Goal: Task Accomplishment & Management: Use online tool/utility

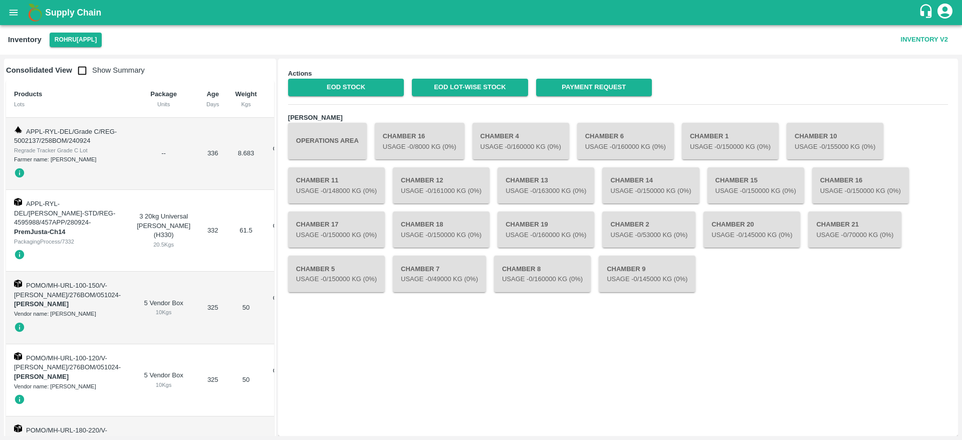
click at [323, 141] on button "Operations Area" at bounding box center [327, 141] width 79 height 36
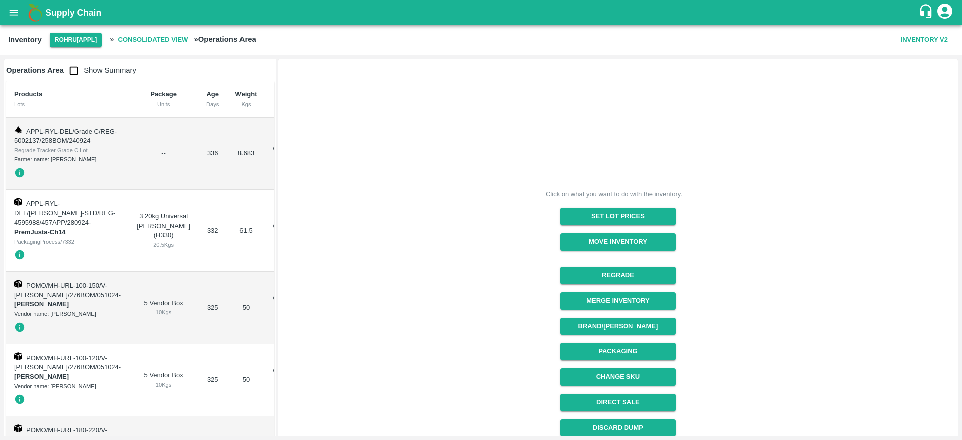
scroll to position [107, 0]
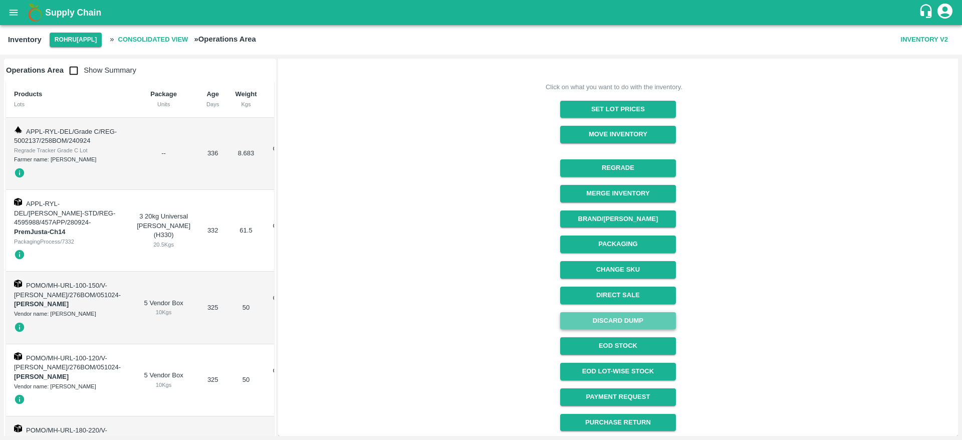
click at [619, 319] on button "Discard Dump" at bounding box center [618, 321] width 116 height 18
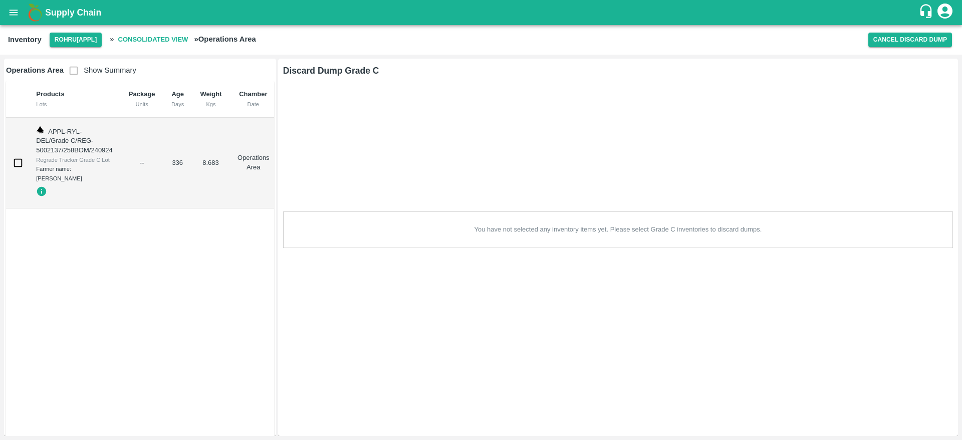
scroll to position [0, 0]
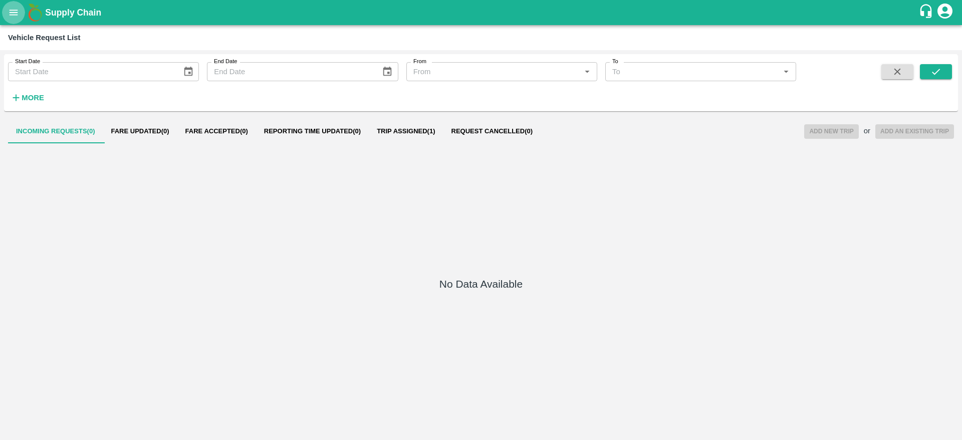
click at [13, 13] on icon "open drawer" at bounding box center [13, 12] width 11 height 11
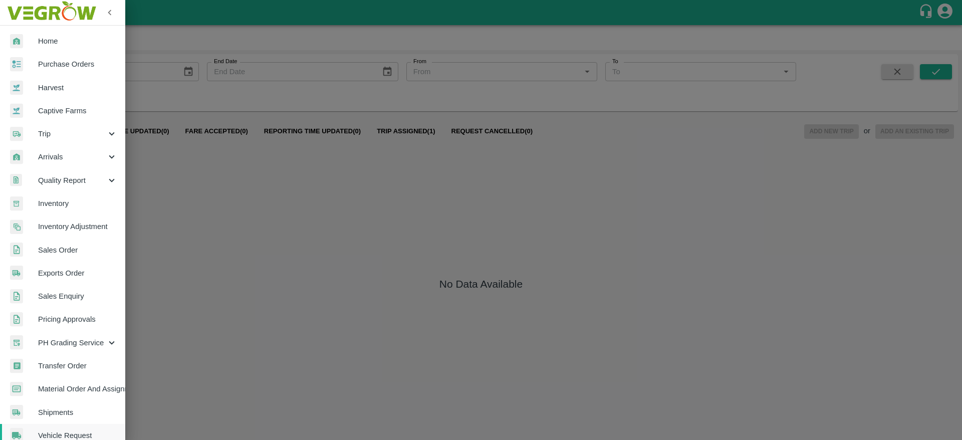
click at [70, 211] on link "Inventory" at bounding box center [62, 203] width 125 height 23
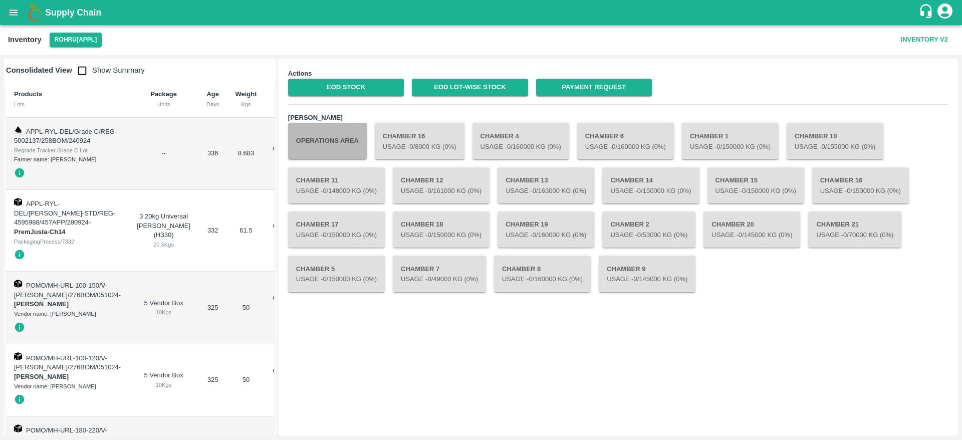
click at [335, 127] on button "Operations Area" at bounding box center [327, 141] width 79 height 36
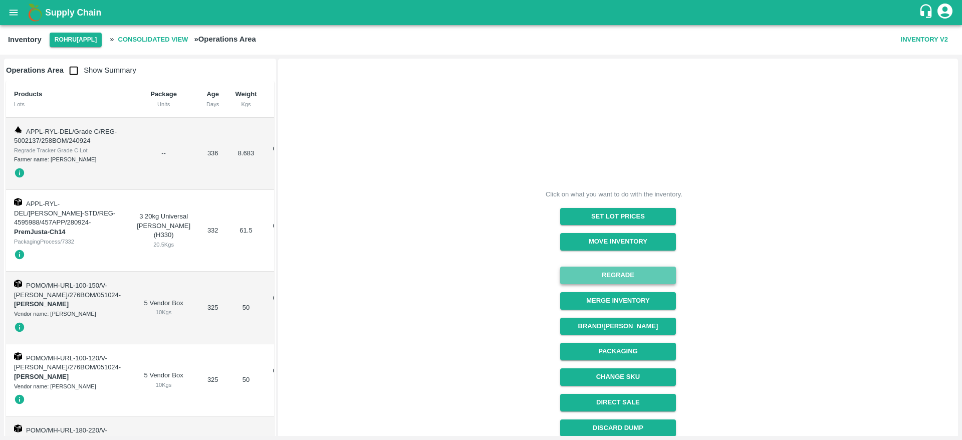
click at [625, 274] on button "Regrade" at bounding box center [618, 275] width 116 height 18
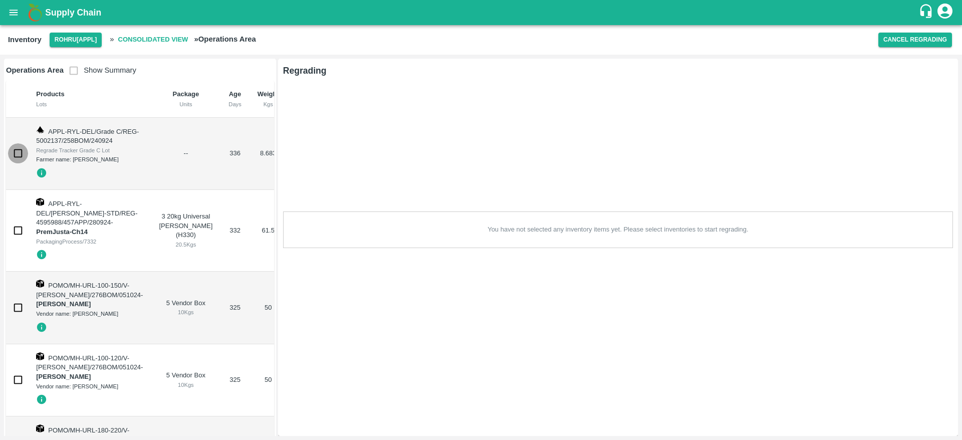
click at [21, 157] on input "checkbox" at bounding box center [18, 153] width 20 height 20
checkbox input "true"
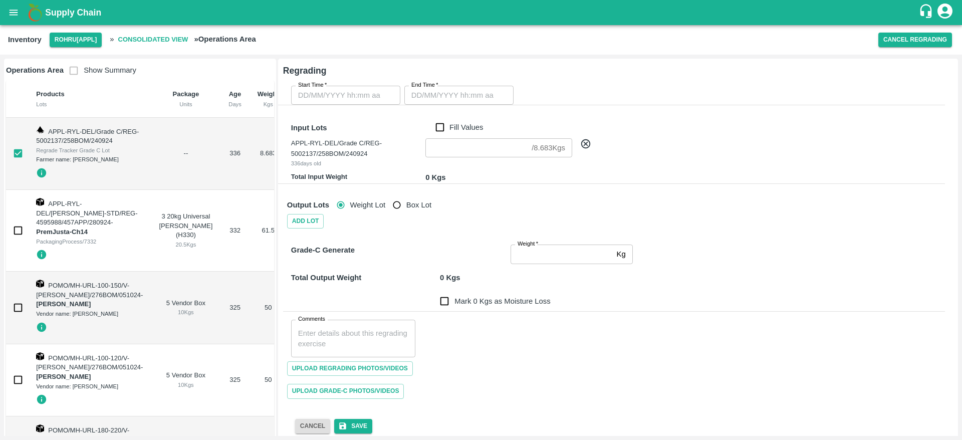
click at [14, 240] on input "checkbox" at bounding box center [18, 230] width 20 height 20
checkbox input "false"
type input "DD/MM/YYYY hh:mm aa"
click at [365, 99] on input "DD/MM/YYYY hh:mm aa" at bounding box center [342, 95] width 102 height 19
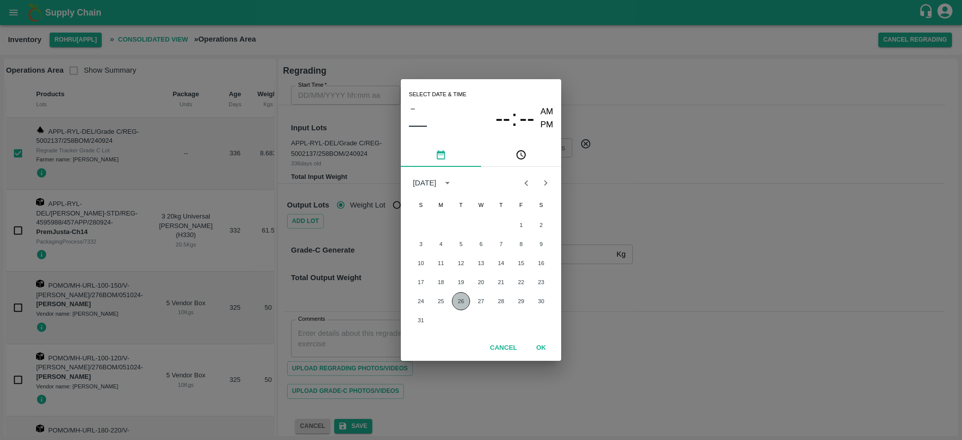
click at [465, 295] on button "26" at bounding box center [461, 301] width 18 height 18
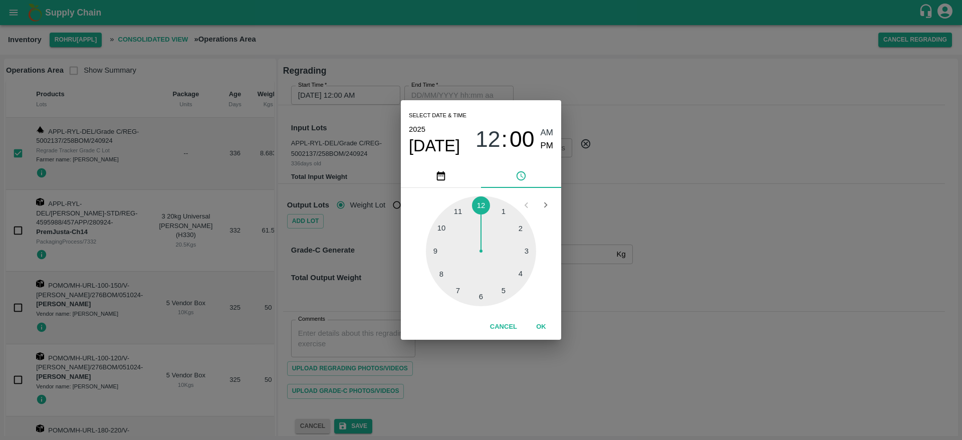
click at [518, 224] on div at bounding box center [481, 251] width 110 height 110
click at [450, 228] on div at bounding box center [481, 251] width 110 height 110
click at [546, 149] on span "PM" at bounding box center [546, 146] width 13 height 14
type input "26/08/2025 02:51 PM"
click at [541, 330] on button "OK" at bounding box center [541, 327] width 32 height 18
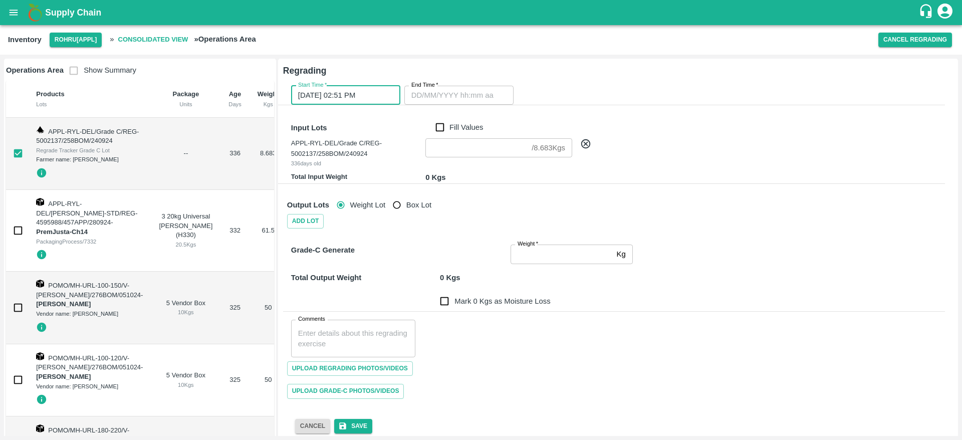
type input "DD/MM/YYYY hh:mm aa"
click at [483, 98] on input "DD/MM/YYYY hh:mm aa" at bounding box center [455, 95] width 102 height 19
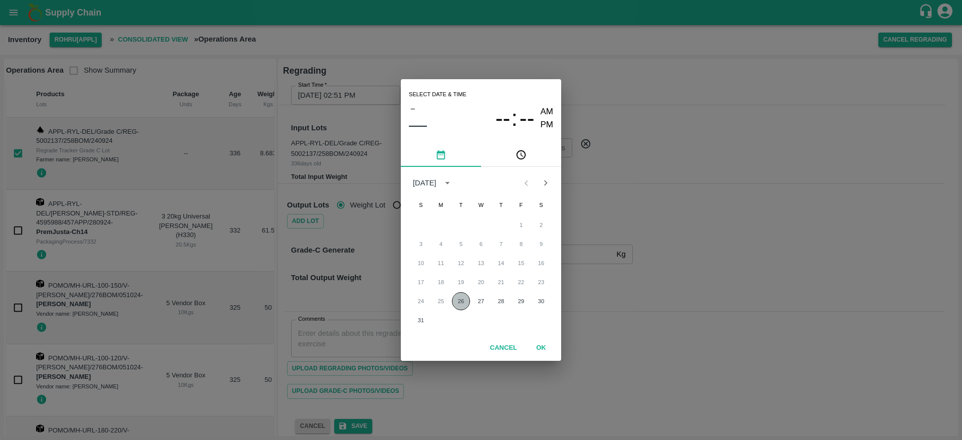
click at [458, 300] on button "26" at bounding box center [461, 301] width 18 height 18
type input "26/08/2025 02:51 PM"
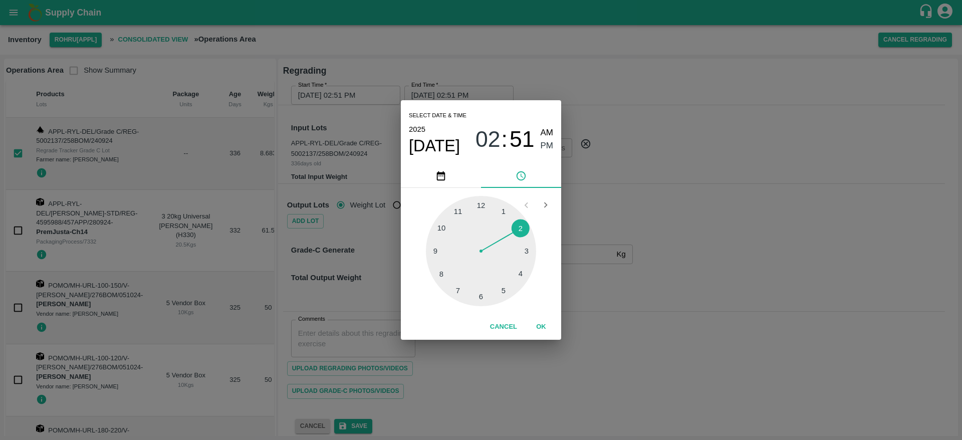
click at [525, 239] on div at bounding box center [481, 251] width 110 height 110
click at [537, 328] on button "OK" at bounding box center [541, 327] width 32 height 18
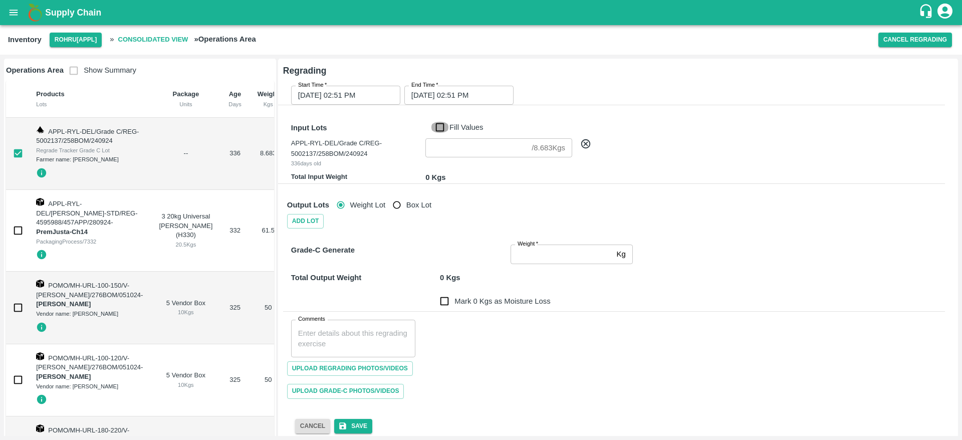
click at [441, 130] on input "Fill Values" at bounding box center [439, 127] width 19 height 11
checkbox input "true"
type input "8.683"
click at [573, 259] on input "Weight   *" at bounding box center [561, 253] width 102 height 19
type input "8.683"
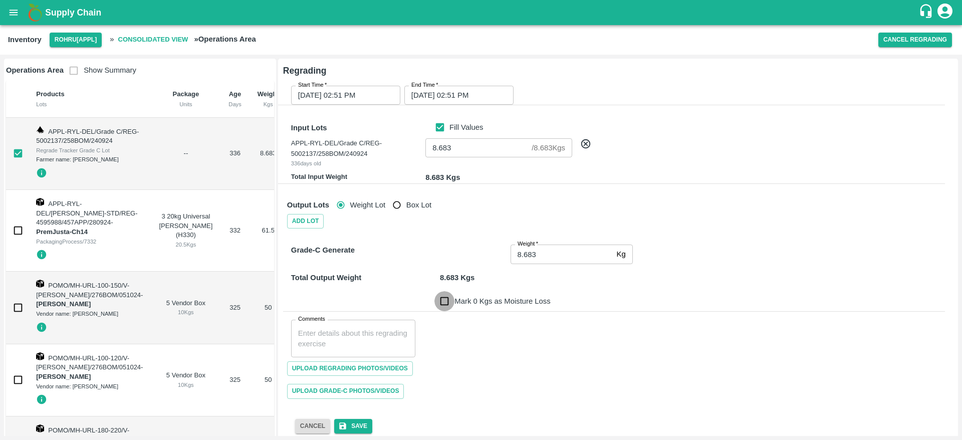
click at [445, 300] on input "Mark 0 Kgs as Moisture Loss" at bounding box center [444, 301] width 20 height 20
checkbox input "true"
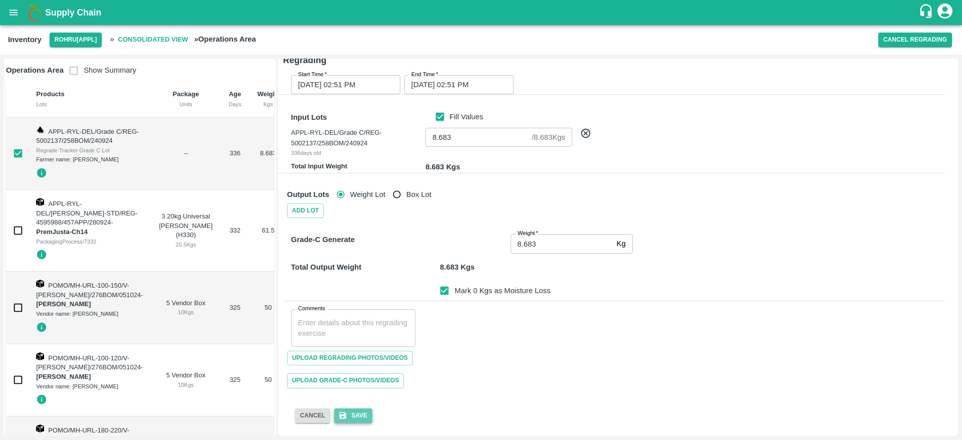
click at [365, 416] on button "Save" at bounding box center [353, 415] width 38 height 15
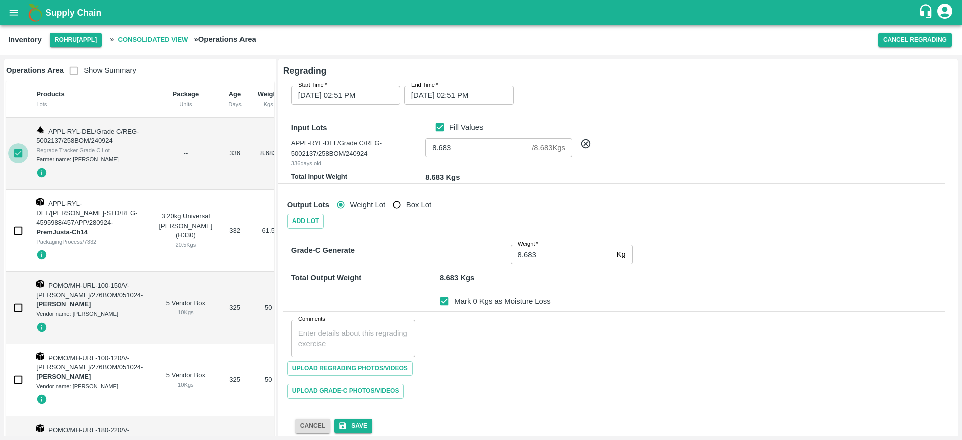
click at [16, 154] on input "checkbox" at bounding box center [18, 153] width 20 height 20
checkbox input "false"
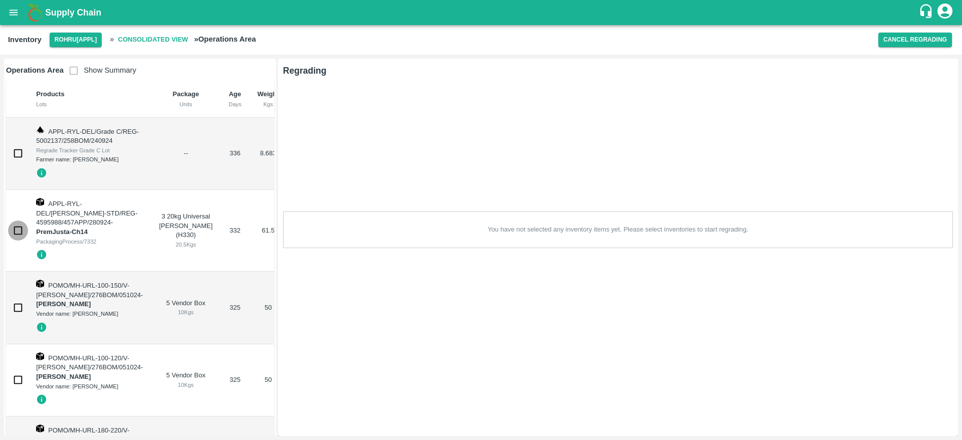
click at [15, 240] on input "checkbox" at bounding box center [18, 230] width 20 height 20
checkbox input "true"
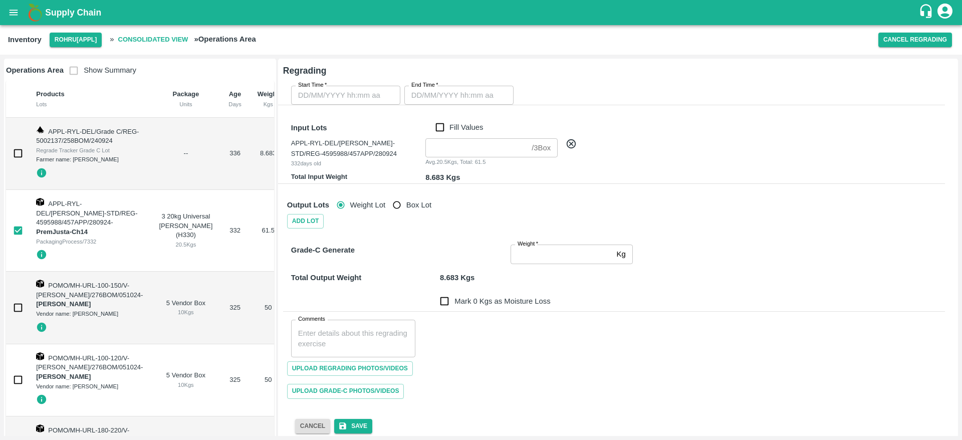
type input "DD/MM/YYYY hh:mm aa"
click at [348, 92] on input "DD/MM/YYYY hh:mm aa" at bounding box center [342, 95] width 102 height 19
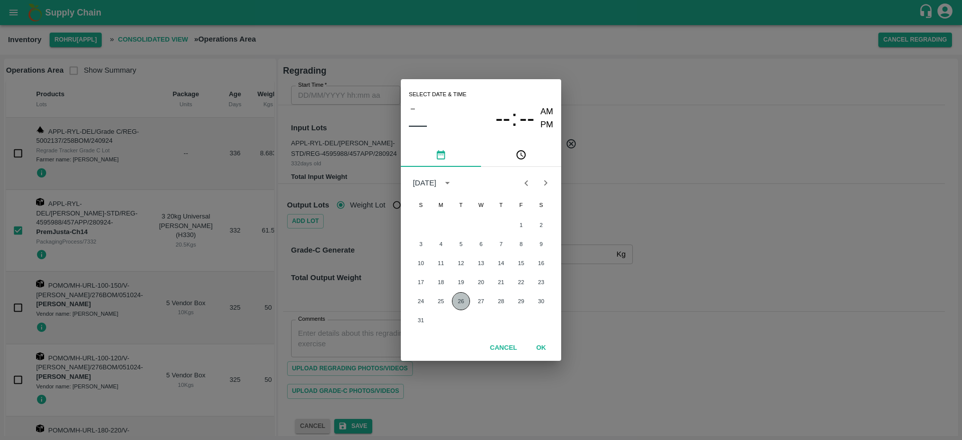
click at [457, 297] on button "26" at bounding box center [461, 301] width 18 height 18
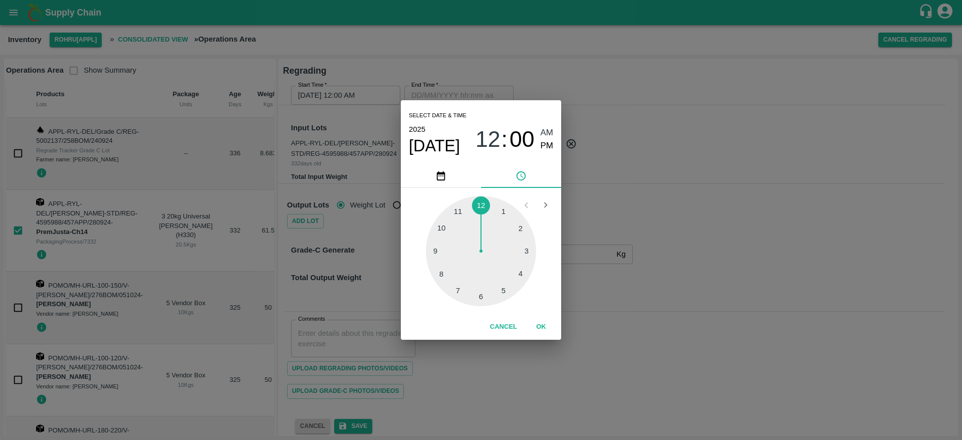
click at [523, 229] on div at bounding box center [481, 251] width 110 height 110
click at [465, 206] on div at bounding box center [481, 251] width 110 height 110
click at [548, 142] on span "PM" at bounding box center [546, 146] width 13 height 14
type input "26/08/2025 02:57 PM"
click at [548, 324] on button "OK" at bounding box center [541, 327] width 32 height 18
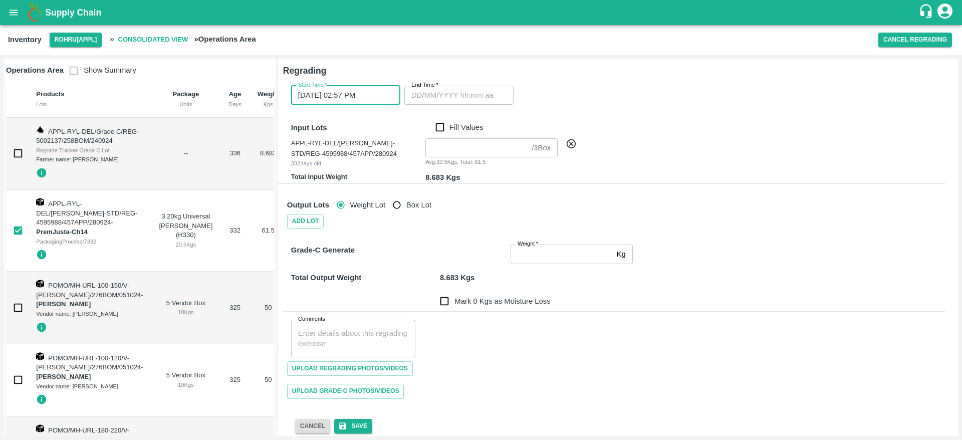
type input "DD/MM/YYYY hh:mm aa"
click at [466, 86] on input "DD/MM/YYYY hh:mm aa" at bounding box center [455, 95] width 102 height 19
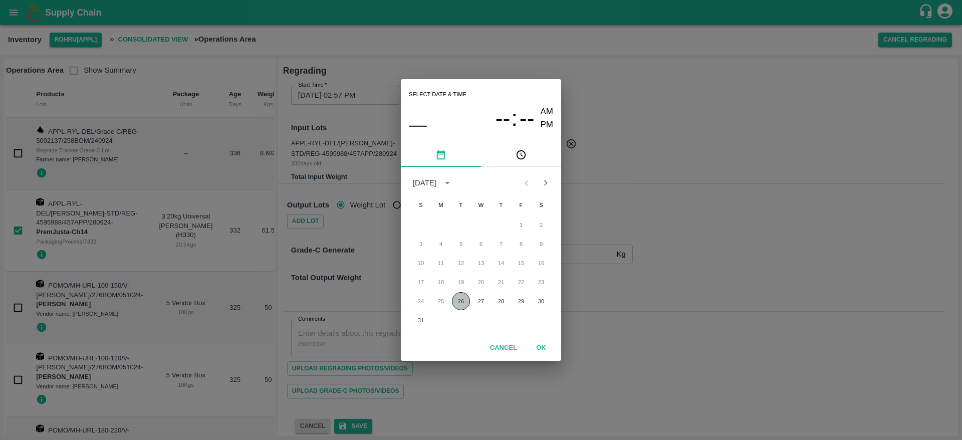
click at [465, 299] on button "26" at bounding box center [461, 301] width 18 height 18
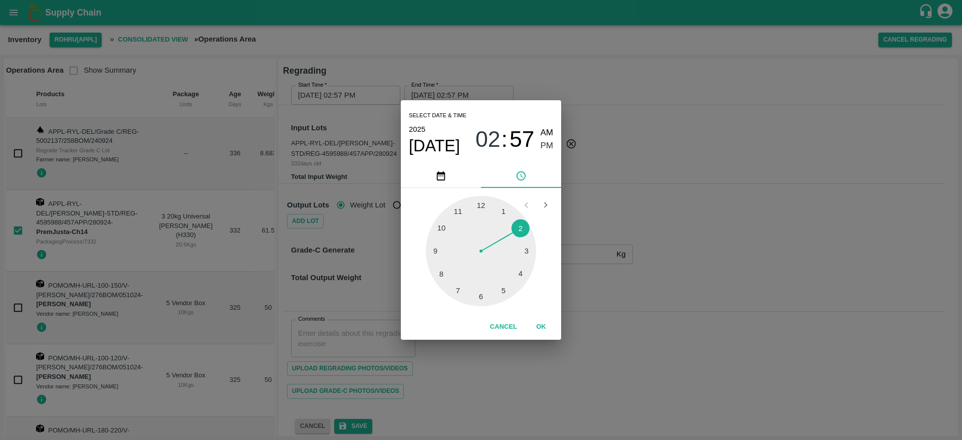
click at [521, 248] on div at bounding box center [481, 251] width 110 height 110
click at [487, 204] on div at bounding box center [481, 251] width 110 height 110
type input "26/08/2025 03:01 PM"
click at [543, 144] on span "PM" at bounding box center [546, 146] width 13 height 14
click at [542, 326] on button "OK" at bounding box center [541, 327] width 32 height 18
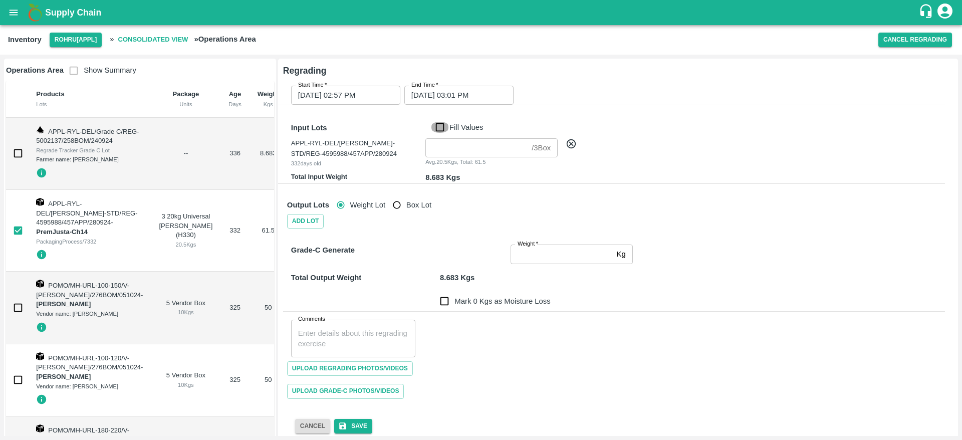
click at [437, 125] on input "Fill Values" at bounding box center [439, 127] width 19 height 11
checkbox input "true"
type input "3"
click at [523, 252] on input "Weight   *" at bounding box center [561, 253] width 102 height 19
click at [555, 372] on div "Upload Regrading Photos/Videos" at bounding box center [614, 368] width 662 height 23
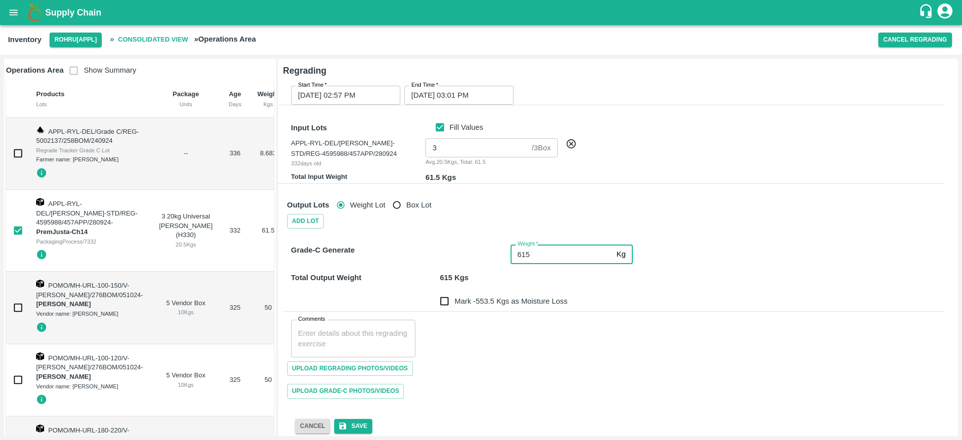
click at [525, 254] on input "615" at bounding box center [561, 253] width 102 height 19
type input "61.5"
click at [534, 378] on div "Upload Regrading Photos/Videos" at bounding box center [614, 368] width 662 height 23
click at [447, 304] on input "Mark 0 Kgs as Moisture Loss" at bounding box center [444, 301] width 20 height 20
checkbox input "true"
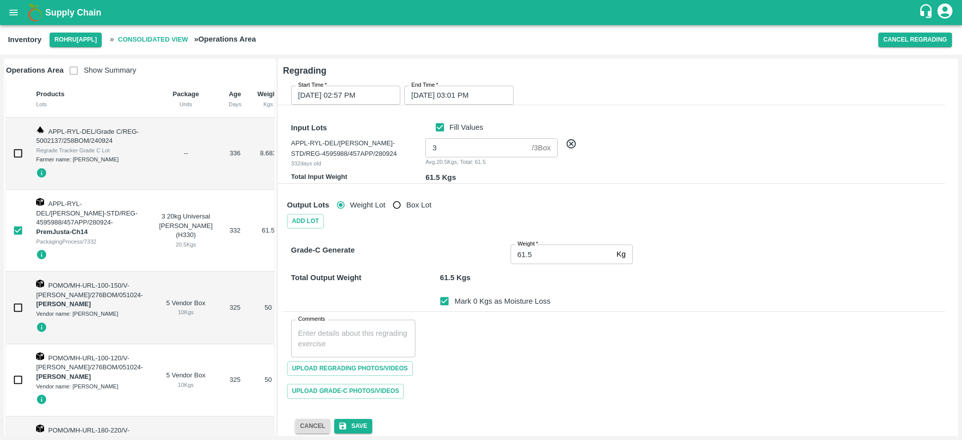
scroll to position [11, 0]
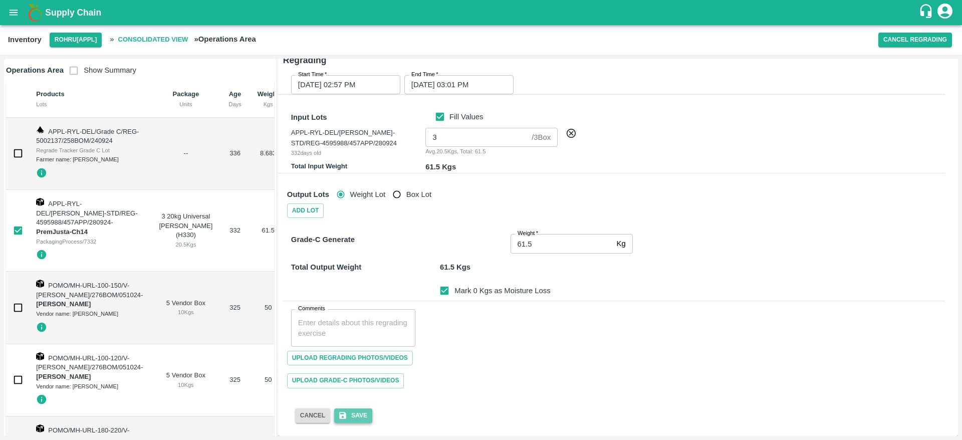
click at [341, 412] on icon "submit" at bounding box center [342, 415] width 7 height 7
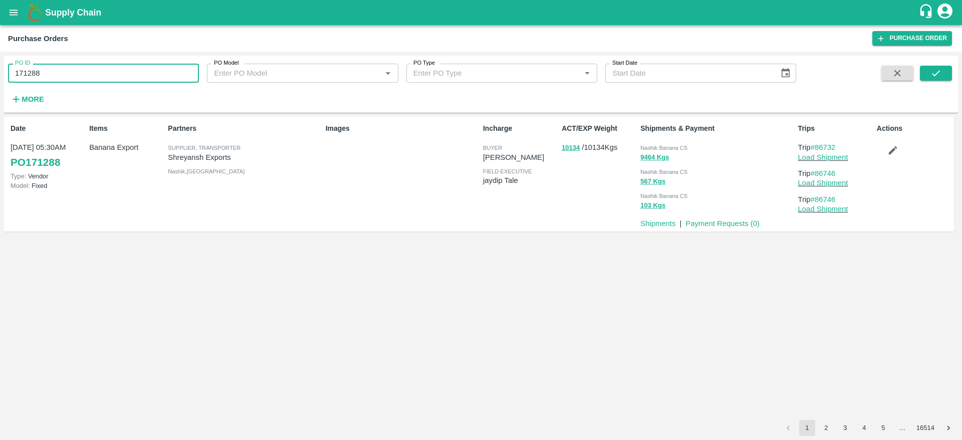
drag, startPoint x: 50, startPoint y: 74, endPoint x: 0, endPoint y: 81, distance: 50.0
click at [0, 81] on div "PO ID 171288 PO ID PO Model PO Model   * PO Type PO Type   * Start Date Start D…" at bounding box center [481, 246] width 962 height 388
click at [938, 76] on icon "submit" at bounding box center [935, 73] width 11 height 11
click at [667, 220] on link "Shipments" at bounding box center [657, 223] width 35 height 8
click at [844, 158] on link "Load Shipment" at bounding box center [823, 157] width 50 height 8
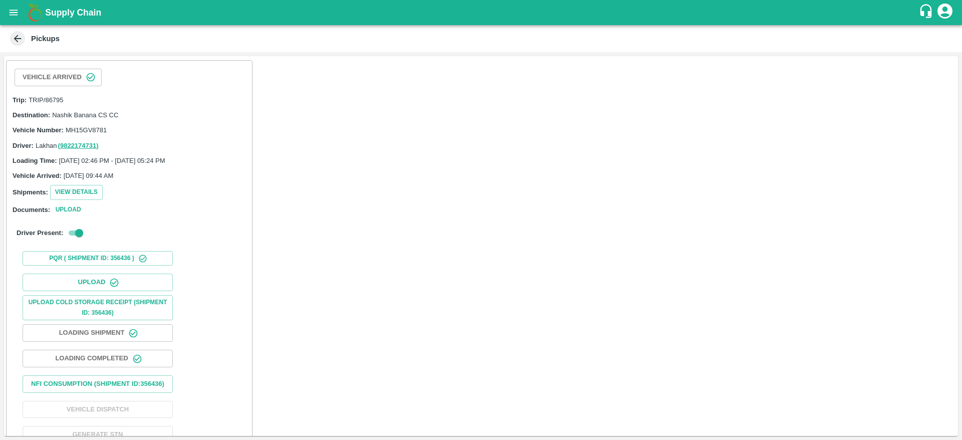
scroll to position [32, 0]
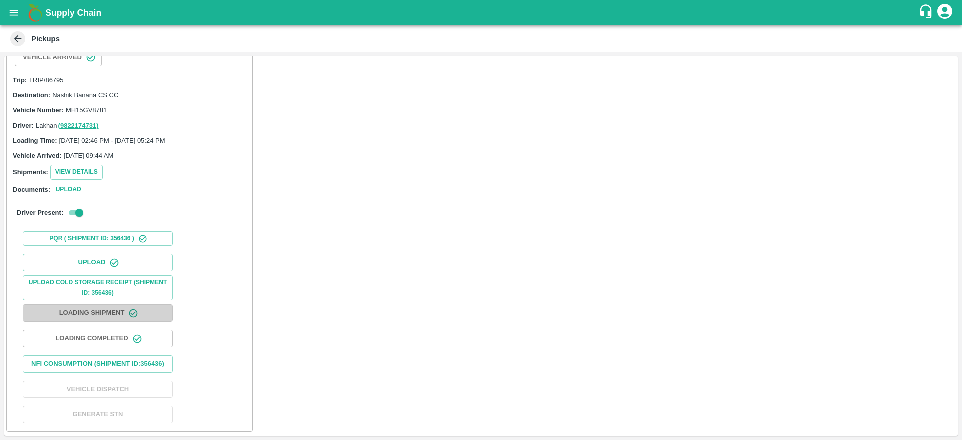
click at [116, 306] on button "Loading Shipment" at bounding box center [98, 313] width 150 height 18
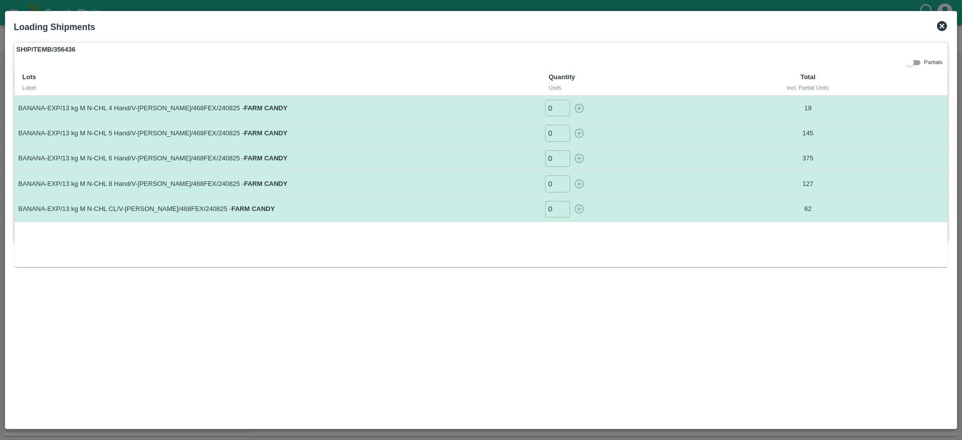
click at [942, 24] on icon at bounding box center [942, 26] width 10 height 10
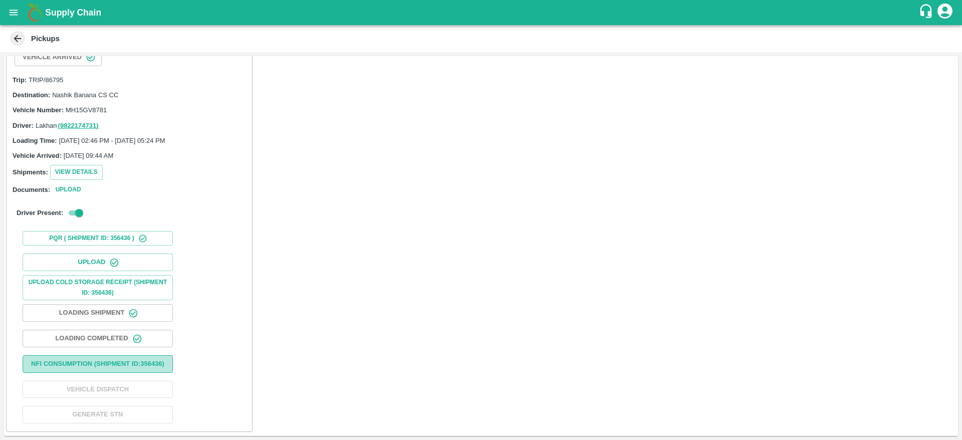
click at [130, 359] on button "Nfi Consumption (SHIPMENT ID: 356436 )" at bounding box center [98, 364] width 150 height 18
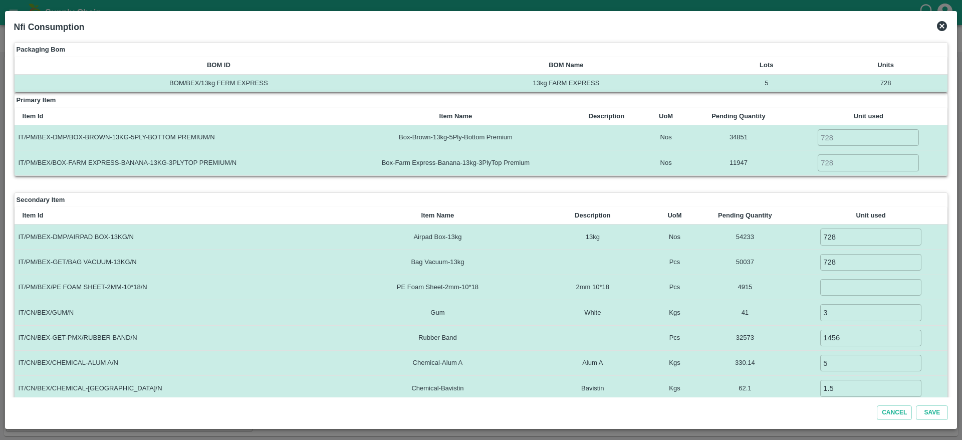
scroll to position [185, 0]
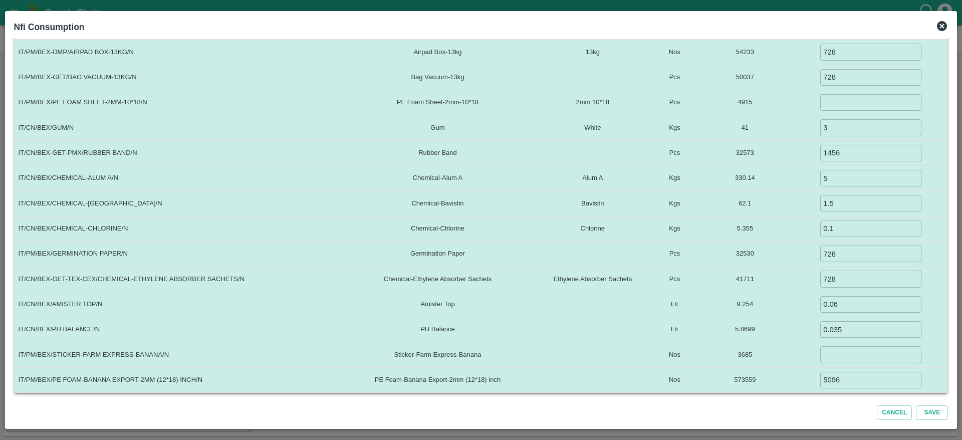
click at [940, 23] on icon at bounding box center [942, 26] width 10 height 10
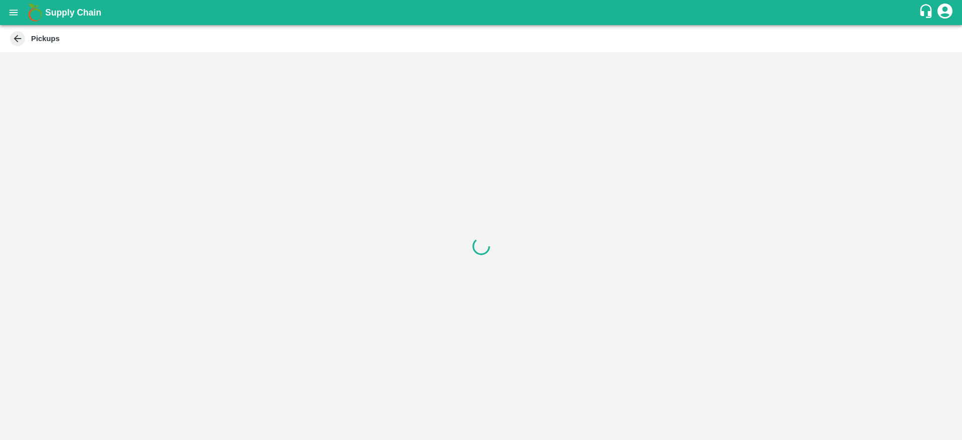
click at [494, 232] on div at bounding box center [481, 246] width 962 height 388
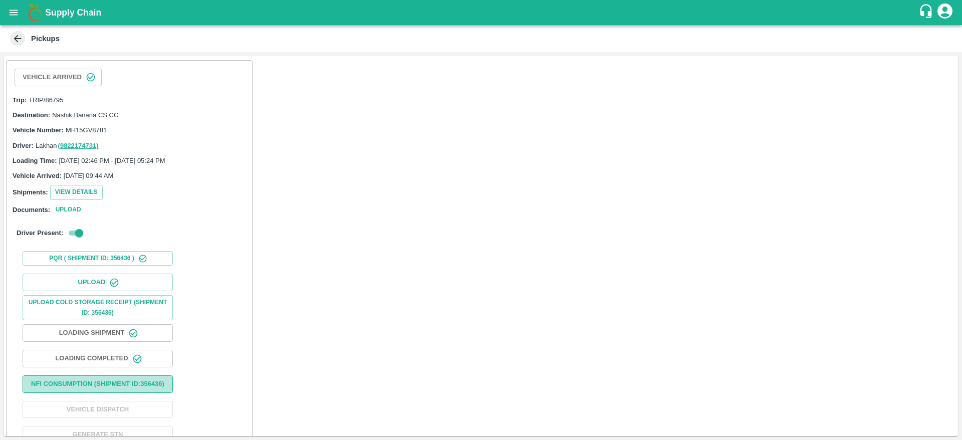
click at [86, 390] on button "Nfi Consumption (SHIPMENT ID: 356436 )" at bounding box center [98, 384] width 150 height 18
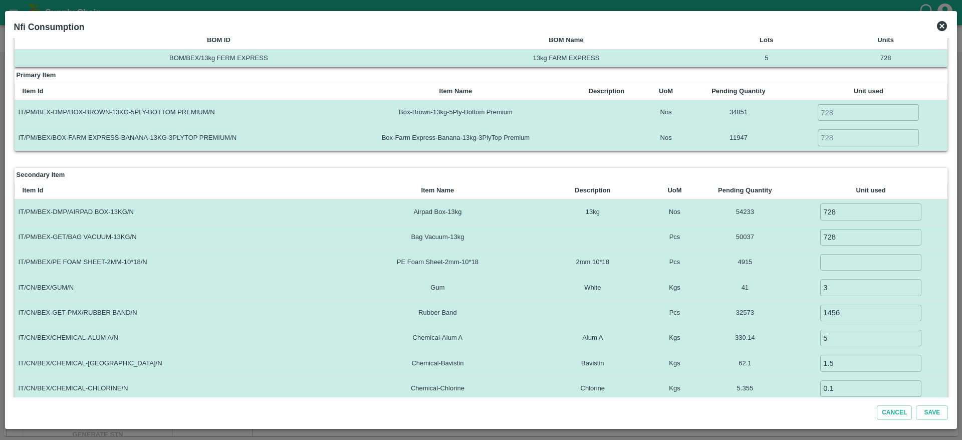
scroll to position [19, 0]
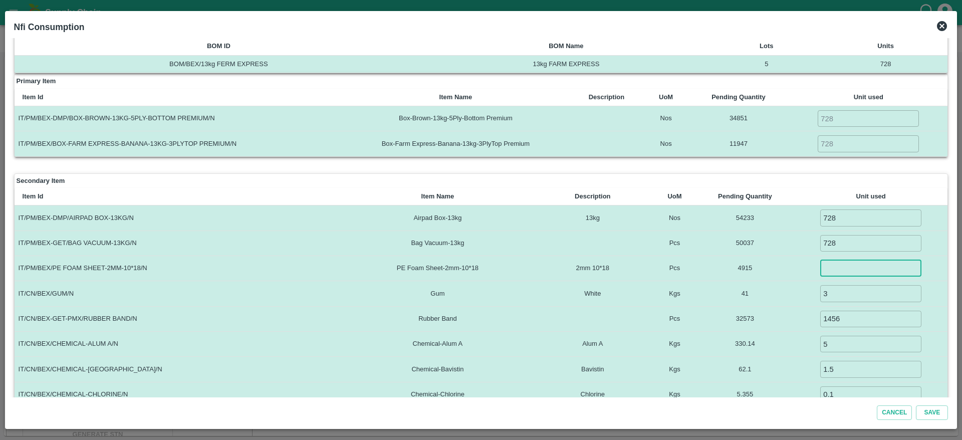
click at [863, 272] on input "number" at bounding box center [870, 268] width 101 height 17
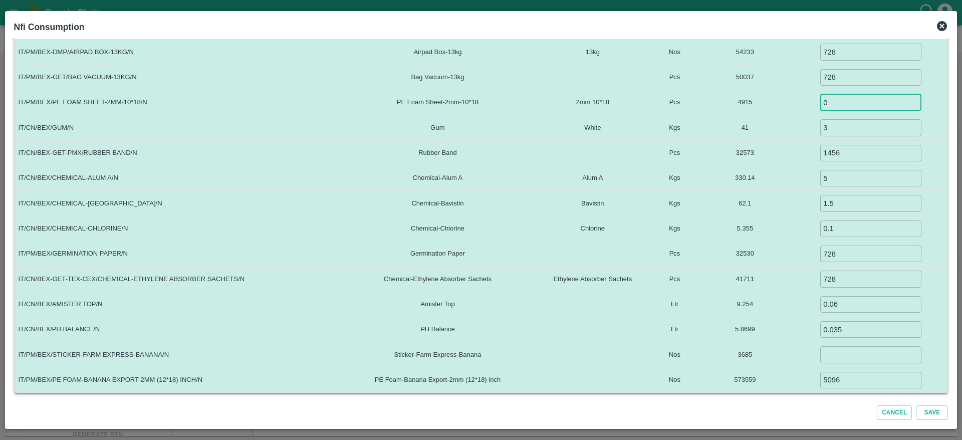
type input "0"
click at [836, 355] on input "number" at bounding box center [870, 354] width 101 height 17
type input "0"
click at [931, 411] on button "Save" at bounding box center [932, 412] width 32 height 15
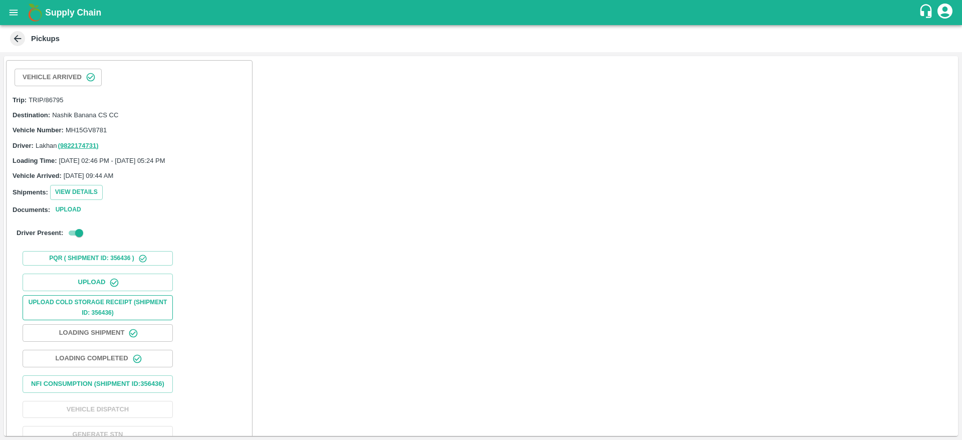
scroll to position [32, 0]
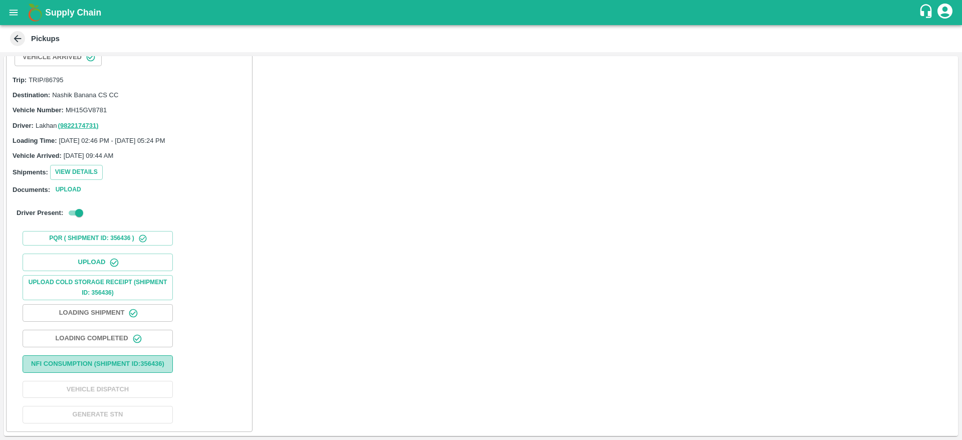
click at [92, 366] on button "Nfi Consumption (SHIPMENT ID: 356436 )" at bounding box center [98, 364] width 150 height 18
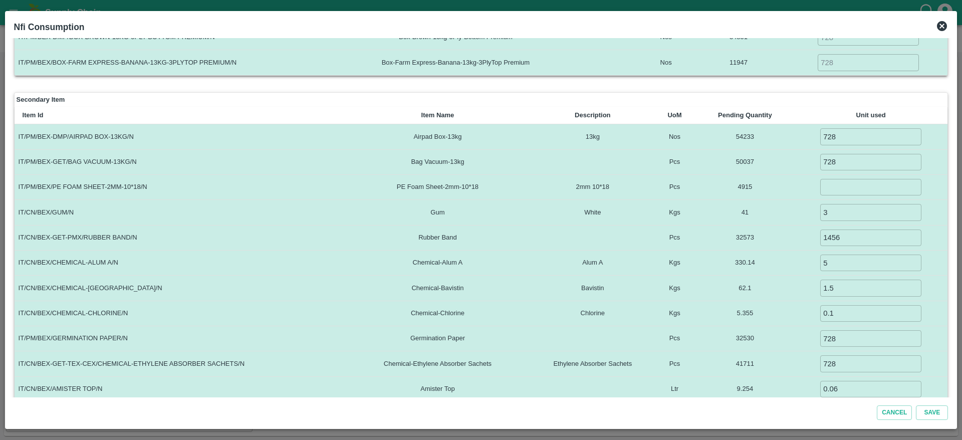
scroll to position [101, 0]
click at [863, 183] on input "number" at bounding box center [870, 186] width 101 height 17
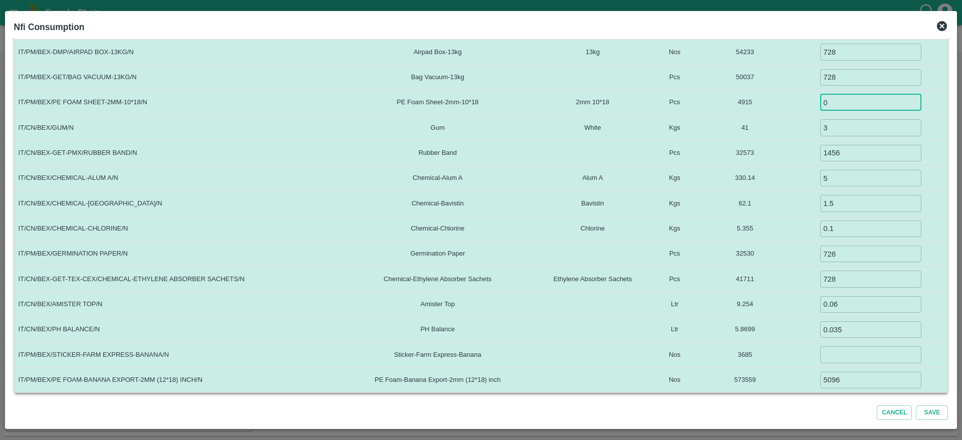
type input "0"
click at [839, 358] on input "number" at bounding box center [870, 354] width 101 height 17
type input "0"
click at [927, 413] on button "Save" at bounding box center [932, 412] width 32 height 15
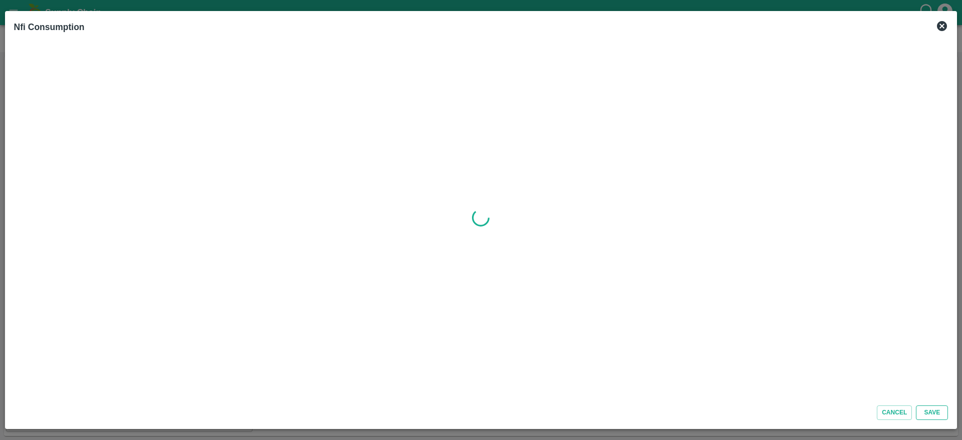
scroll to position [0, 0]
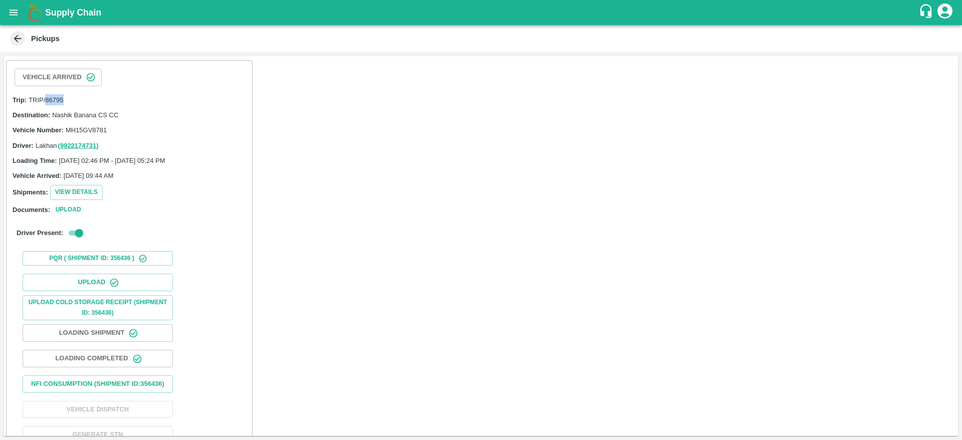
drag, startPoint x: 46, startPoint y: 101, endPoint x: 71, endPoint y: 99, distance: 25.6
click at [71, 99] on div "Trip: TRIP/86795" at bounding box center [129, 99] width 233 height 11
copy span "86795"
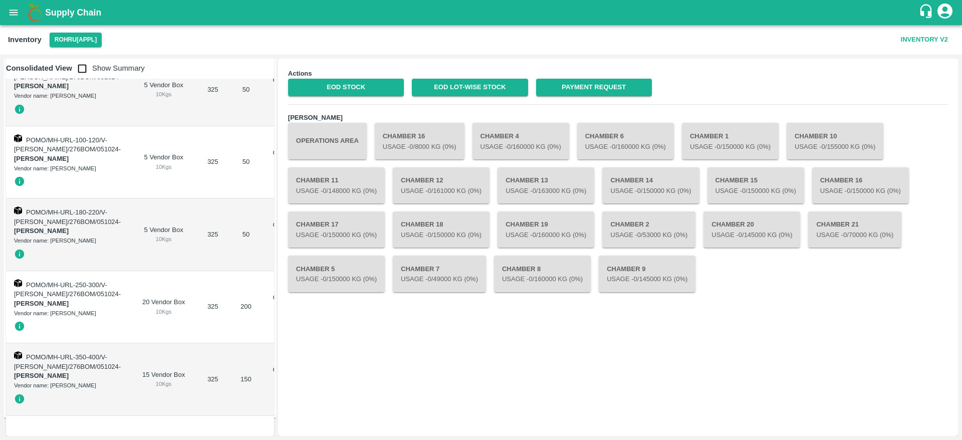
scroll to position [262, 0]
click at [332, 135] on button "Operations Area" at bounding box center [327, 141] width 79 height 36
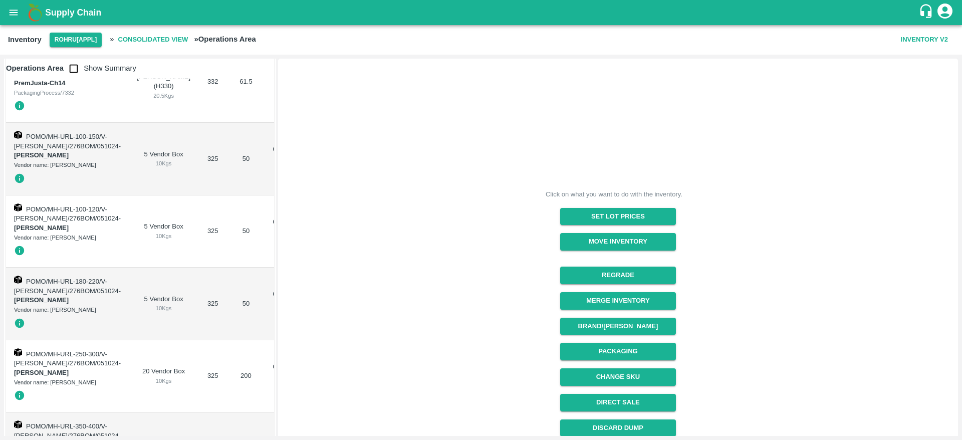
scroll to position [146, 0]
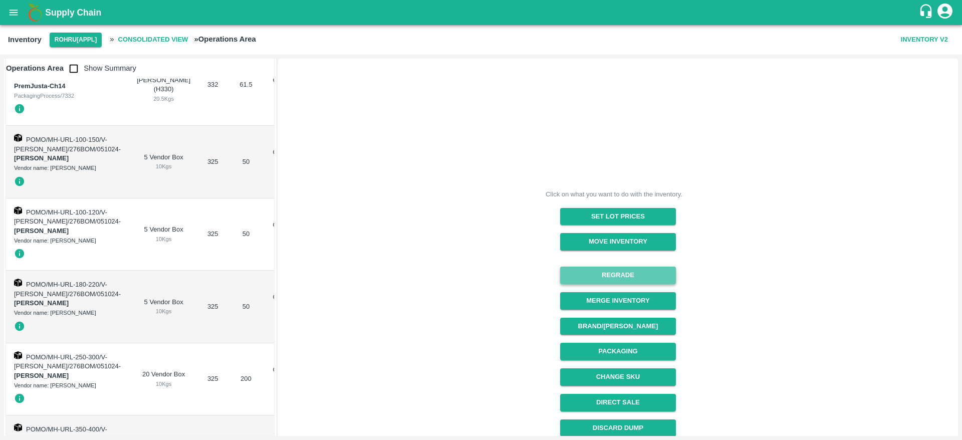
click at [641, 278] on button "Regrade" at bounding box center [618, 275] width 116 height 18
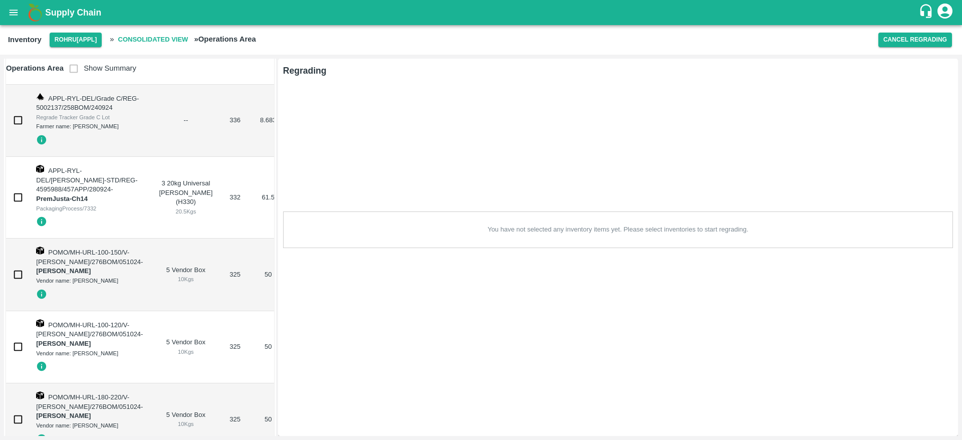
scroll to position [0, 0]
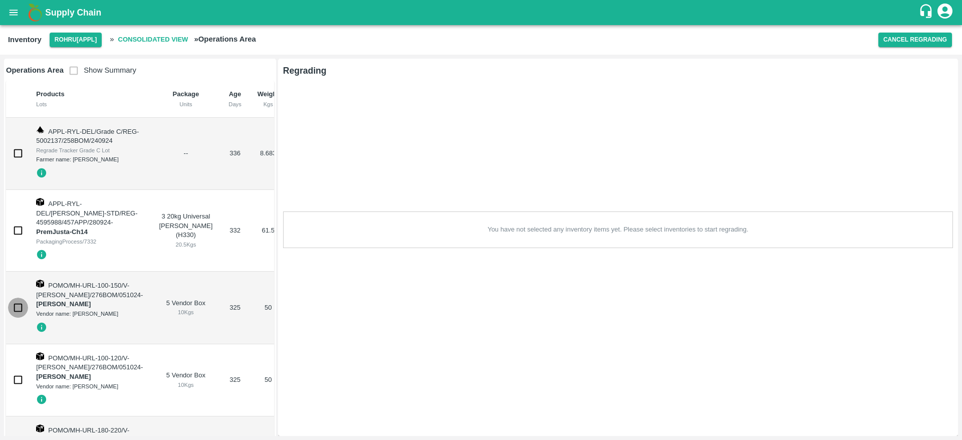
click at [19, 318] on input "checkbox" at bounding box center [18, 308] width 20 height 20
checkbox input "true"
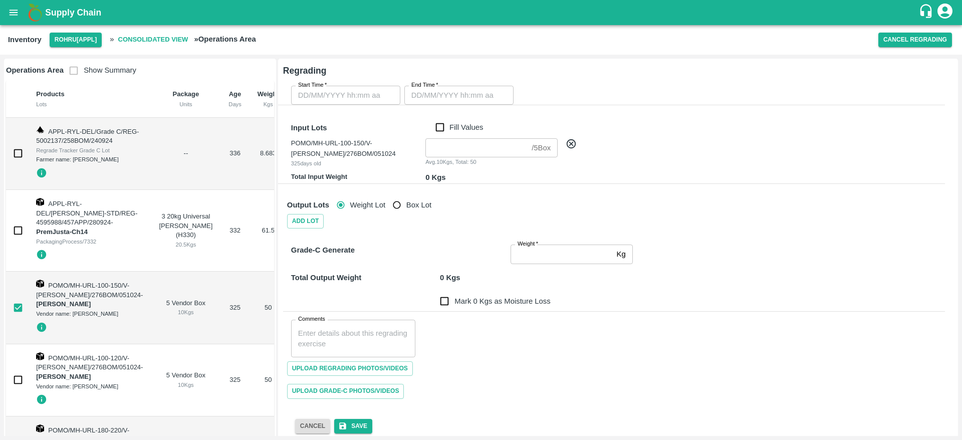
scroll to position [80, 0]
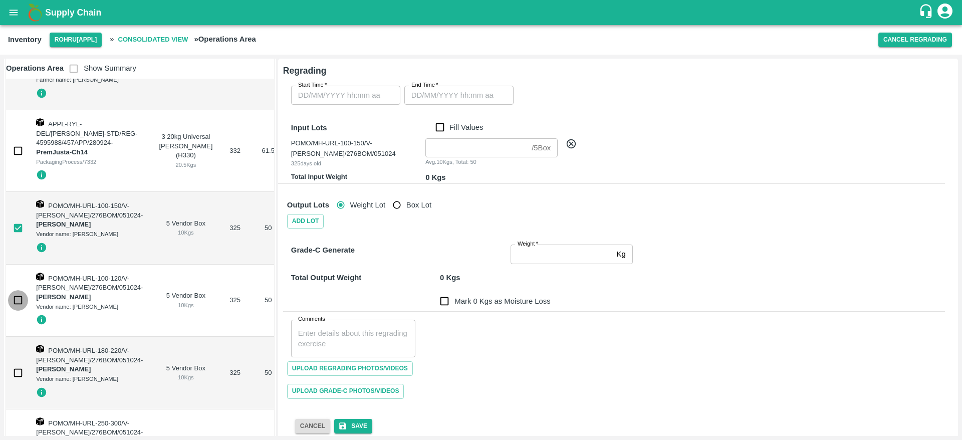
click at [20, 310] on input "checkbox" at bounding box center [18, 300] width 20 height 20
checkbox input "true"
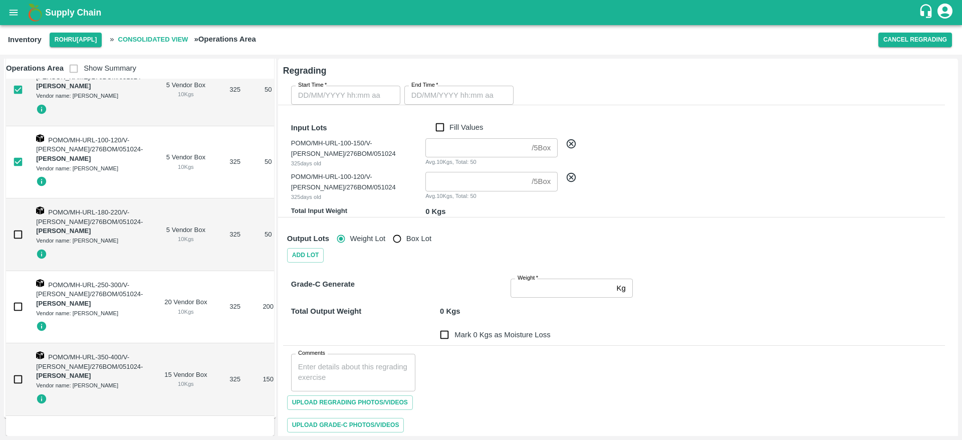
scroll to position [287, 0]
type input "DD/MM/YYYY hh:mm aa"
click at [367, 93] on input "DD/MM/YYYY hh:mm aa" at bounding box center [342, 95] width 102 height 19
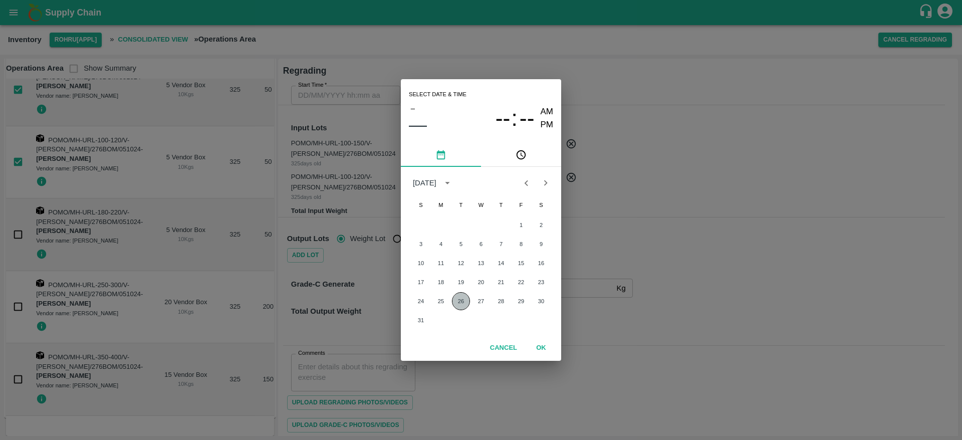
click at [461, 301] on button "26" at bounding box center [461, 301] width 18 height 18
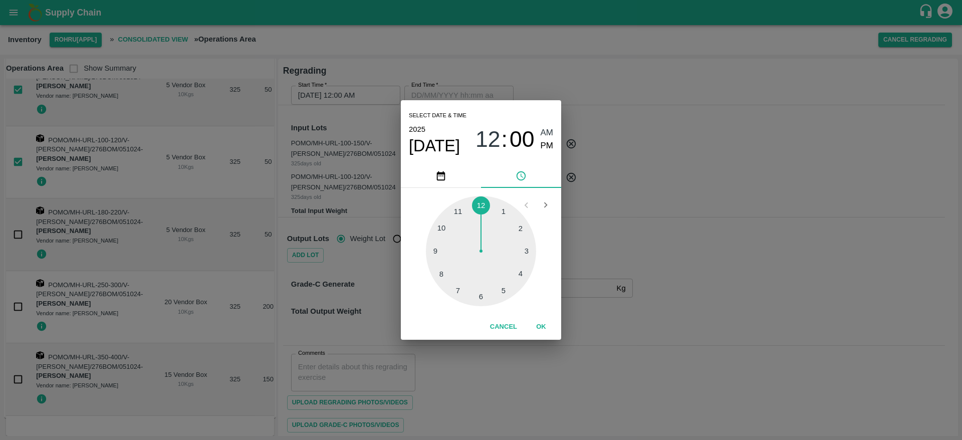
click at [522, 246] on div at bounding box center [481, 251] width 110 height 110
click at [534, 322] on button "OK" at bounding box center [541, 327] width 32 height 18
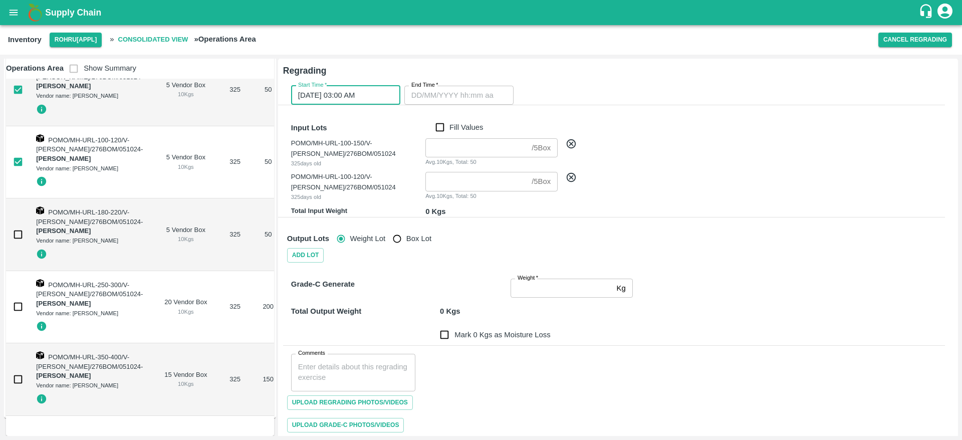
click at [380, 98] on input "26/08/2025 03:00 AM" at bounding box center [342, 95] width 102 height 19
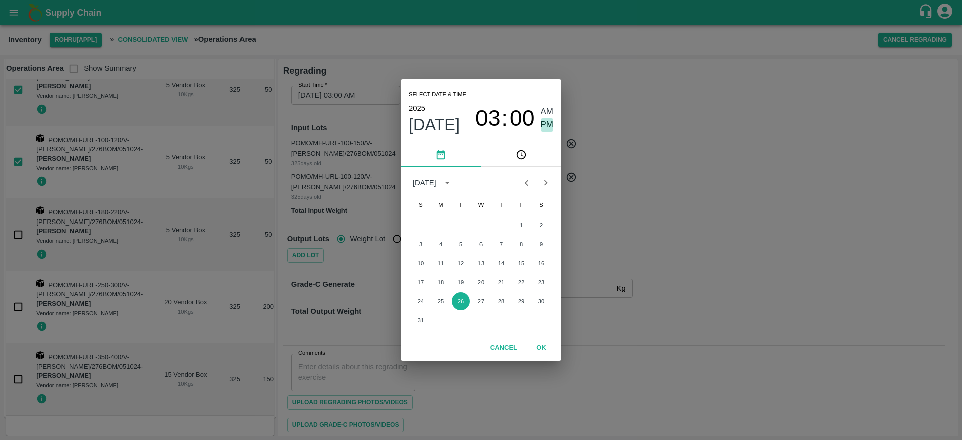
click at [546, 123] on span "PM" at bounding box center [546, 125] width 13 height 14
type input "26/08/2025 03:00 PM"
click at [537, 346] on button "OK" at bounding box center [541, 348] width 32 height 18
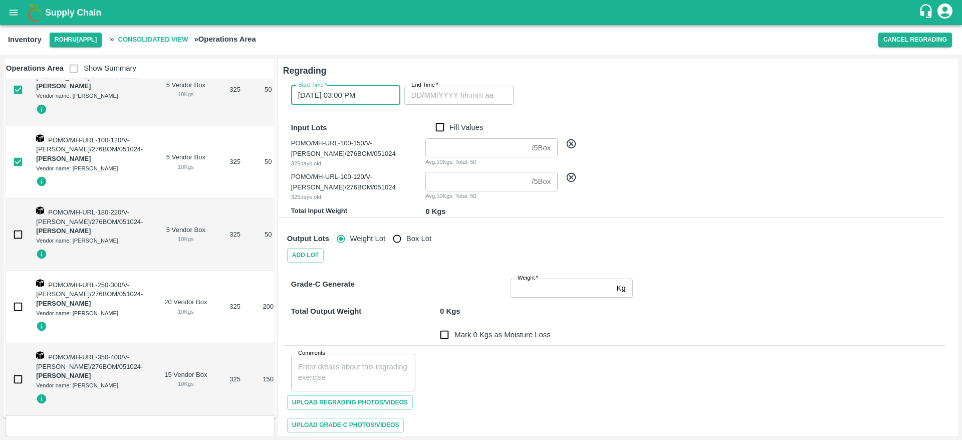
type input "DD/MM/YYYY hh:mm aa"
click at [477, 95] on input "DD/MM/YYYY hh:mm aa" at bounding box center [455, 95] width 102 height 19
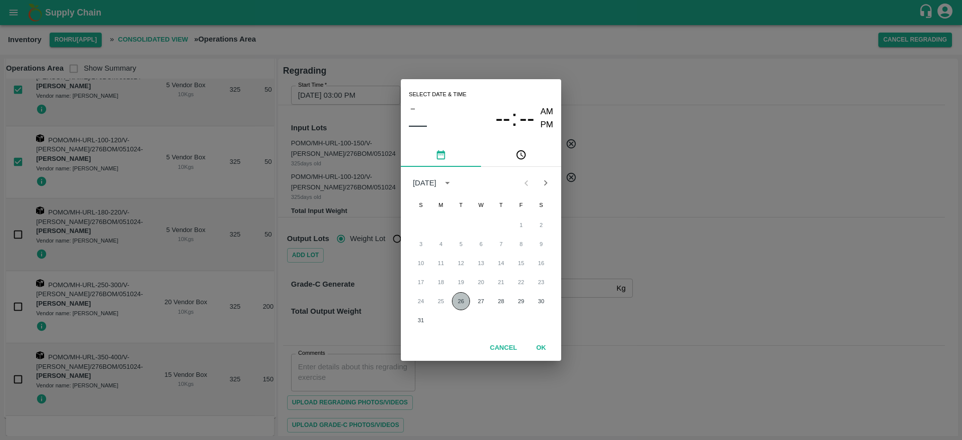
click at [460, 299] on button "26" at bounding box center [461, 301] width 18 height 18
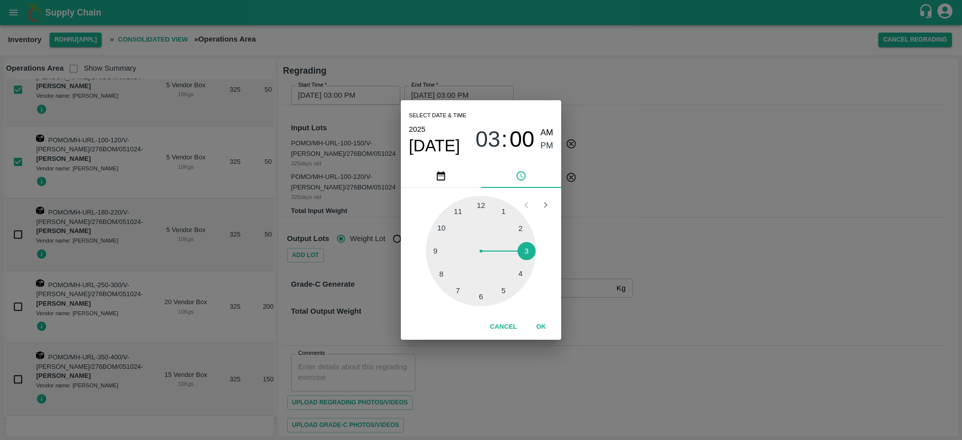
click at [493, 202] on div at bounding box center [481, 251] width 110 height 110
click at [525, 200] on icon "Open previous view" at bounding box center [525, 204] width 11 height 11
click at [524, 246] on div at bounding box center [481, 251] width 110 height 110
click at [491, 204] on div at bounding box center [481, 251] width 110 height 110
type input "26/08/2025 03:02 PM"
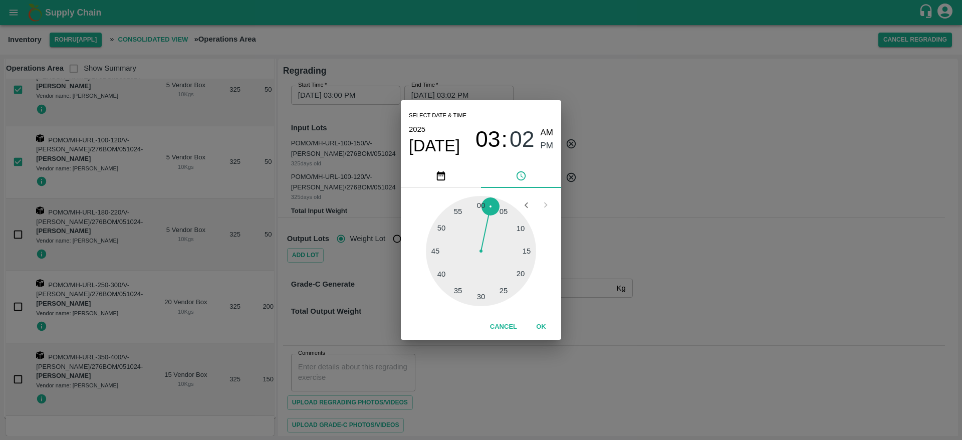
click at [546, 145] on span "PM" at bounding box center [546, 146] width 13 height 14
click at [544, 329] on button "OK" at bounding box center [541, 327] width 32 height 18
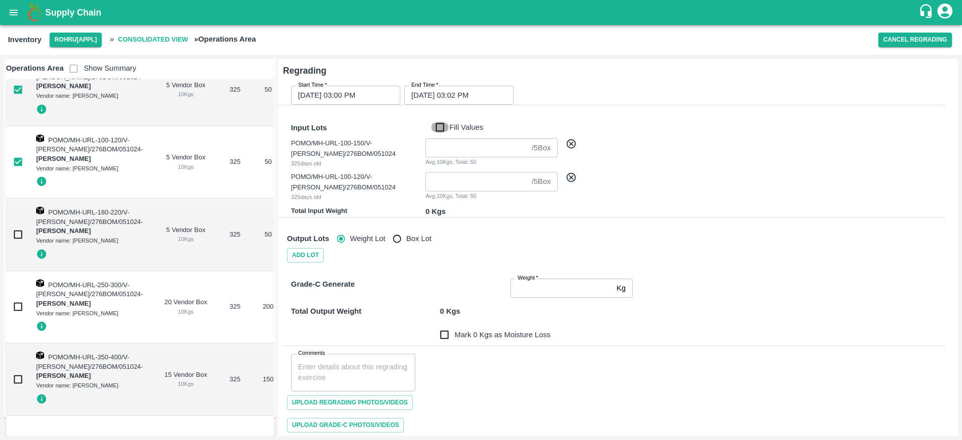
click at [437, 125] on input "Fill Values" at bounding box center [439, 127] width 19 height 11
checkbox input "true"
type input "5"
click at [534, 284] on input "Weight   *" at bounding box center [561, 287] width 102 height 19
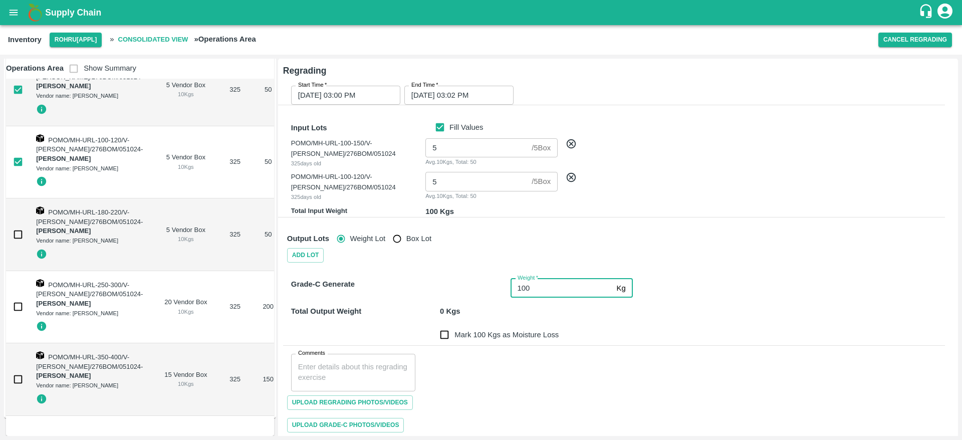
type input "100"
click at [534, 381] on div "Comments x Comments" at bounding box center [614, 369] width 662 height 46
click at [446, 338] on input "Mark 0 Kgs as Moisture Loss" at bounding box center [444, 335] width 20 height 20
checkbox input "true"
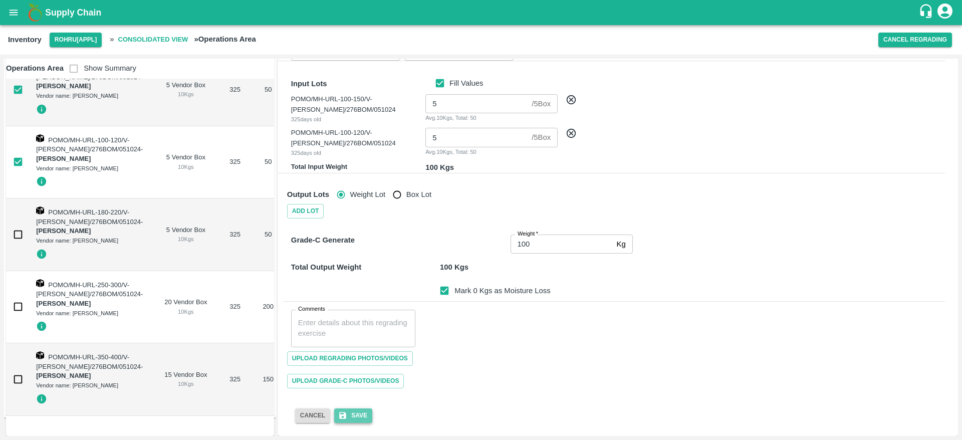
click at [347, 419] on icon "submit" at bounding box center [342, 415] width 9 height 9
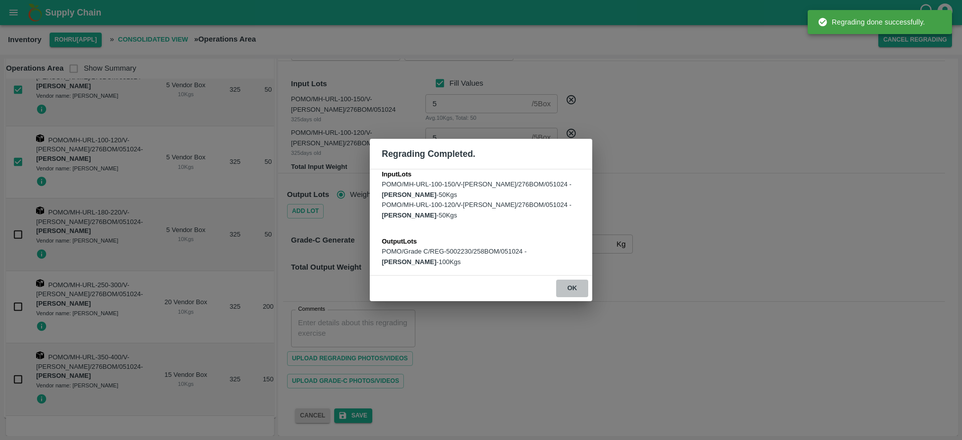
click at [575, 288] on button "ok" at bounding box center [572, 288] width 32 height 18
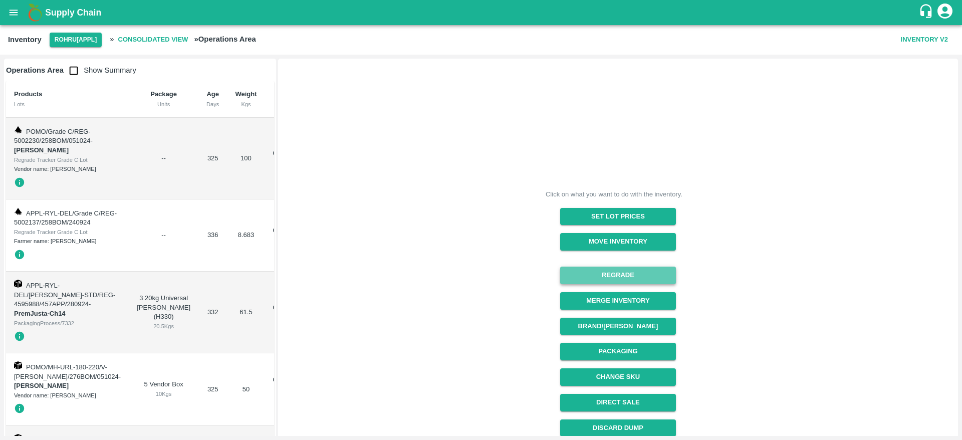
click at [621, 271] on button "Regrade" at bounding box center [618, 275] width 116 height 18
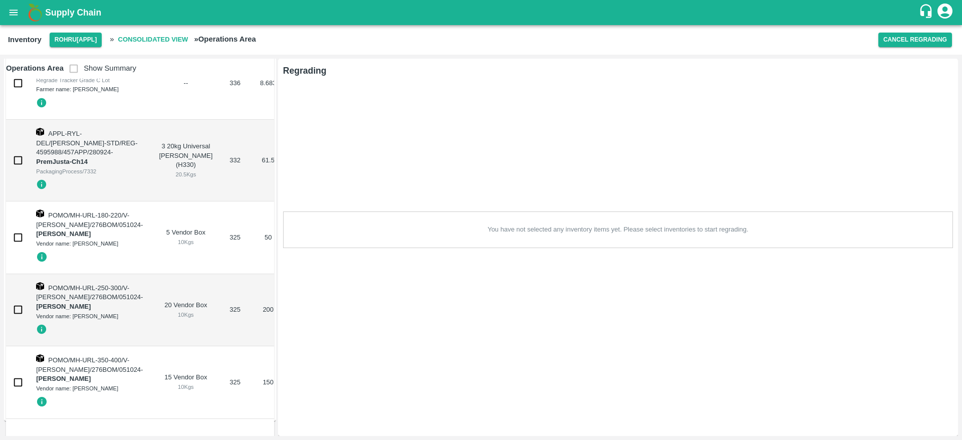
scroll to position [181, 0]
click at [18, 224] on input "checkbox" at bounding box center [18, 234] width 20 height 20
checkbox input "true"
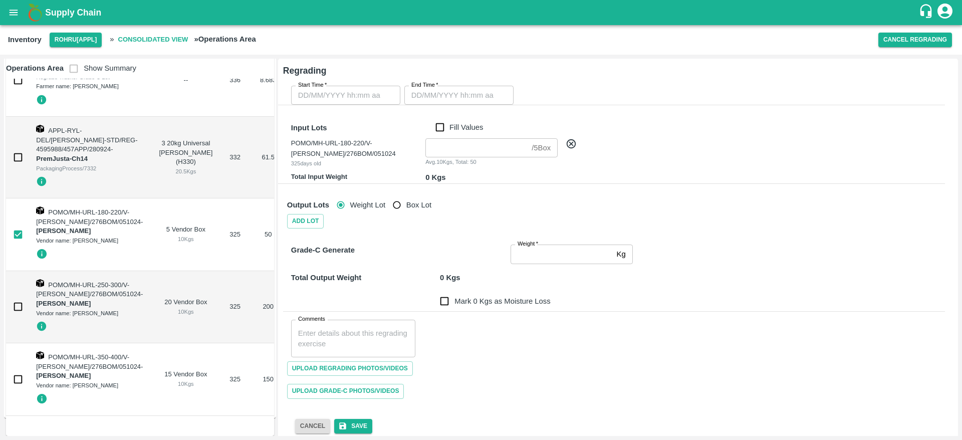
type input "DD/MM/YYYY hh:mm aa"
click at [377, 93] on input "DD/MM/YYYY hh:mm aa" at bounding box center [342, 95] width 102 height 19
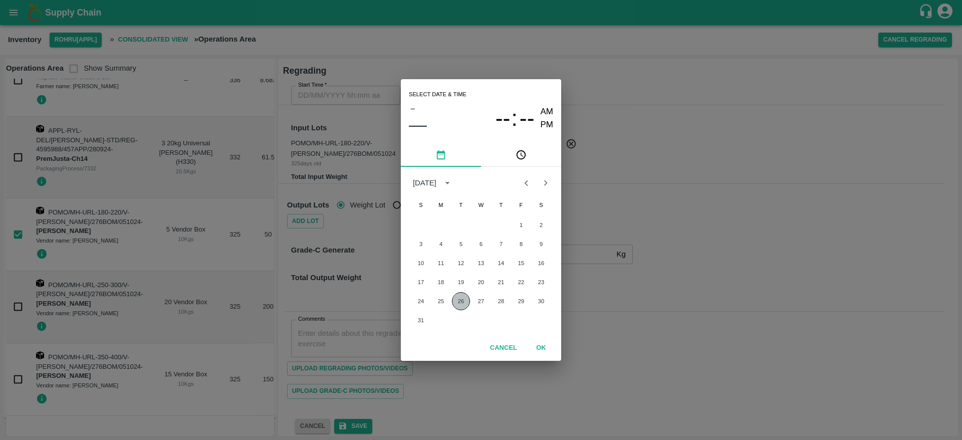
click at [462, 297] on button "26" at bounding box center [461, 301] width 18 height 18
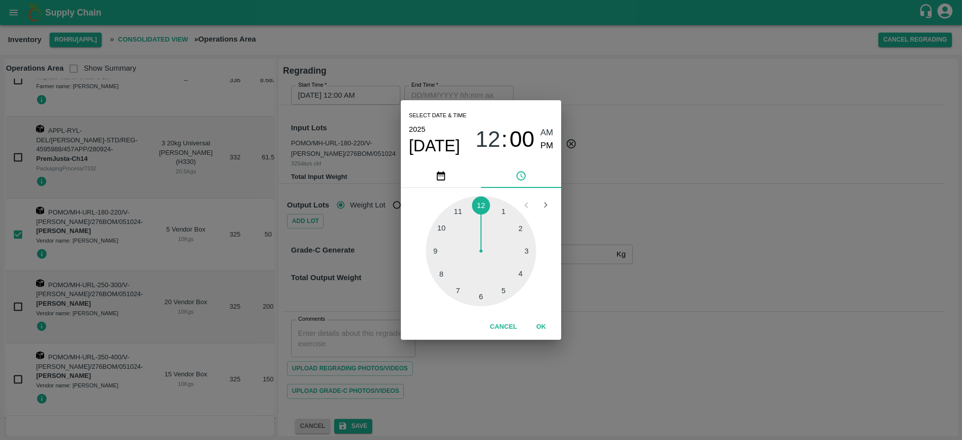
click at [528, 245] on div at bounding box center [481, 251] width 110 height 110
click at [548, 328] on button "OK" at bounding box center [541, 327] width 32 height 18
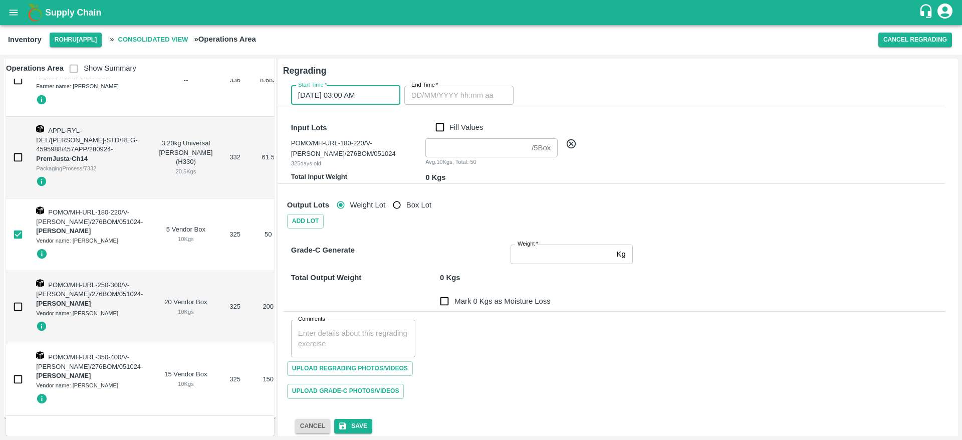
click at [375, 95] on input "26/08/2025 03:00 AM" at bounding box center [342, 95] width 102 height 19
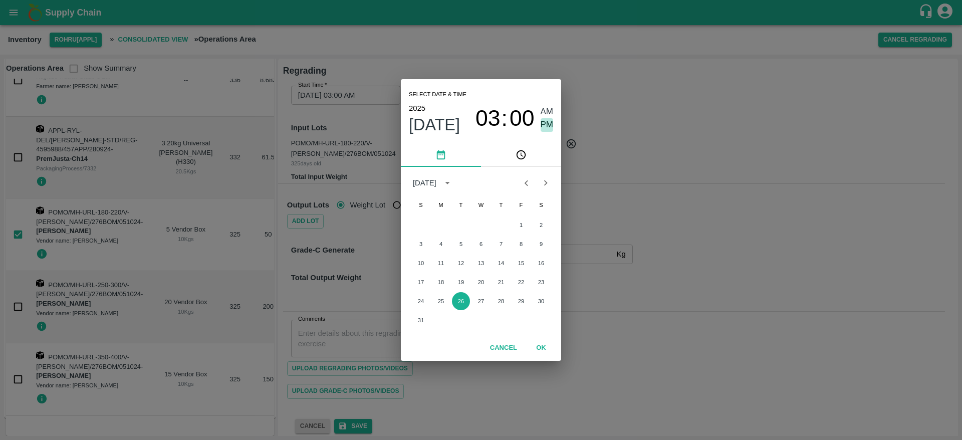
click at [548, 123] on span "PM" at bounding box center [546, 125] width 13 height 14
type input "26/08/2025 03:00 PM"
click at [543, 355] on button "OK" at bounding box center [541, 348] width 32 height 18
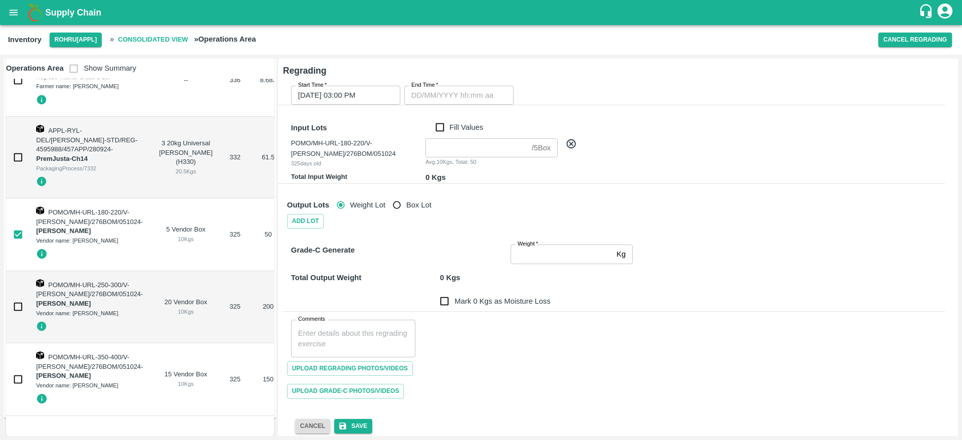
click at [498, 96] on div "End Time" at bounding box center [458, 95] width 109 height 19
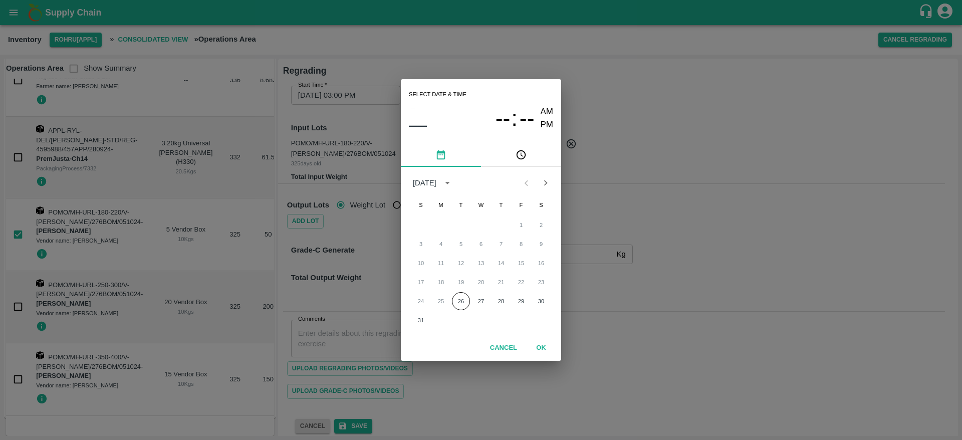
click at [462, 291] on div "1 2 3 4 5 6 7 8 9 10 11 12 13 14 15 16 17 18 19 20 21 22 23 24 25 26 27 28 29 3…" at bounding box center [481, 272] width 160 height 115
click at [460, 301] on button "26" at bounding box center [461, 301] width 18 height 18
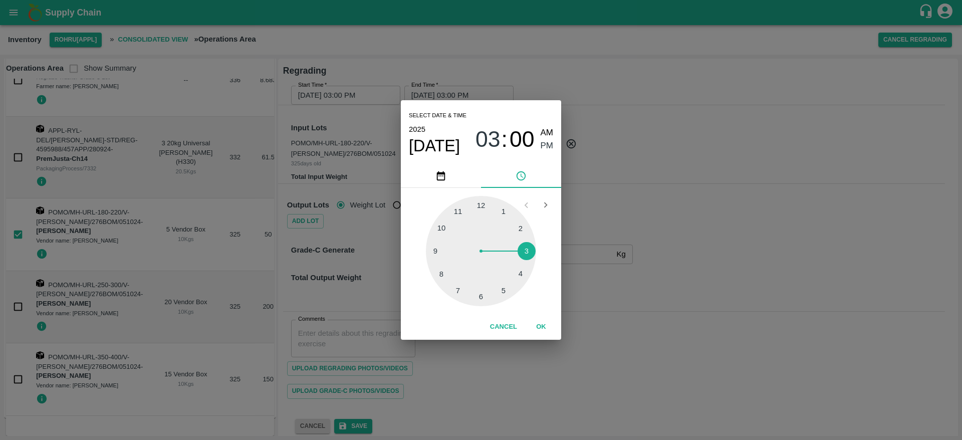
click at [530, 249] on div at bounding box center [481, 251] width 110 height 110
click at [498, 205] on div at bounding box center [481, 251] width 110 height 110
type input "26/08/2025 03:04 PM"
click at [550, 144] on span "PM" at bounding box center [546, 146] width 13 height 14
click at [545, 329] on button "OK" at bounding box center [541, 327] width 32 height 18
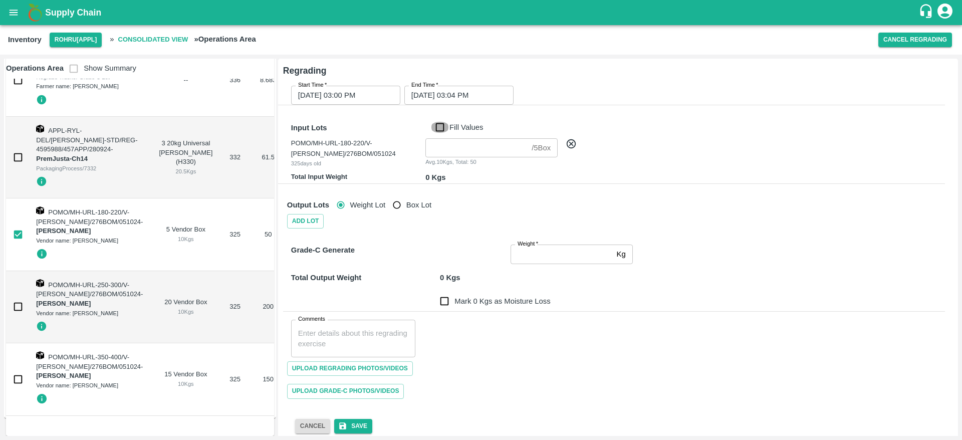
click at [441, 132] on input "Fill Values" at bounding box center [439, 127] width 19 height 11
checkbox input "true"
type input "5"
click at [527, 252] on input "Weight   *" at bounding box center [561, 253] width 102 height 19
type input "50"
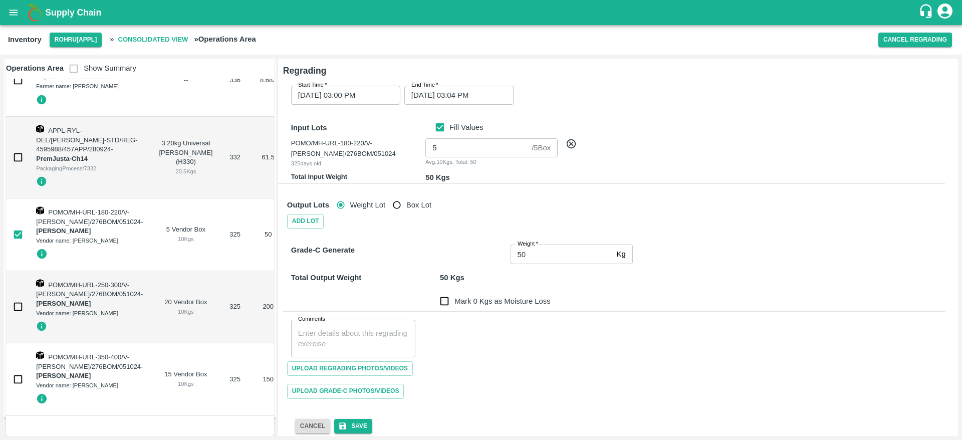
click at [494, 326] on div "Comments x Comments" at bounding box center [614, 335] width 662 height 46
click at [444, 296] on input "Mark 0 Kgs as Moisture Loss" at bounding box center [444, 301] width 20 height 20
checkbox input "true"
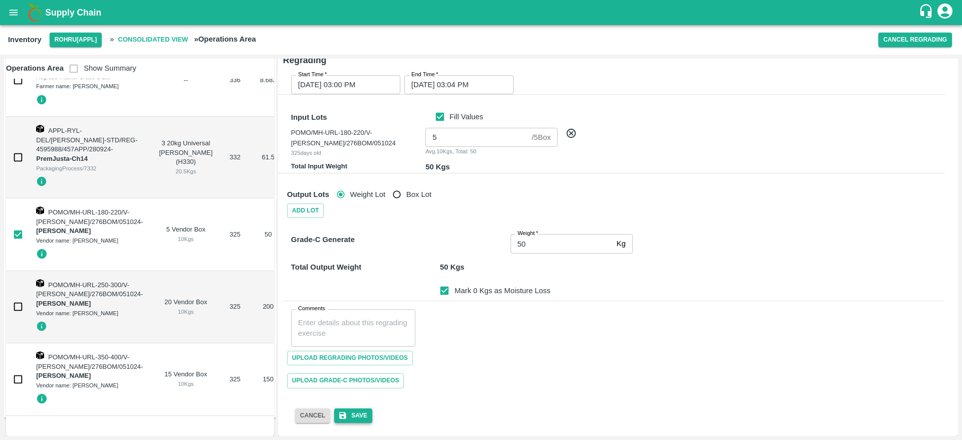
drag, startPoint x: 353, startPoint y: 429, endPoint x: 362, endPoint y: 416, distance: 15.4
click at [362, 416] on div "Start Time   * 26/08/2025 03:00 PM Start Time End Time   * 26/08/2025 03:04 PM …" at bounding box center [610, 241] width 686 height 380
click at [362, 416] on button "Save" at bounding box center [353, 415] width 38 height 15
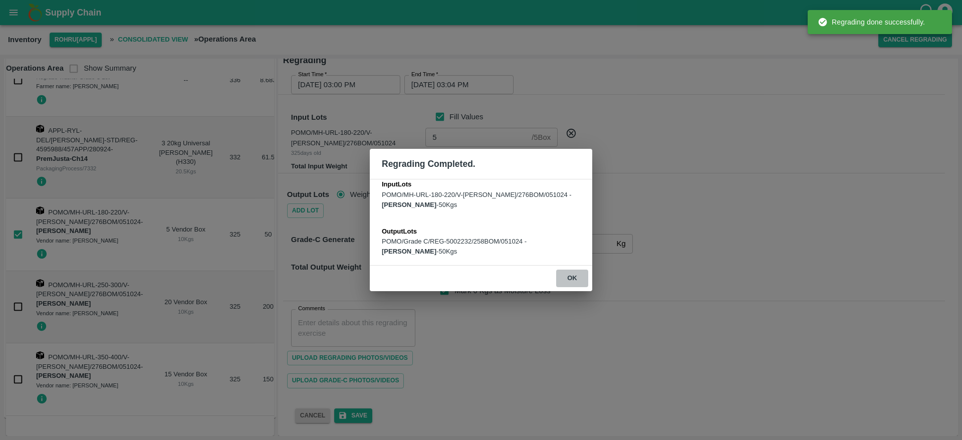
click at [564, 281] on button "ok" at bounding box center [572, 278] width 32 height 18
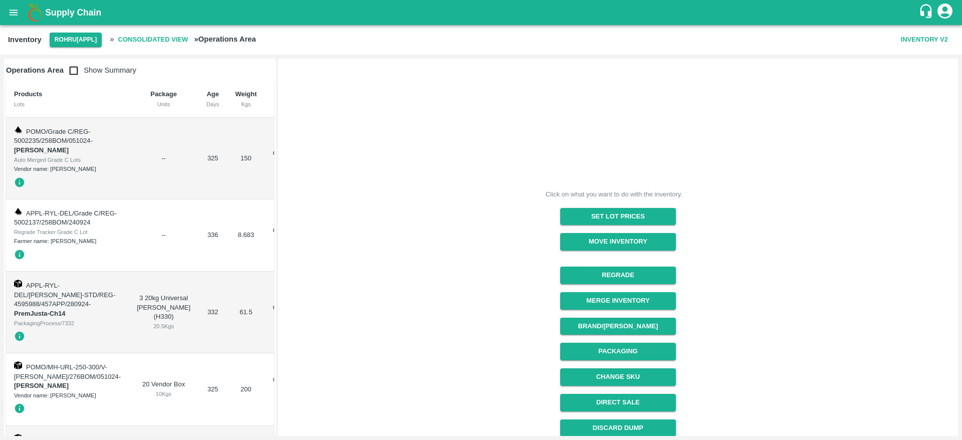
scroll to position [110, 0]
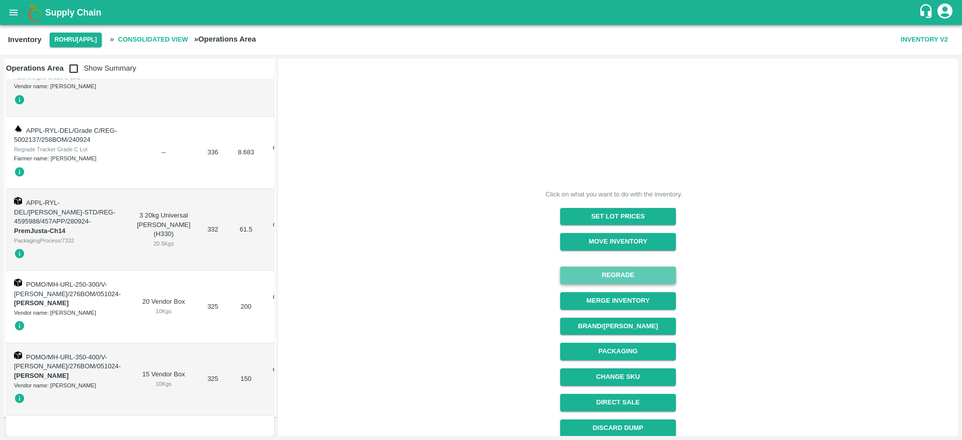
click at [626, 266] on button "Regrade" at bounding box center [618, 275] width 116 height 18
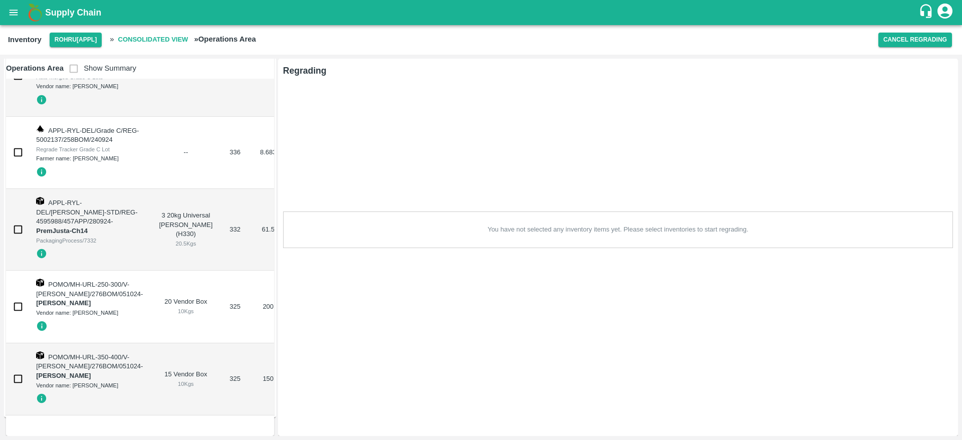
scroll to position [114, 0]
click at [15, 297] on input "checkbox" at bounding box center [18, 307] width 20 height 20
checkbox input "true"
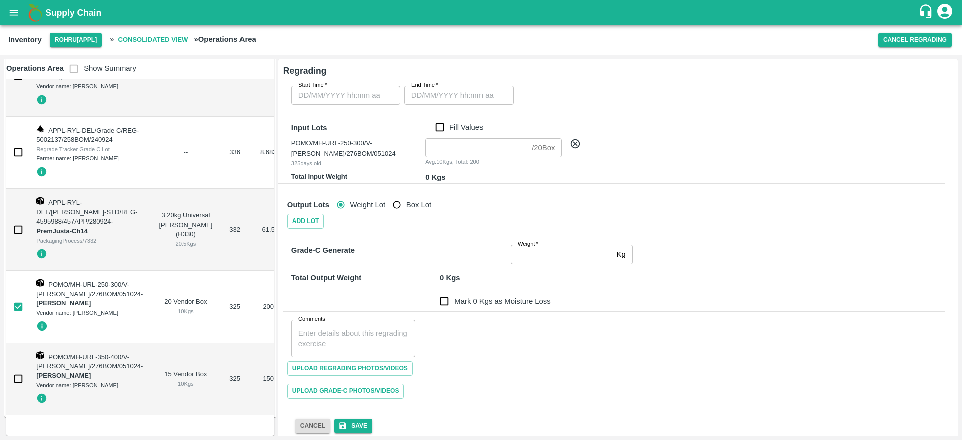
click at [342, 85] on div "Start Time   * Start Time" at bounding box center [343, 93] width 113 height 23
type input "DD/MM/YYYY hh:mm aa"
click at [378, 98] on input "DD/MM/YYYY hh:mm aa" at bounding box center [342, 95] width 102 height 19
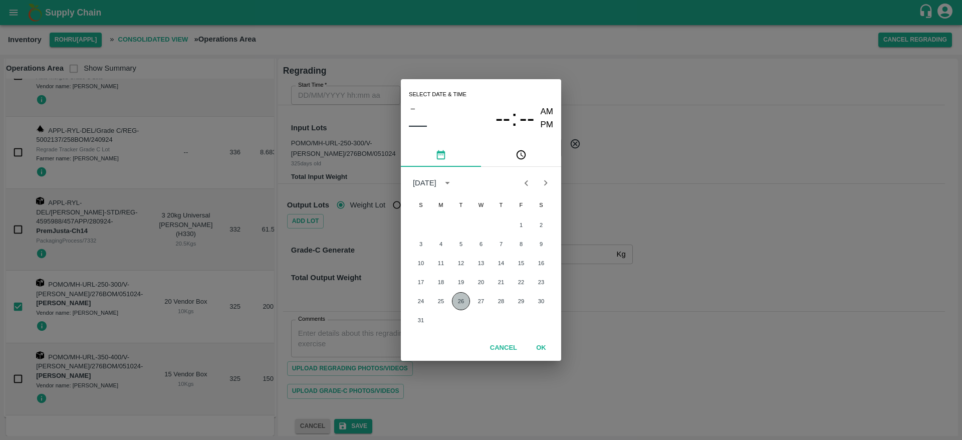
click at [461, 297] on button "26" at bounding box center [461, 301] width 18 height 18
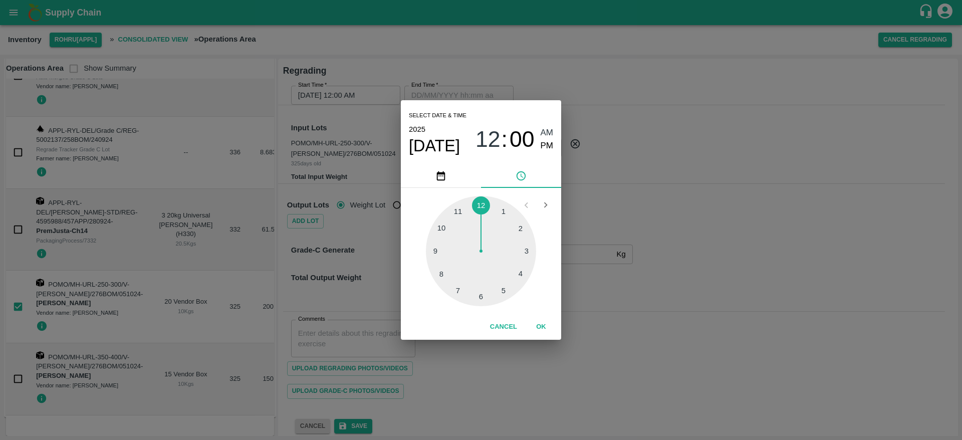
click at [534, 251] on div at bounding box center [481, 251] width 110 height 110
click at [495, 199] on div at bounding box center [481, 251] width 110 height 110
click at [546, 149] on span "PM" at bounding box center [546, 146] width 13 height 14
type input "26/08/2025 03:03 PM"
click at [542, 335] on button "OK" at bounding box center [541, 327] width 32 height 18
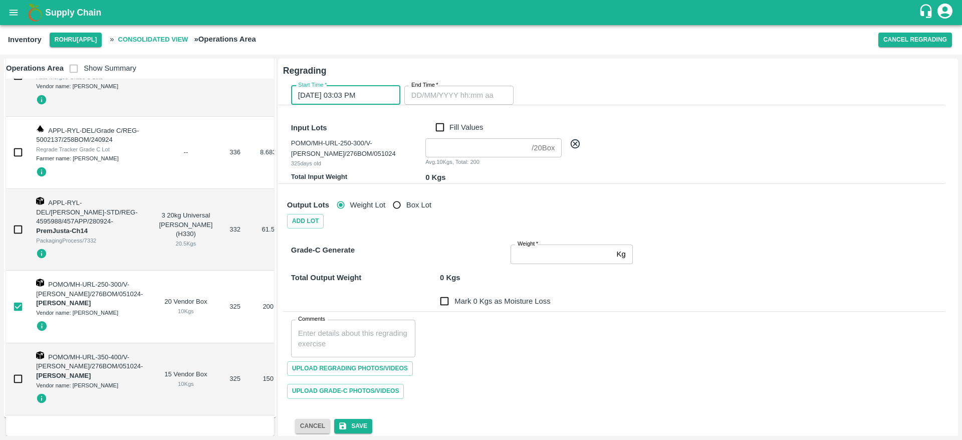
type input "DD/MM/YYYY hh:mm aa"
click at [493, 93] on input "DD/MM/YYYY hh:mm aa" at bounding box center [455, 95] width 102 height 19
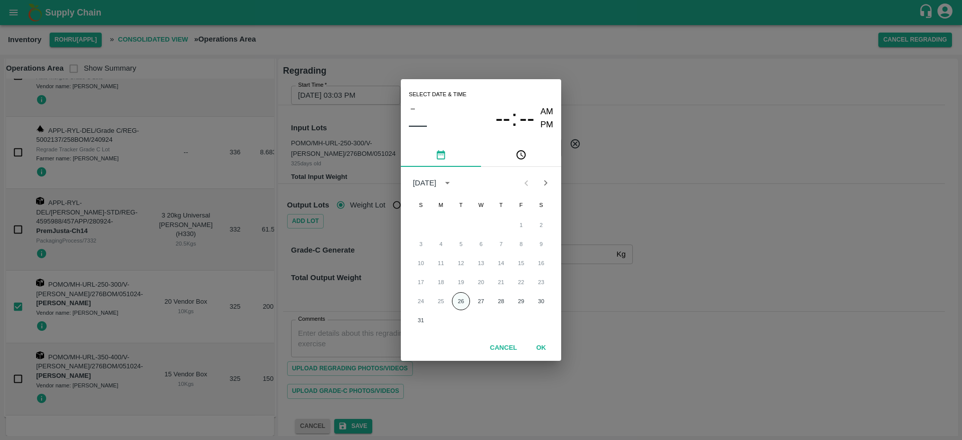
click at [461, 298] on button "26" at bounding box center [461, 301] width 18 height 18
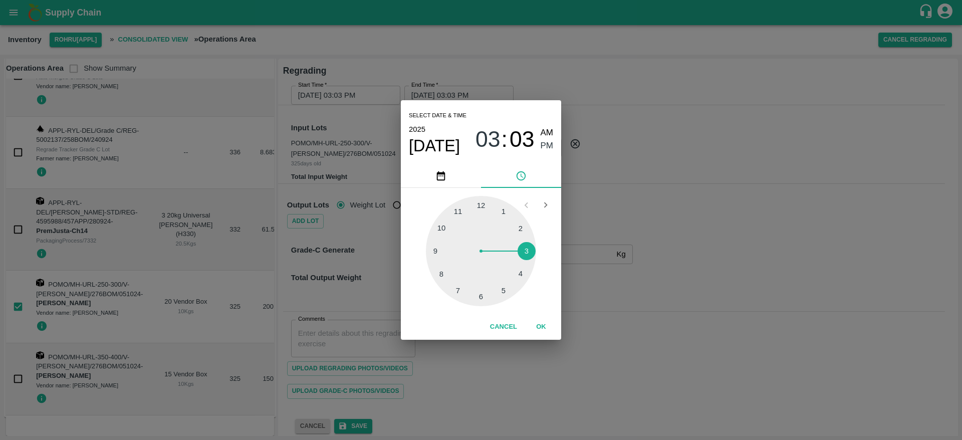
click at [528, 244] on div at bounding box center [481, 251] width 110 height 110
click at [507, 214] on div at bounding box center [481, 251] width 110 height 110
type input "26/08/2025 03:06 PM"
click at [550, 144] on span "PM" at bounding box center [546, 146] width 13 height 14
click at [542, 326] on button "OK" at bounding box center [541, 327] width 32 height 18
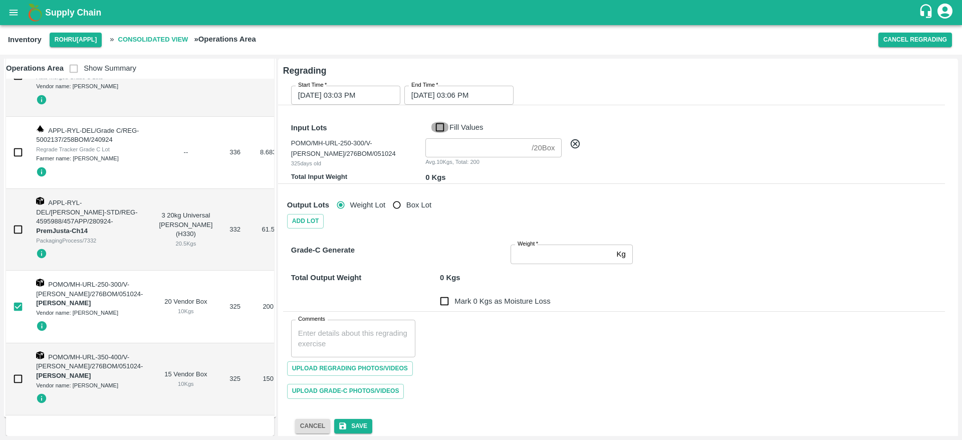
click at [444, 127] on input "Fill Values" at bounding box center [439, 127] width 19 height 11
checkbox input "true"
type input "20"
click at [521, 249] on input "Weight   *" at bounding box center [561, 253] width 102 height 19
type input "200"
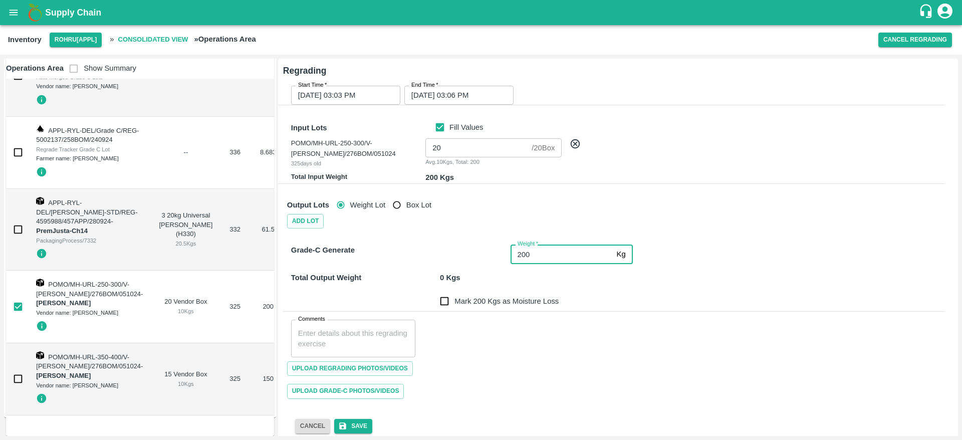
click at [477, 327] on div "Comments x Comments" at bounding box center [614, 335] width 662 height 46
click at [445, 300] on input "Mark 0 Kgs as Moisture Loss" at bounding box center [444, 301] width 20 height 20
checkbox input "true"
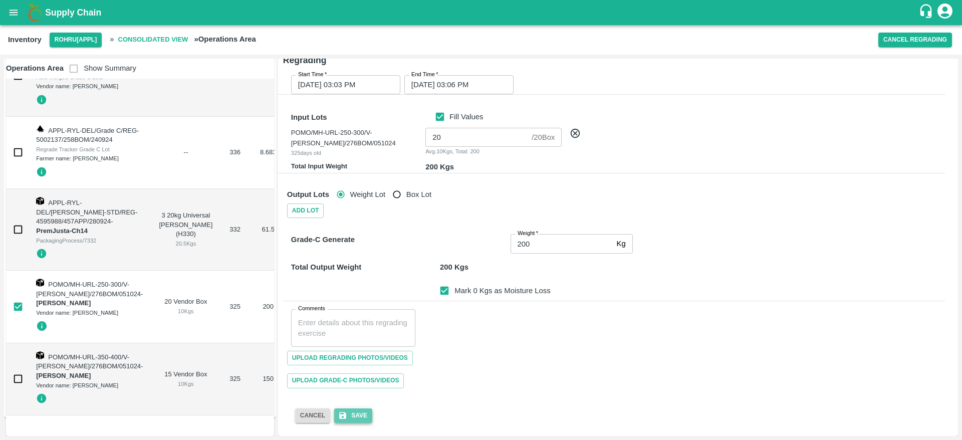
click at [350, 410] on button "Save" at bounding box center [353, 415] width 38 height 15
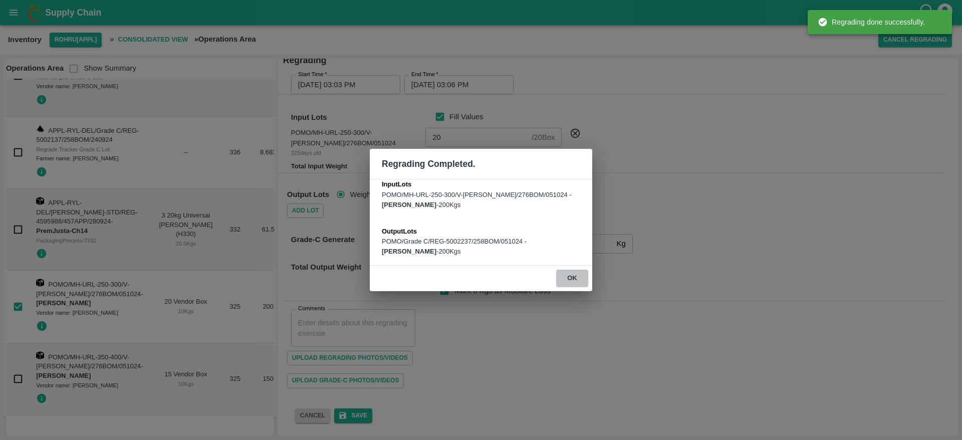
click at [568, 280] on button "ok" at bounding box center [572, 278] width 32 height 18
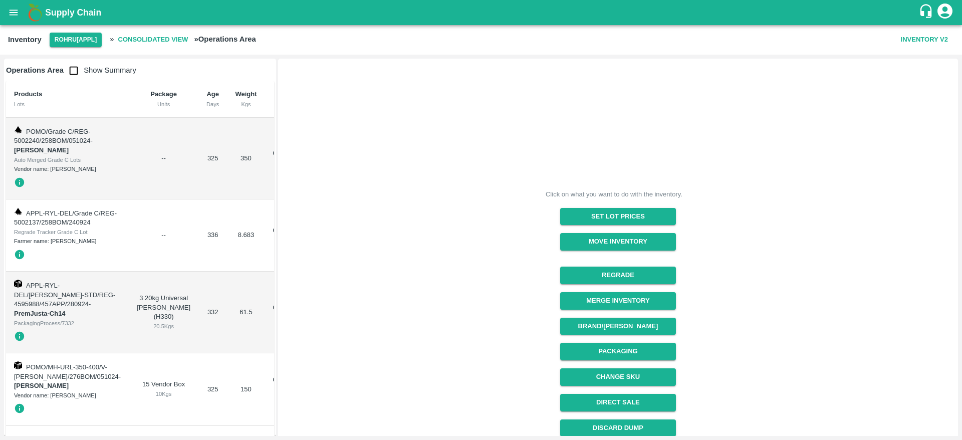
scroll to position [29, 0]
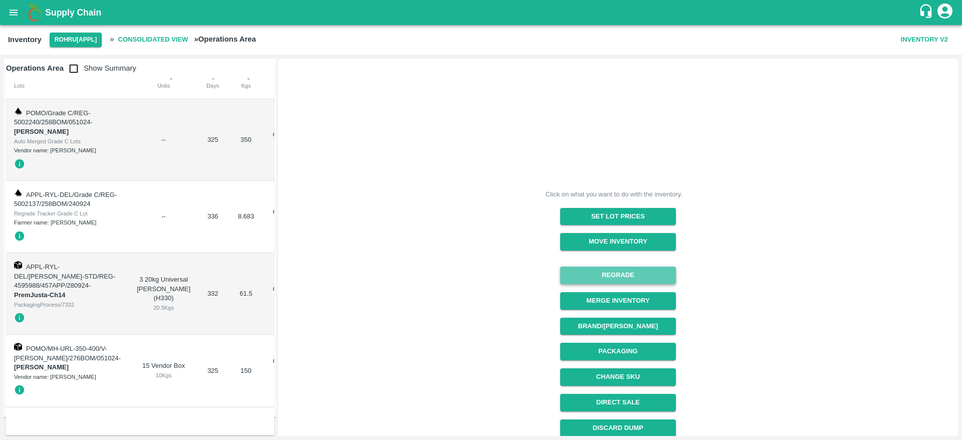
click at [636, 279] on button "Regrade" at bounding box center [618, 275] width 116 height 18
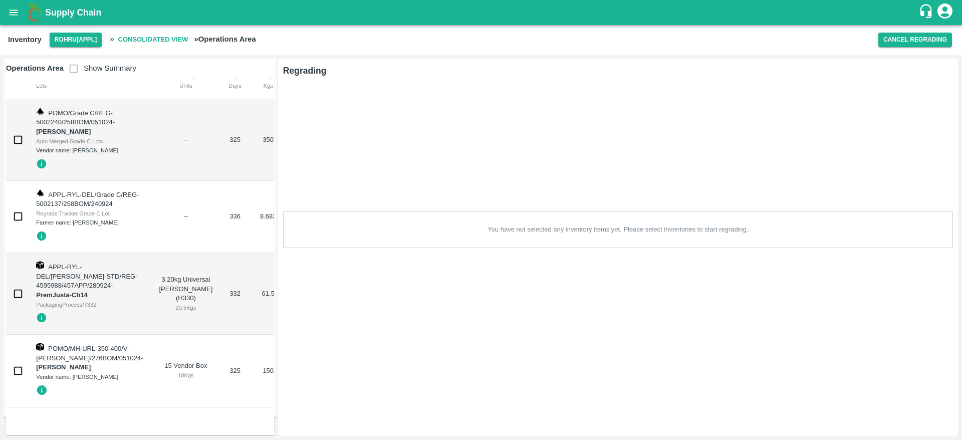
scroll to position [33, 0]
click at [16, 369] on input "checkbox" at bounding box center [18, 371] width 20 height 20
checkbox input "true"
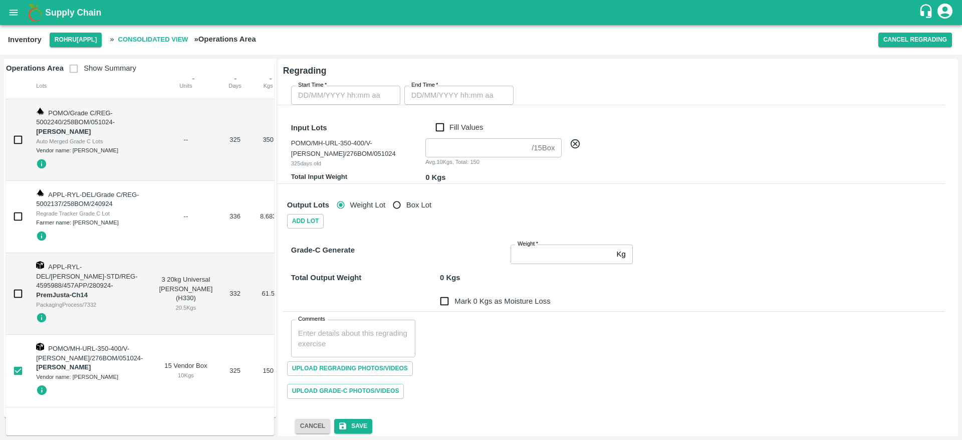
type input "DD/MM/YYYY hh:mm aa"
click at [357, 100] on input "DD/MM/YYYY hh:mm aa" at bounding box center [342, 95] width 102 height 19
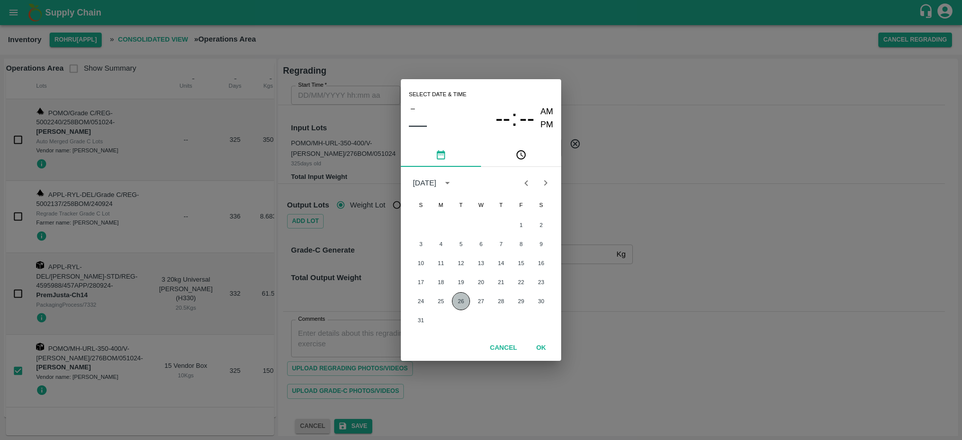
click at [460, 299] on button "26" at bounding box center [461, 301] width 18 height 18
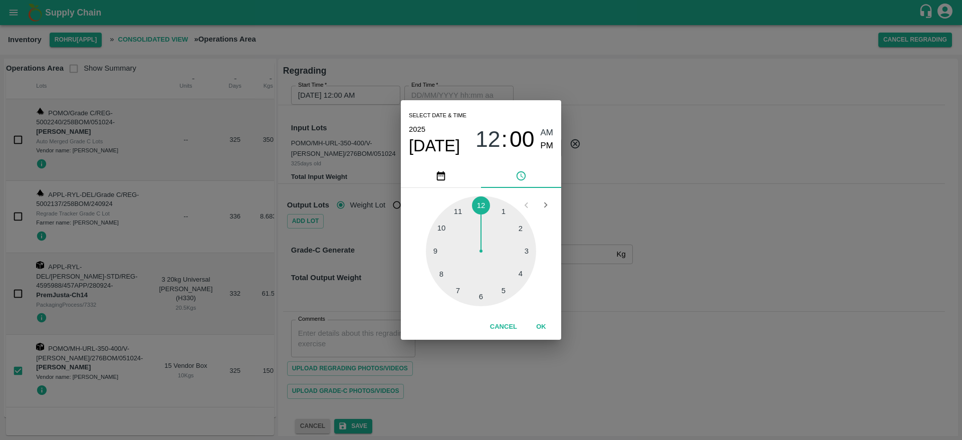
click at [523, 256] on div at bounding box center [481, 251] width 110 height 110
click at [499, 202] on div at bounding box center [481, 251] width 110 height 110
click at [550, 141] on span "PM" at bounding box center [546, 146] width 13 height 14
type input "26/08/2025 03:03 PM"
click at [547, 328] on button "OK" at bounding box center [541, 327] width 32 height 18
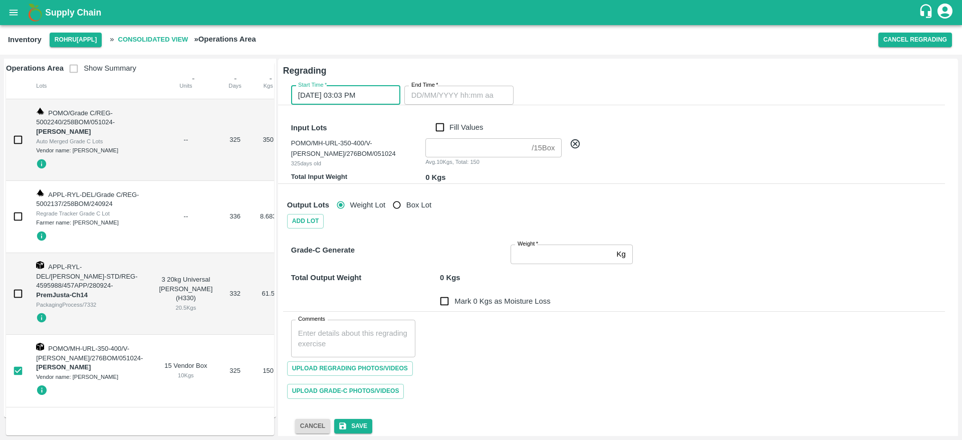
type input "DD/MM/YYYY hh:mm aa"
click at [464, 104] on input "DD/MM/YYYY hh:mm aa" at bounding box center [455, 95] width 102 height 19
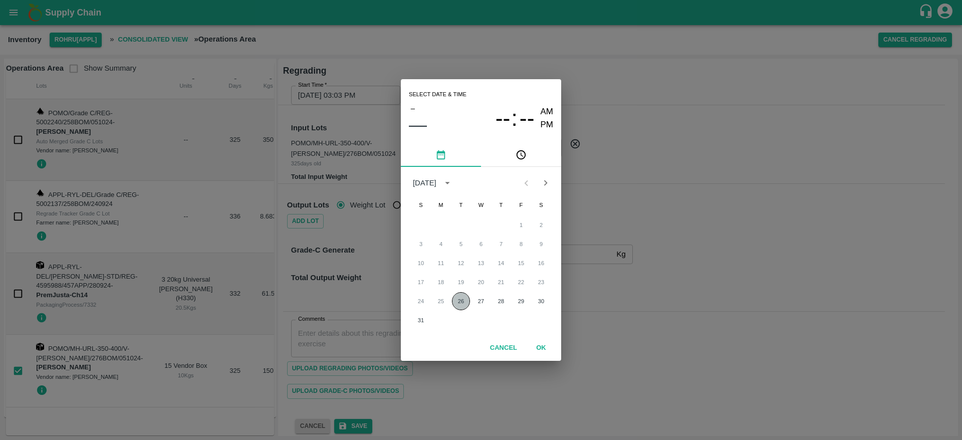
click at [466, 305] on button "26" at bounding box center [461, 301] width 18 height 18
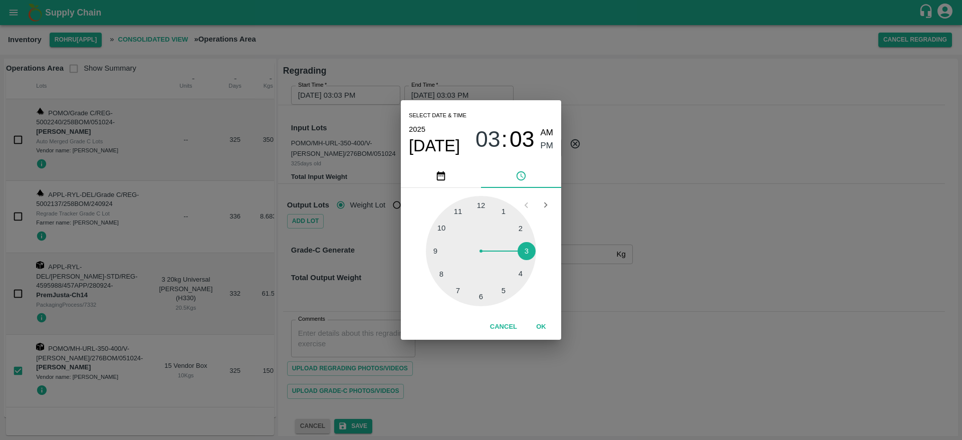
click at [529, 249] on div at bounding box center [481, 251] width 110 height 110
click at [506, 211] on div at bounding box center [481, 251] width 110 height 110
type input "26/08/2025 03:05 PM"
click at [548, 146] on span "PM" at bounding box center [546, 146] width 13 height 14
click at [545, 330] on button "OK" at bounding box center [541, 327] width 32 height 18
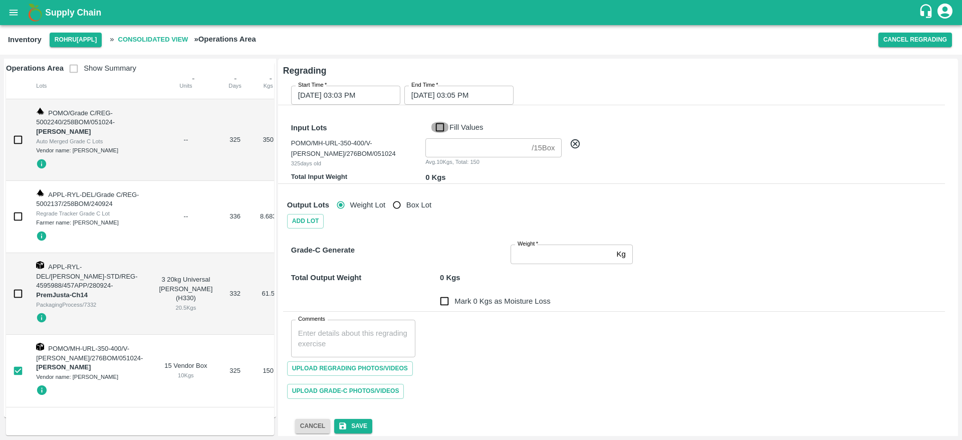
click at [441, 124] on input "Fill Values" at bounding box center [439, 127] width 19 height 11
checkbox input "true"
type input "15"
click at [552, 248] on input "Weight   *" at bounding box center [561, 253] width 102 height 19
type input "150"
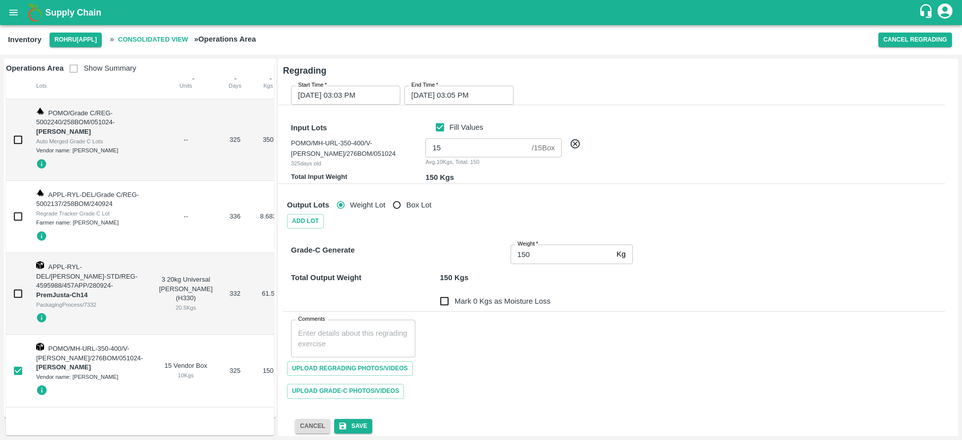
click at [521, 364] on div "Upload Regrading Photos/Videos" at bounding box center [614, 368] width 662 height 23
click at [447, 301] on input "Mark 0 Kgs as Moisture Loss" at bounding box center [444, 301] width 20 height 20
checkbox input "true"
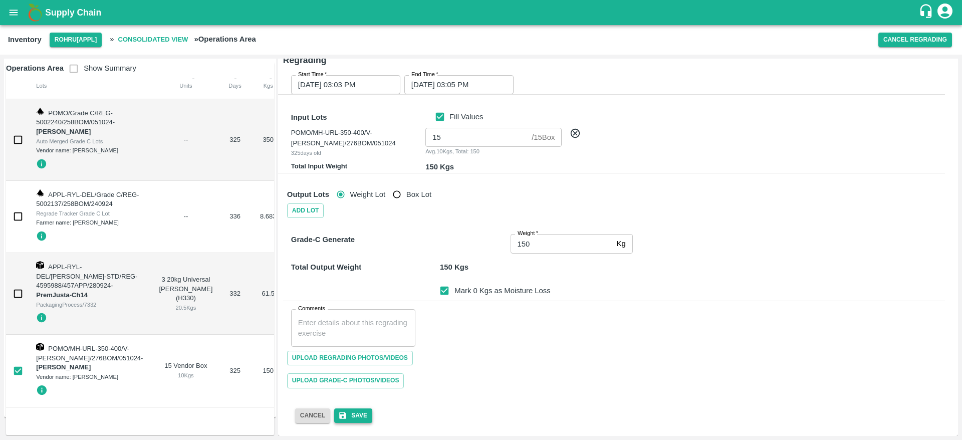
drag, startPoint x: 354, startPoint y: 405, endPoint x: 352, endPoint y: 414, distance: 8.7
click at [352, 414] on div "Cancel Save" at bounding box center [610, 407] width 670 height 31
click at [352, 414] on button "Save" at bounding box center [353, 415] width 38 height 15
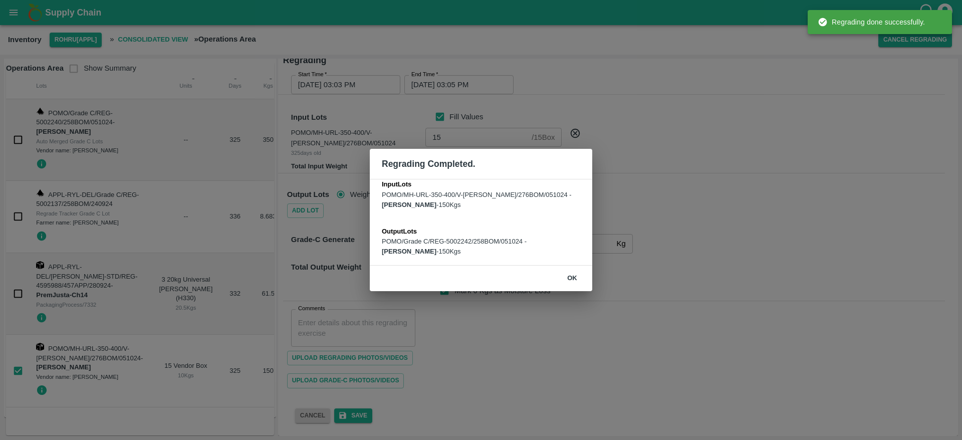
click at [522, 393] on div "Regrading Completed. Input Lots POMO/MH-URL-350-400/V-DL-Pannag/276BOM/051024 -…" at bounding box center [481, 220] width 962 height 440
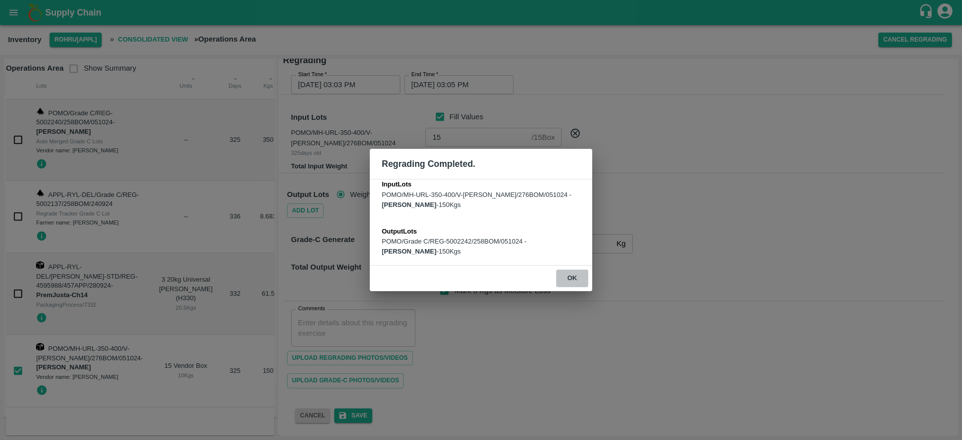
click at [569, 278] on button "ok" at bounding box center [572, 278] width 32 height 18
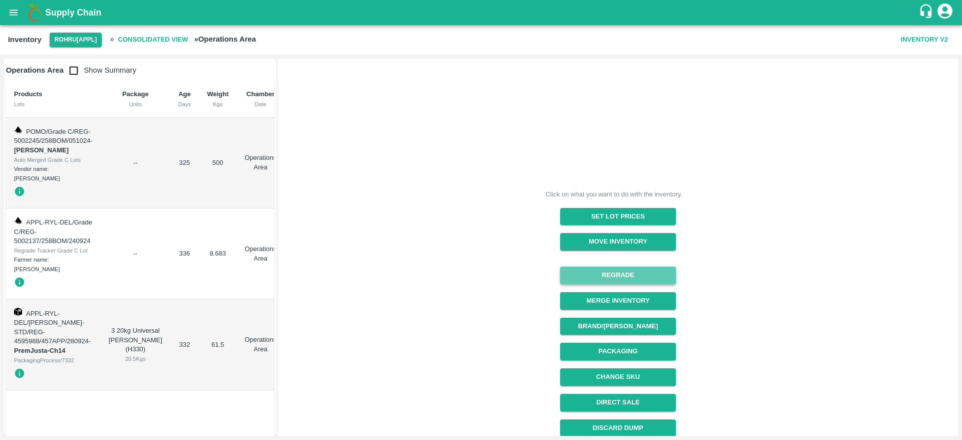
click at [641, 277] on button "Regrade" at bounding box center [618, 275] width 116 height 18
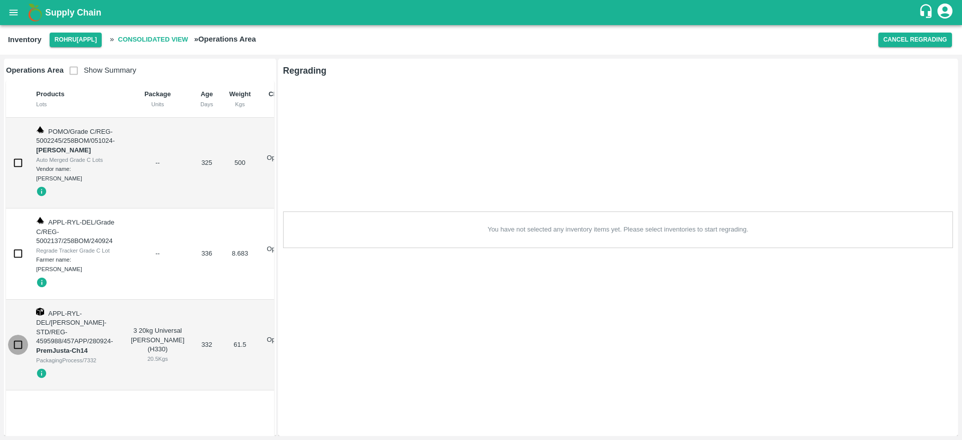
click at [10, 335] on input "checkbox" at bounding box center [18, 345] width 20 height 20
checkbox input "true"
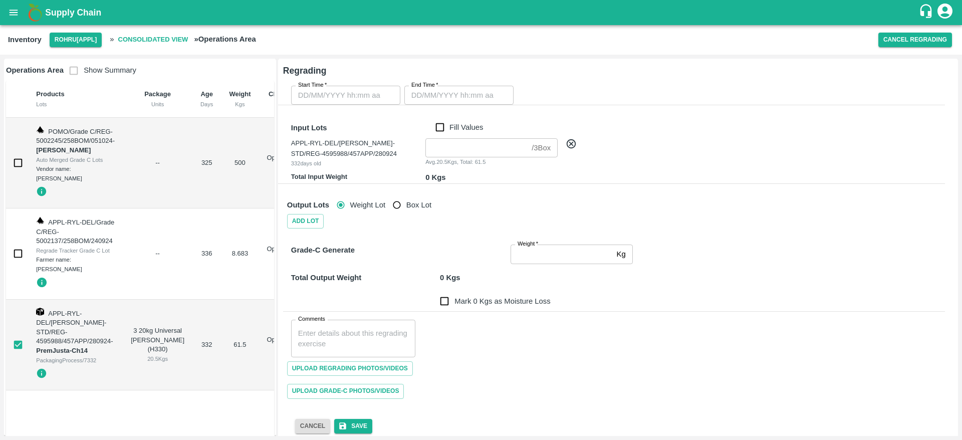
type input "DD/MM/YYYY hh:mm aa"
click at [364, 91] on input "DD/MM/YYYY hh:mm aa" at bounding box center [342, 95] width 102 height 19
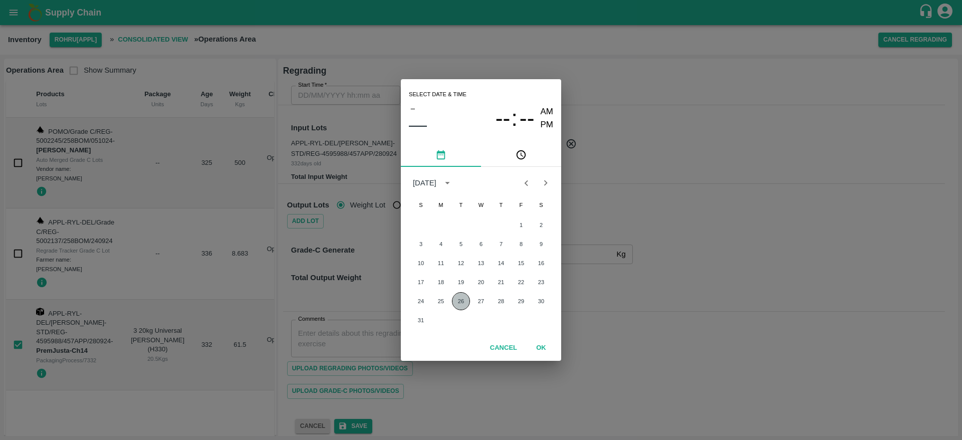
click at [462, 300] on button "26" at bounding box center [461, 301] width 18 height 18
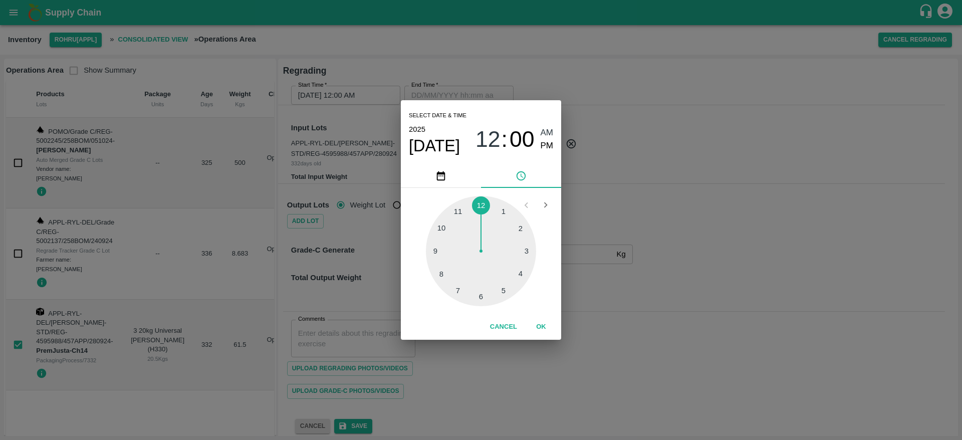
click at [524, 243] on div at bounding box center [481, 251] width 110 height 110
click at [502, 211] on div at bounding box center [481, 251] width 110 height 110
click at [547, 142] on span "PM" at bounding box center [546, 146] width 13 height 14
type input "26/08/2025 03:05 PM"
click at [546, 332] on button "OK" at bounding box center [541, 327] width 32 height 18
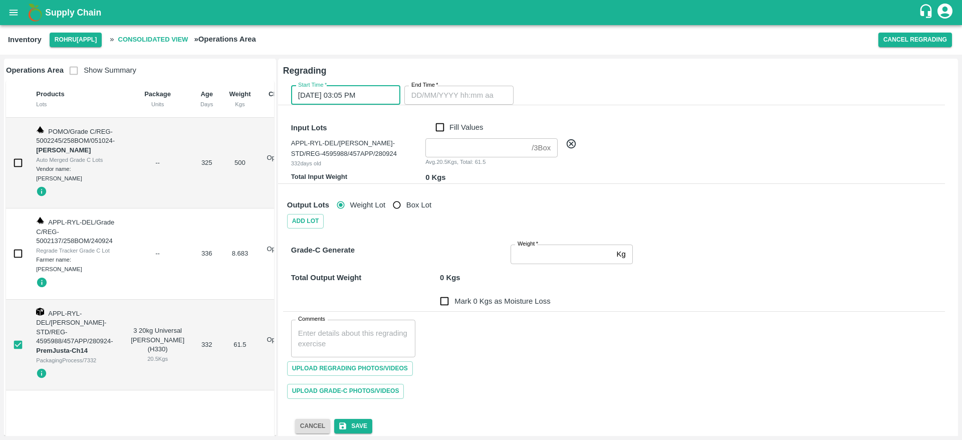
type input "DD/MM/YYYY hh:mm aa"
click at [470, 89] on input "DD/MM/YYYY hh:mm aa" at bounding box center [455, 95] width 102 height 19
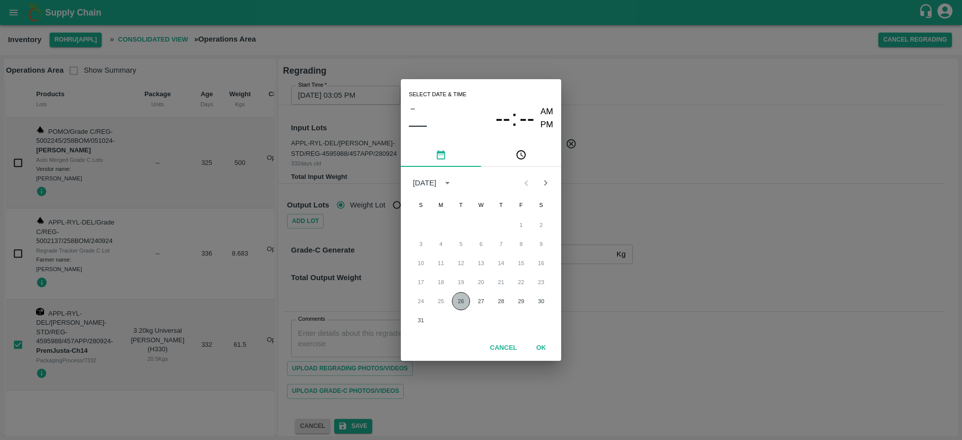
click at [460, 304] on button "26" at bounding box center [461, 301] width 18 height 18
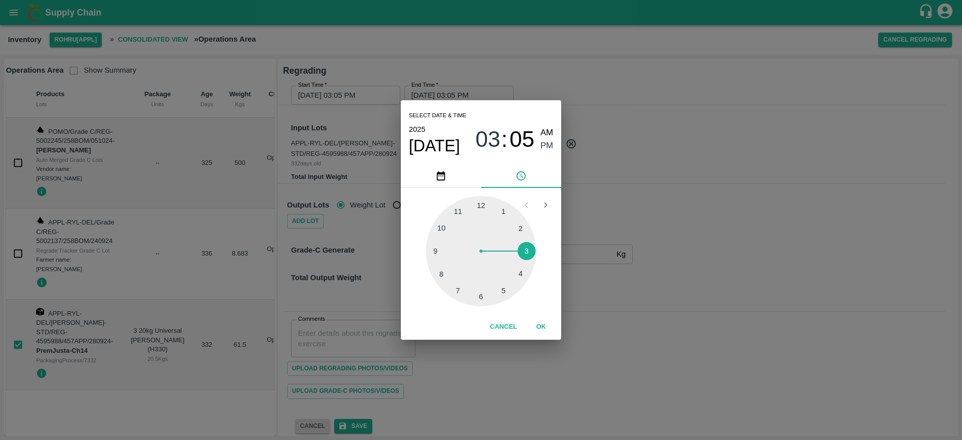
click at [524, 248] on div at bounding box center [481, 251] width 110 height 110
click at [516, 215] on div at bounding box center [481, 251] width 110 height 110
type input "26/08/2025 03:07 PM"
click at [546, 150] on span "PM" at bounding box center [546, 146] width 13 height 14
click at [537, 331] on button "OK" at bounding box center [541, 327] width 32 height 18
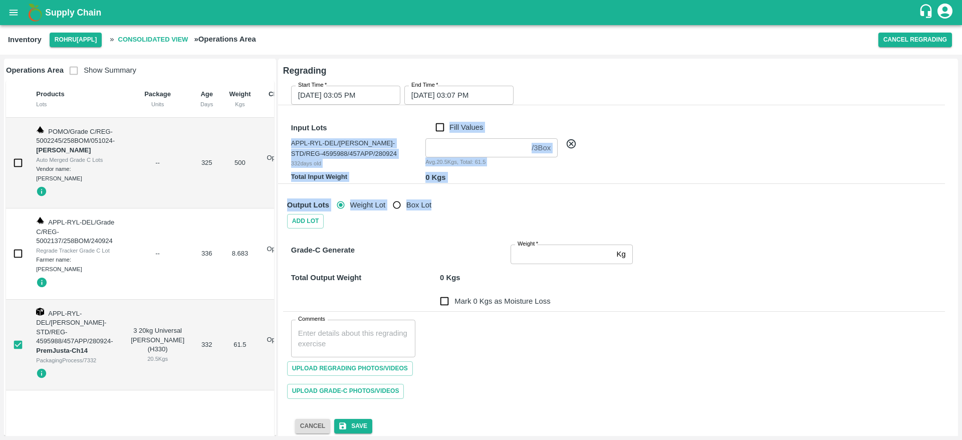
drag, startPoint x: 509, startPoint y: 187, endPoint x: 437, endPoint y: 128, distance: 93.6
click at [437, 128] on div "Start Time   * 26/08/2025 03:05 PM Start Time End Time   * 26/08/2025 03:07 PM …" at bounding box center [610, 252] width 686 height 380
click at [437, 128] on input "Fill Values" at bounding box center [439, 127] width 19 height 11
checkbox input "true"
type input "3"
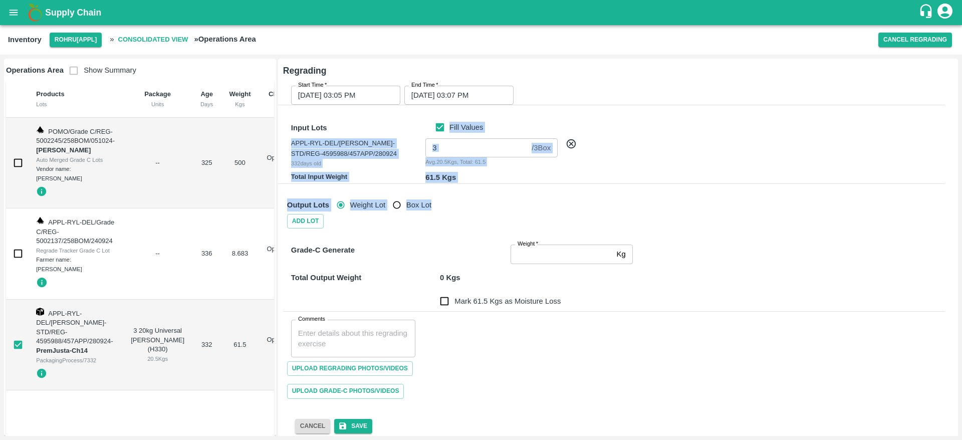
click at [466, 213] on div "Output Lots Weight Lot Box Lot" at bounding box center [612, 201] width 666 height 27
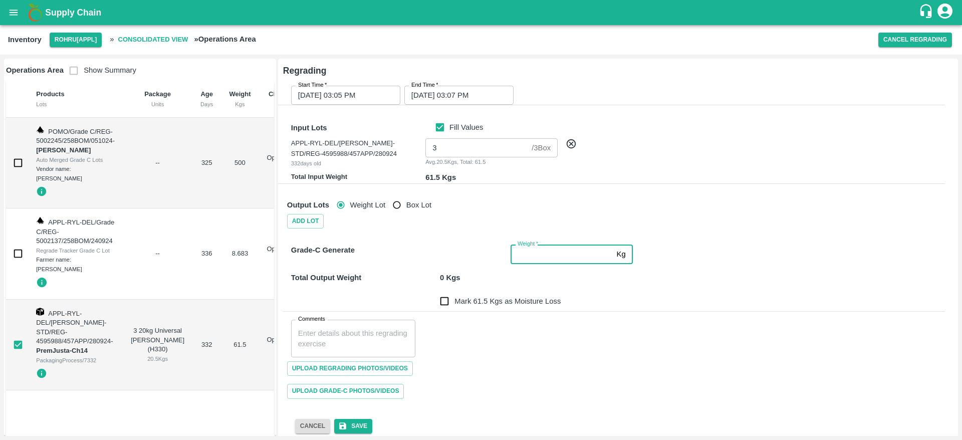
click at [565, 260] on input "Weight   *" at bounding box center [561, 253] width 102 height 19
type input "61.5"
click at [492, 351] on div "Comments x Comments" at bounding box center [614, 335] width 662 height 46
click at [446, 303] on input "Mark 0 Kgs as Moisture Loss" at bounding box center [444, 301] width 20 height 20
checkbox input "true"
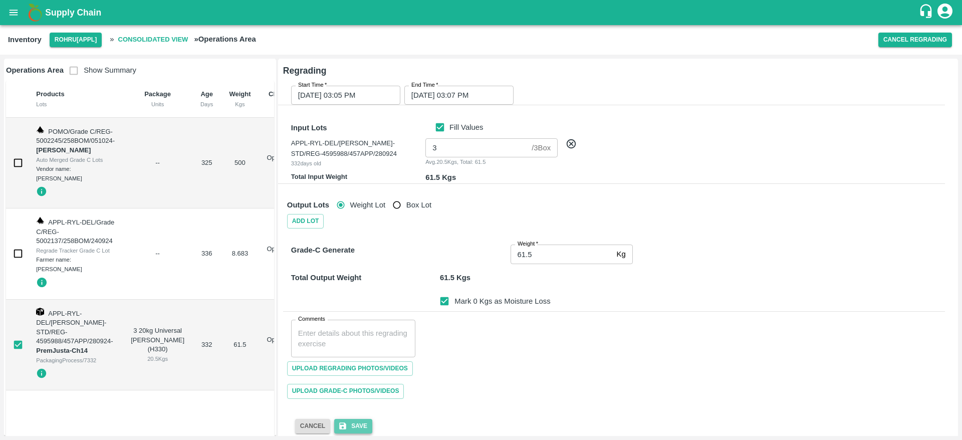
click at [357, 424] on button "Save" at bounding box center [353, 426] width 38 height 15
click at [302, 429] on button "Cancel" at bounding box center [312, 426] width 35 height 15
checkbox input "false"
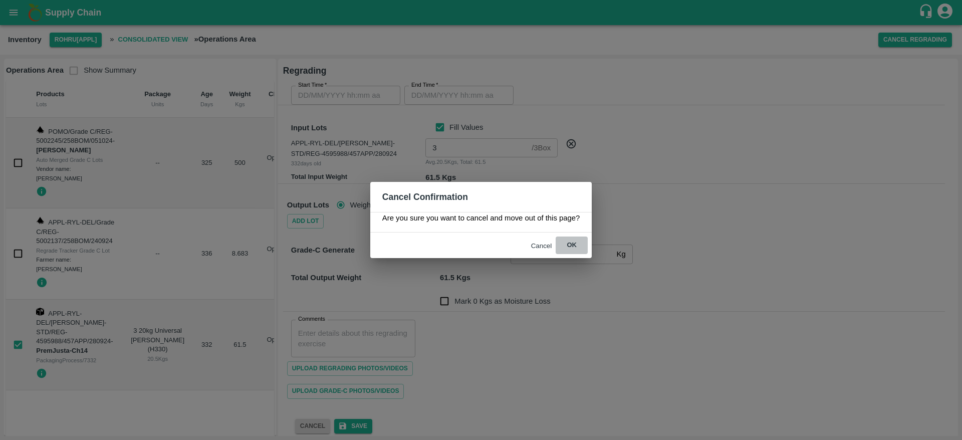
click at [569, 247] on button "ok" at bounding box center [571, 245] width 32 height 18
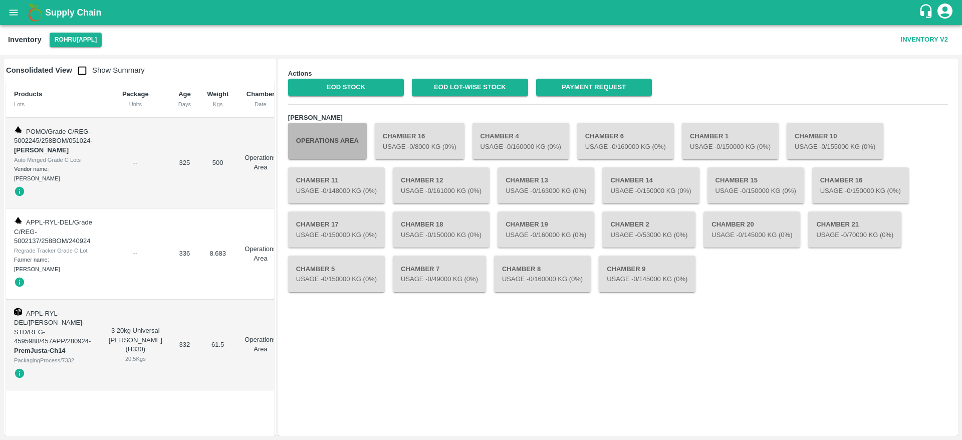
click at [338, 147] on button "Operations Area" at bounding box center [327, 141] width 79 height 36
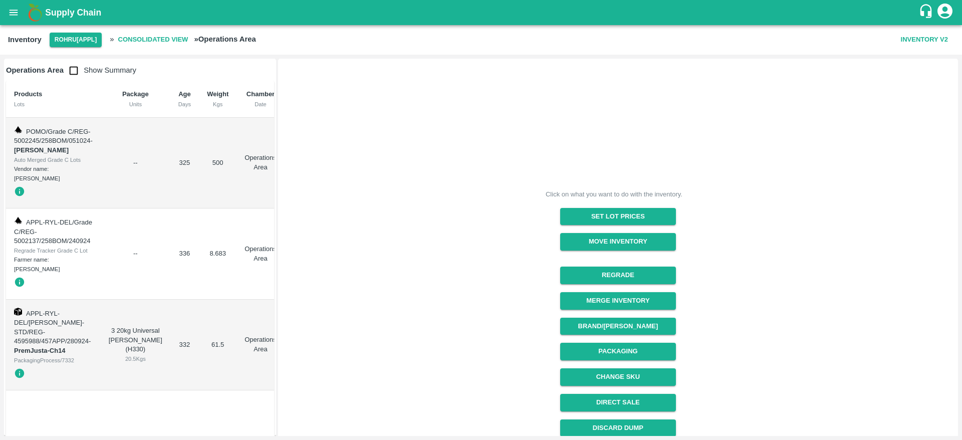
scroll to position [107, 0]
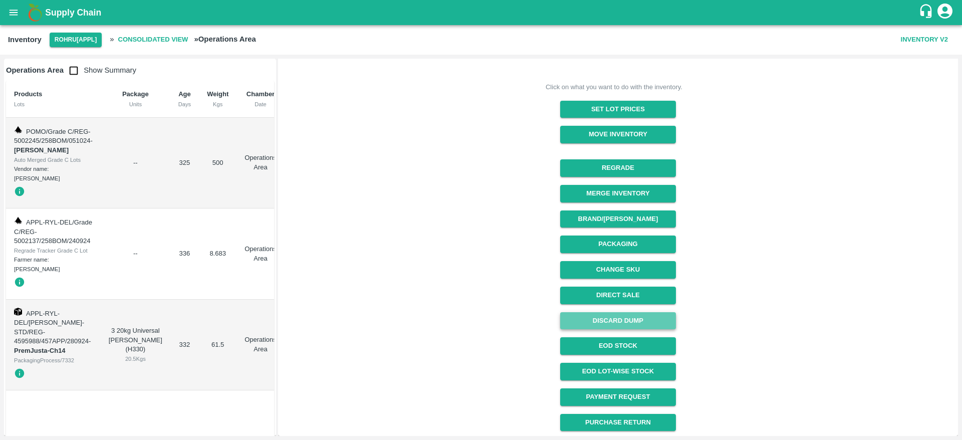
click at [627, 323] on button "Discard Dump" at bounding box center [618, 321] width 116 height 18
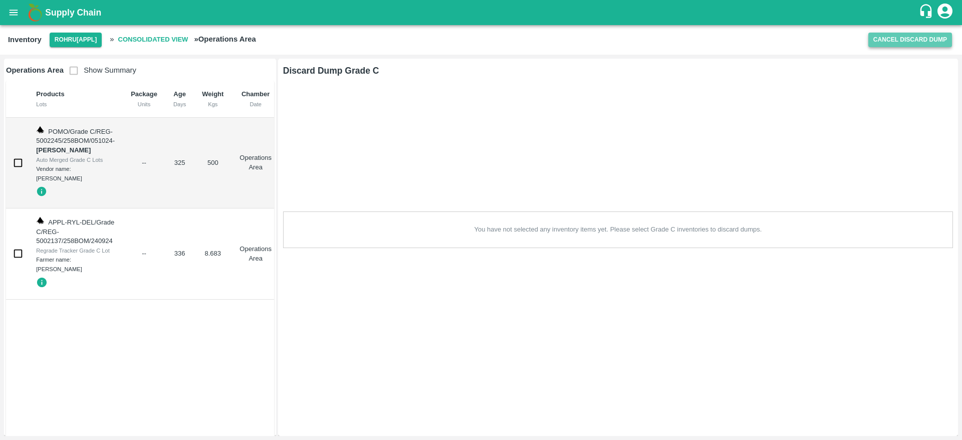
click at [903, 37] on button "Cancel Discard Dump" at bounding box center [910, 40] width 84 height 15
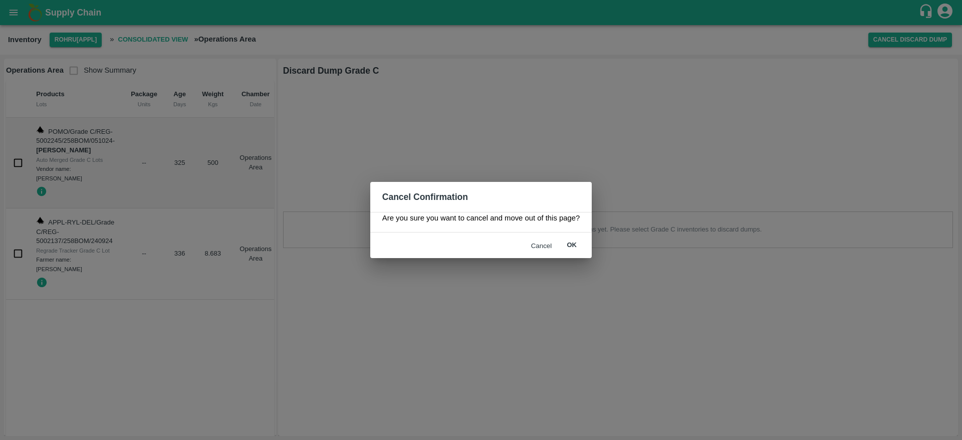
click at [570, 235] on div "Cancel ok" at bounding box center [480, 245] width 221 height 26
click at [570, 243] on button "ok" at bounding box center [571, 245] width 32 height 18
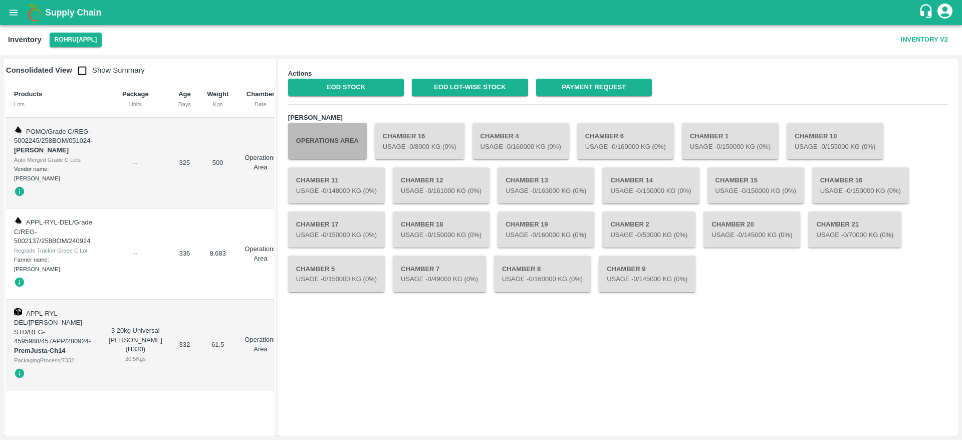
click at [328, 151] on button "Operations Area" at bounding box center [327, 141] width 79 height 36
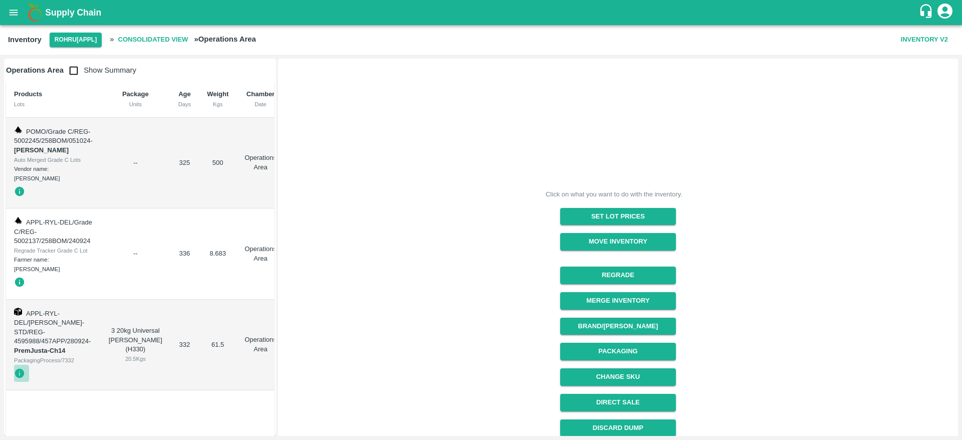
click at [23, 369] on icon "button" at bounding box center [20, 374] width 10 height 10
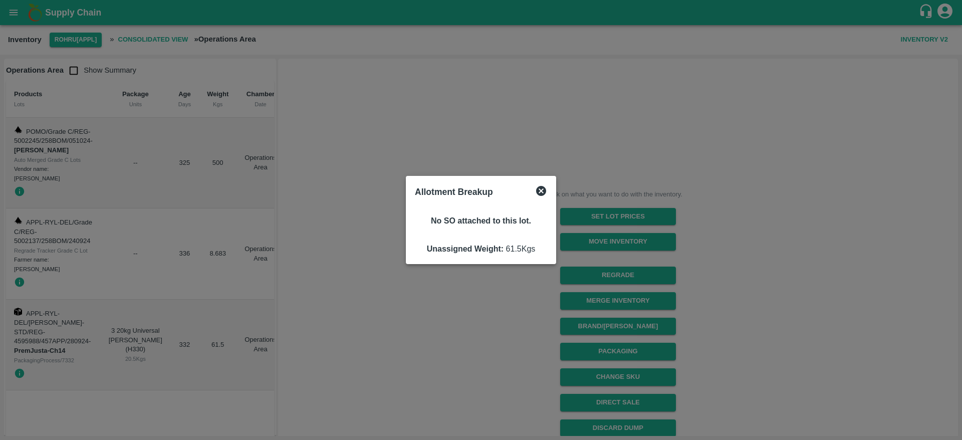
click at [91, 365] on div at bounding box center [481, 220] width 962 height 440
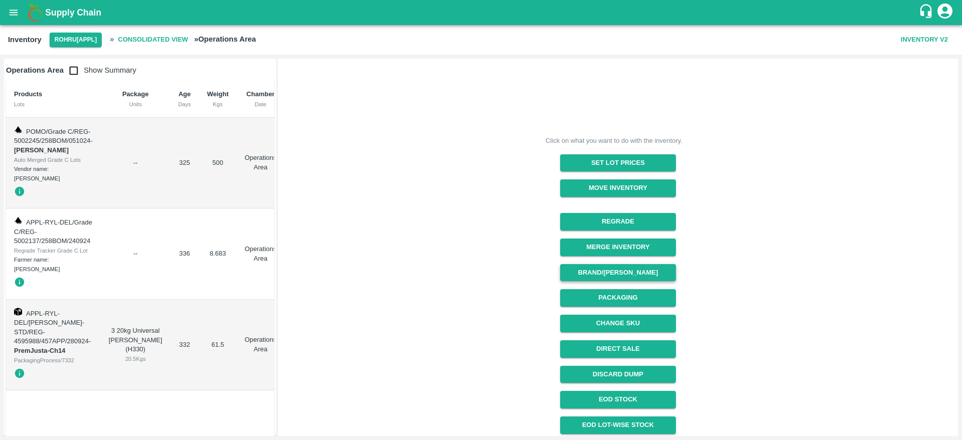
scroll to position [54, 0]
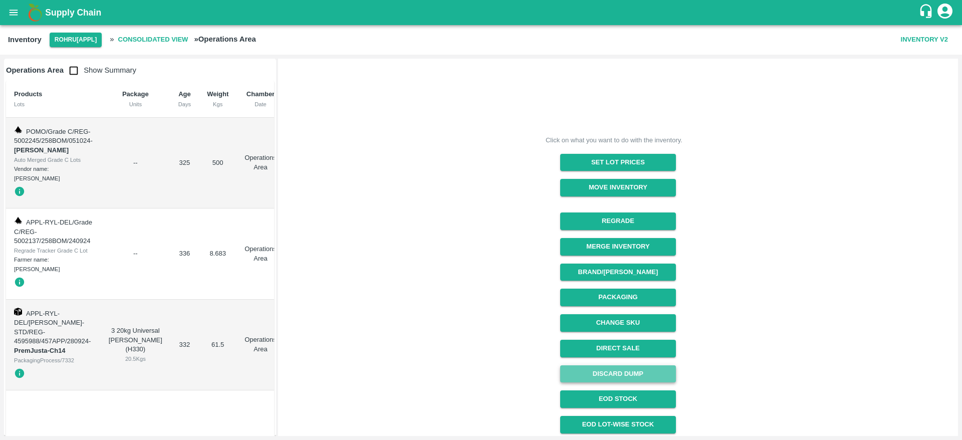
click at [601, 376] on button "Discard Dump" at bounding box center [618, 374] width 116 height 18
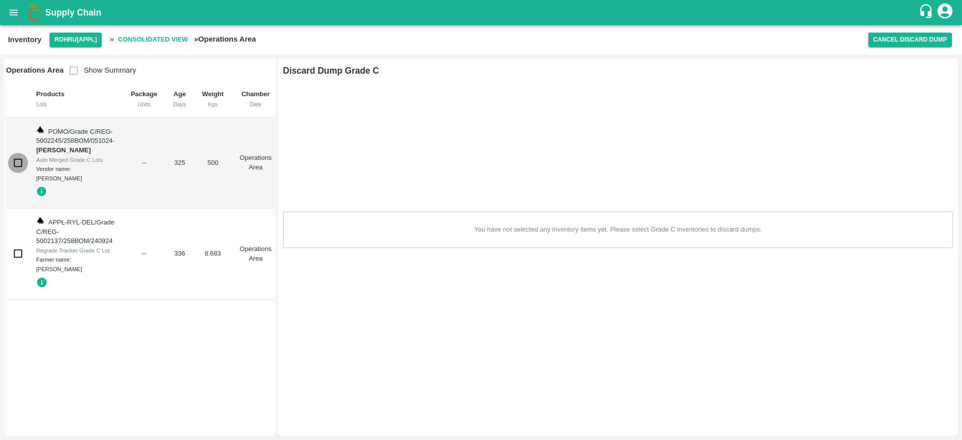
click at [18, 156] on input "checkbox" at bounding box center [18, 163] width 20 height 20
checkbox input "true"
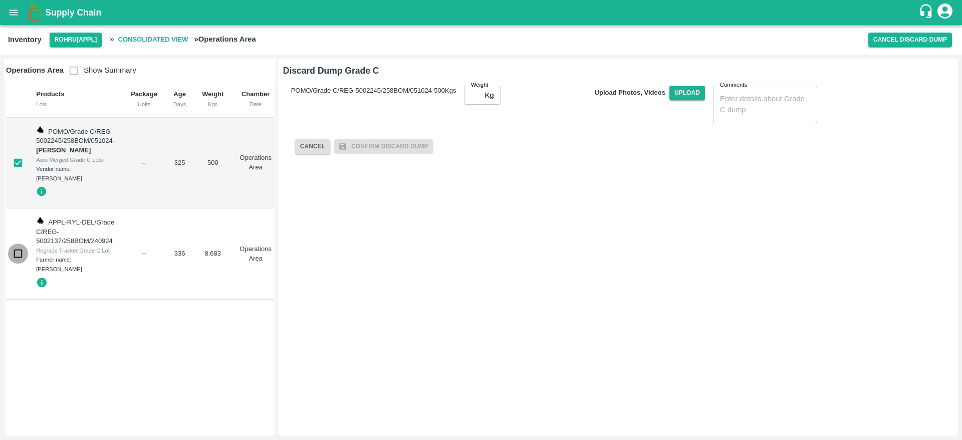
click at [20, 243] on input "checkbox" at bounding box center [18, 253] width 20 height 20
checkbox input "true"
click at [24, 163] on input "checkbox" at bounding box center [18, 163] width 20 height 20
checkbox input "true"
checkbox input "false"
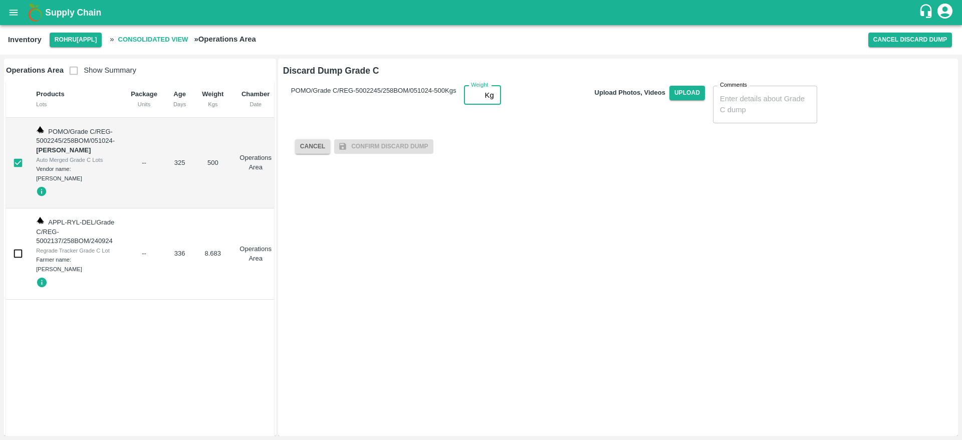
click at [464, 105] on input "Weight" at bounding box center [472, 95] width 17 height 19
type input "500"
click at [669, 100] on span "Upload" at bounding box center [687, 93] width 36 height 15
click at [0, 0] on input "Upload" at bounding box center [0, 0] width 0 height 0
click at [669, 100] on span "Upload" at bounding box center [687, 93] width 36 height 15
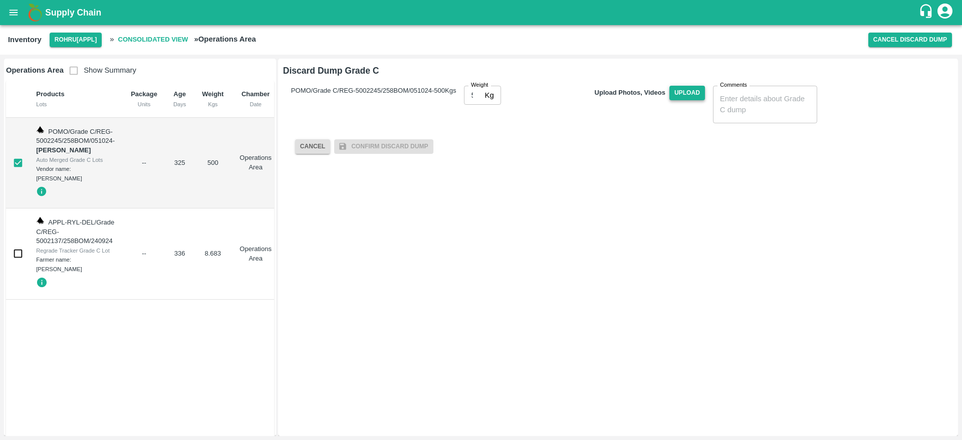
click at [0, 0] on input "Upload" at bounding box center [0, 0] width 0 height 0
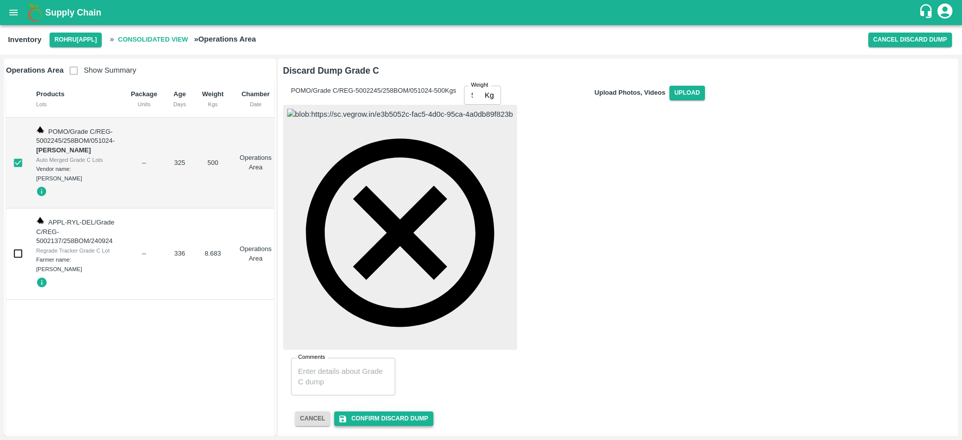
click at [365, 411] on button "Confirm Discard Dump" at bounding box center [383, 418] width 99 height 15
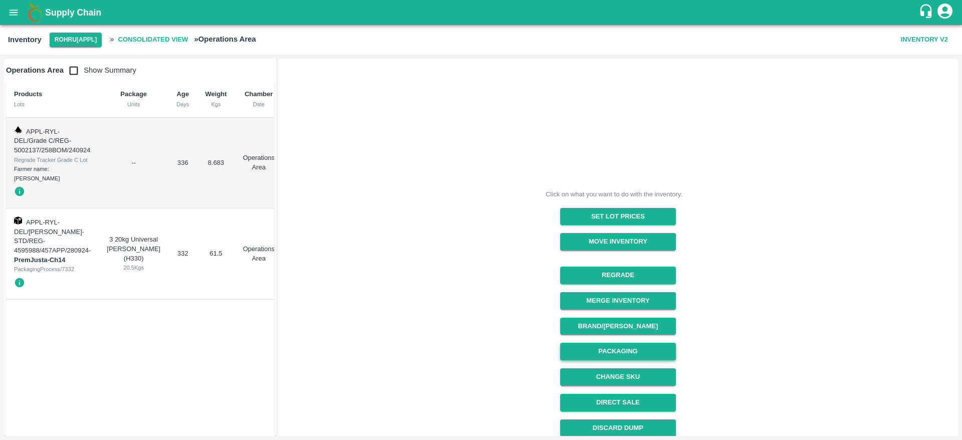
scroll to position [107, 0]
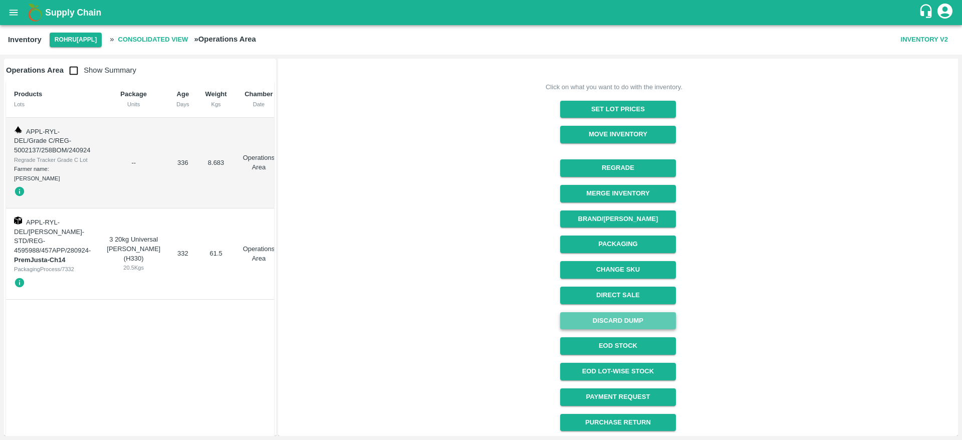
click at [641, 318] on button "Discard Dump" at bounding box center [618, 321] width 116 height 18
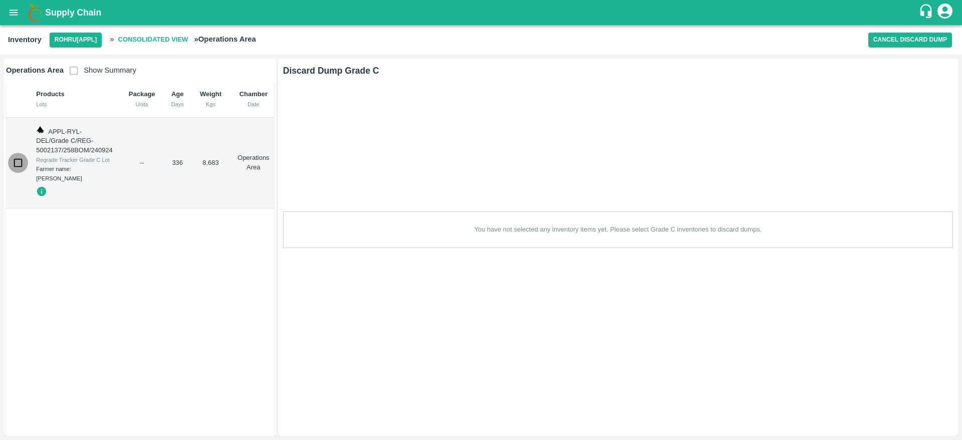
click at [12, 155] on input "checkbox" at bounding box center [18, 163] width 20 height 20
checkbox input "true"
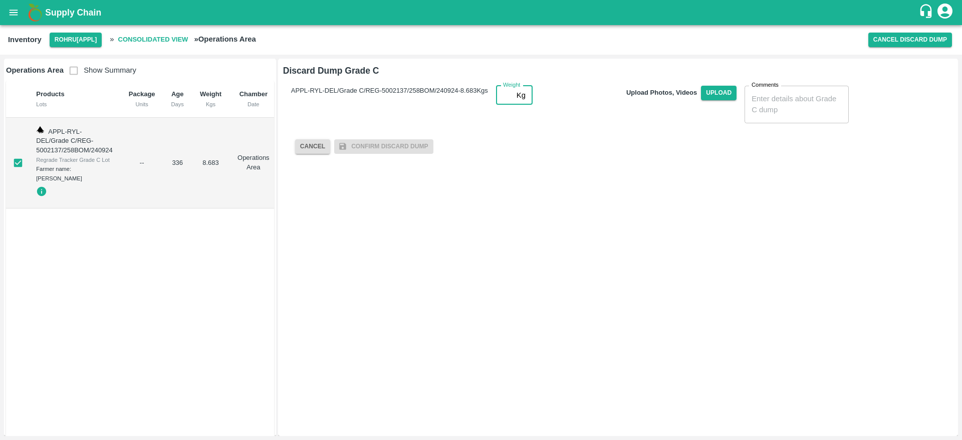
click at [496, 105] on input "Weight" at bounding box center [504, 95] width 17 height 19
type input "8.683"
click at [701, 100] on span "Upload" at bounding box center [719, 93] width 36 height 15
click at [0, 0] on input "Upload" at bounding box center [0, 0] width 0 height 0
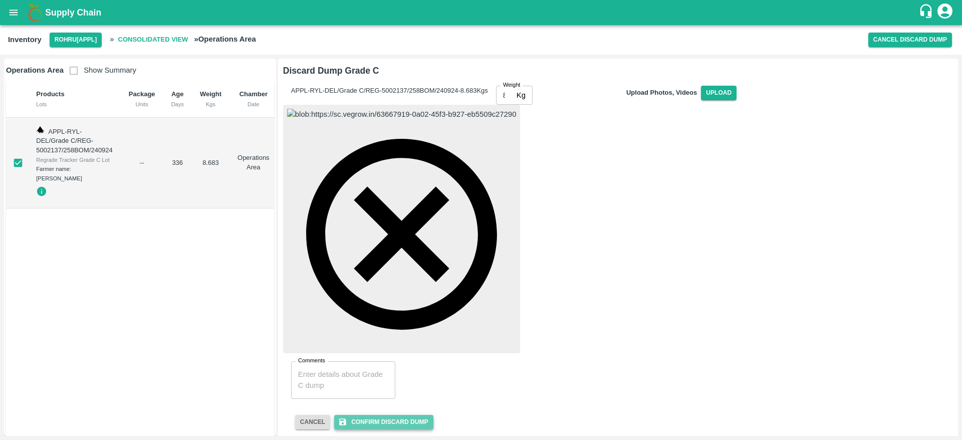
click at [379, 415] on button "Confirm Discard Dump" at bounding box center [383, 422] width 99 height 15
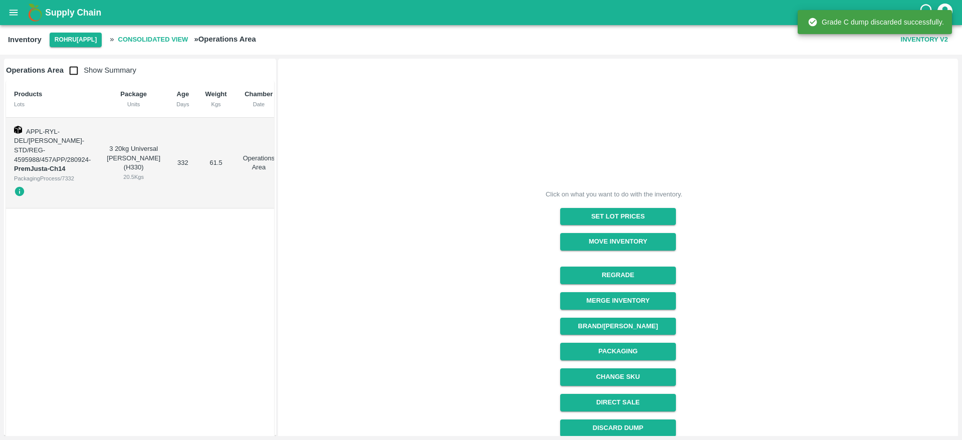
click at [1, 11] on div "Supply Chain" at bounding box center [481, 12] width 962 height 25
click at [5, 11] on button "open drawer" at bounding box center [13, 12] width 23 height 23
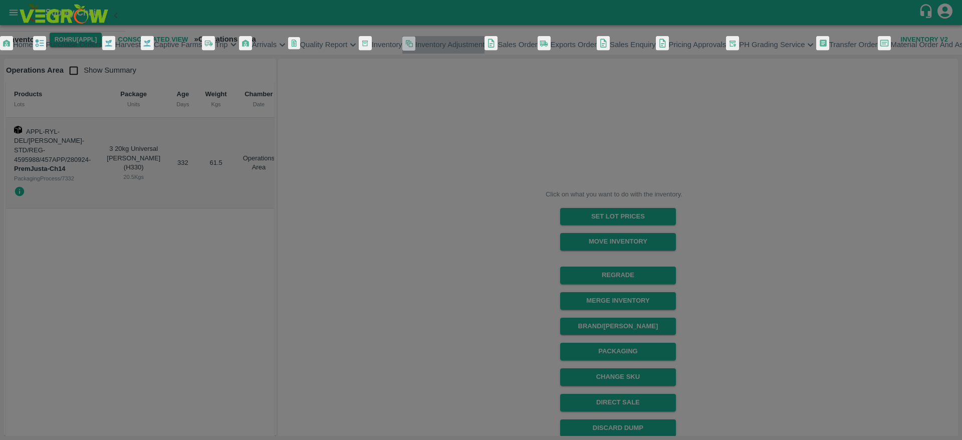
click at [415, 49] on span "Inventory Adjustment" at bounding box center [450, 45] width 70 height 8
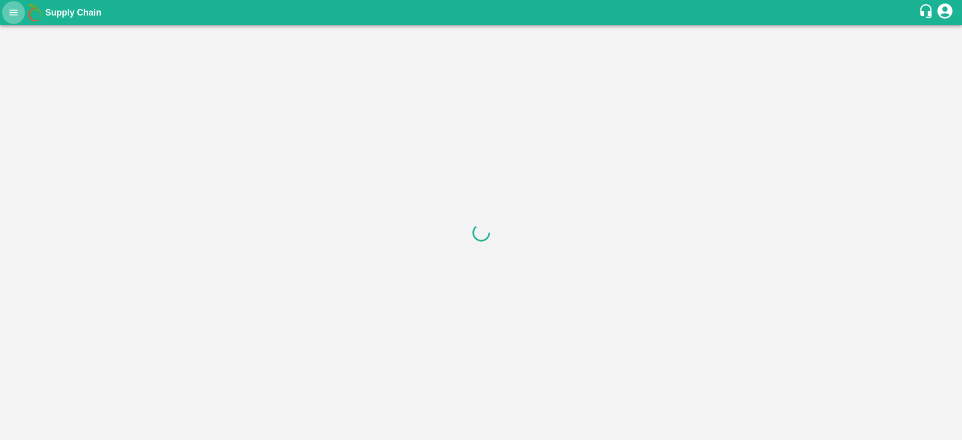
click at [16, 14] on icon "open drawer" at bounding box center [13, 12] width 11 height 11
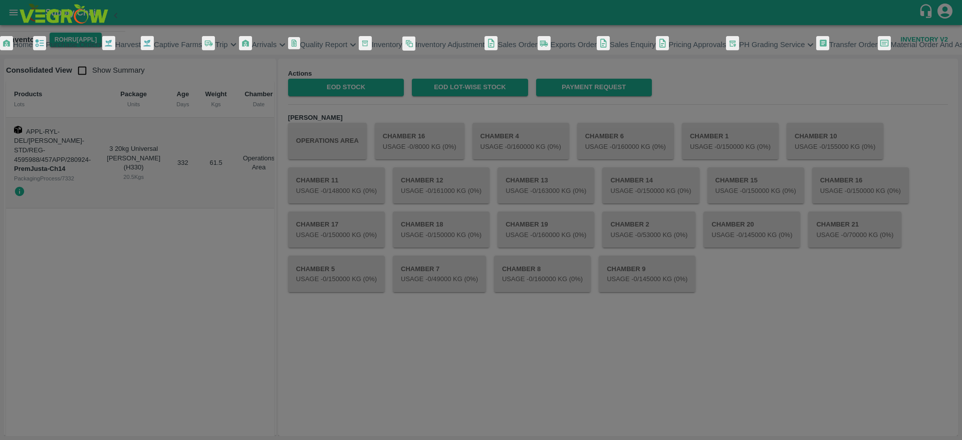
click at [221, 302] on div at bounding box center [481, 220] width 962 height 440
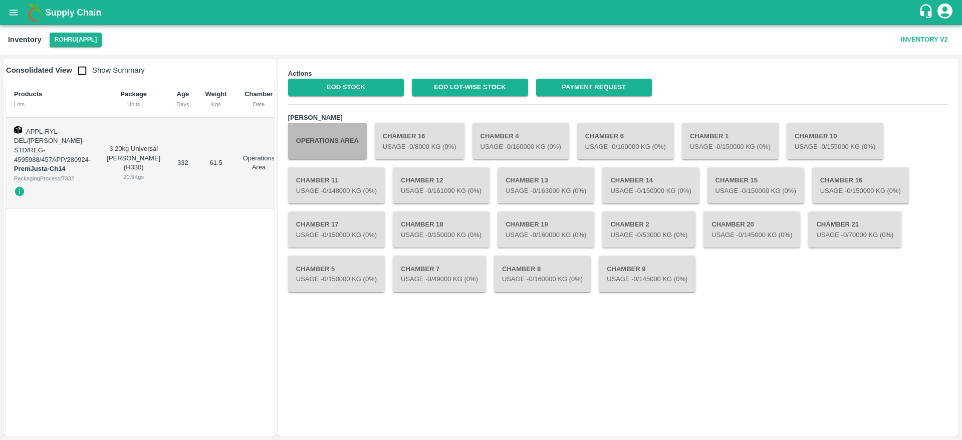
click at [339, 147] on button "Operations Area" at bounding box center [327, 141] width 79 height 36
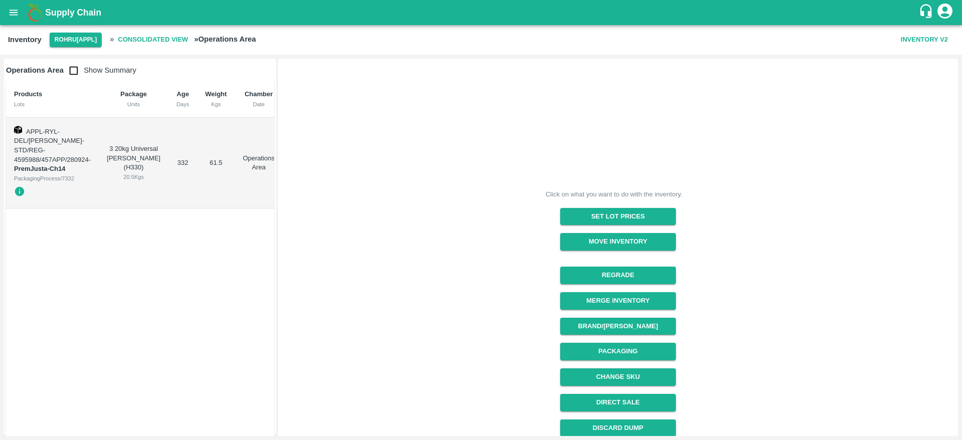
scroll to position [107, 0]
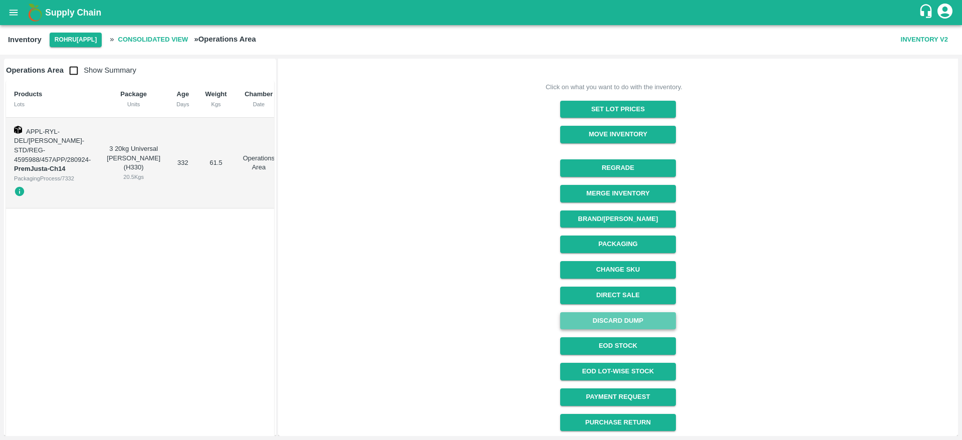
click at [647, 324] on button "Discard Dump" at bounding box center [618, 321] width 116 height 18
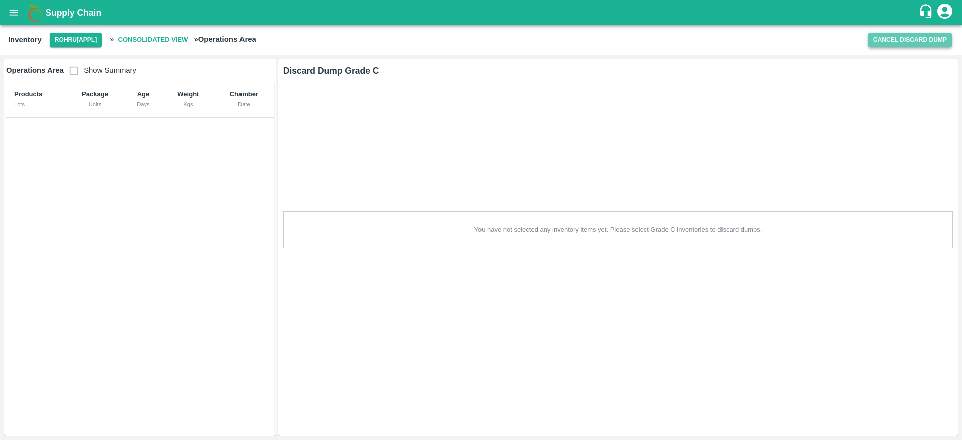
click at [903, 33] on button "Cancel Discard Dump" at bounding box center [910, 40] width 84 height 15
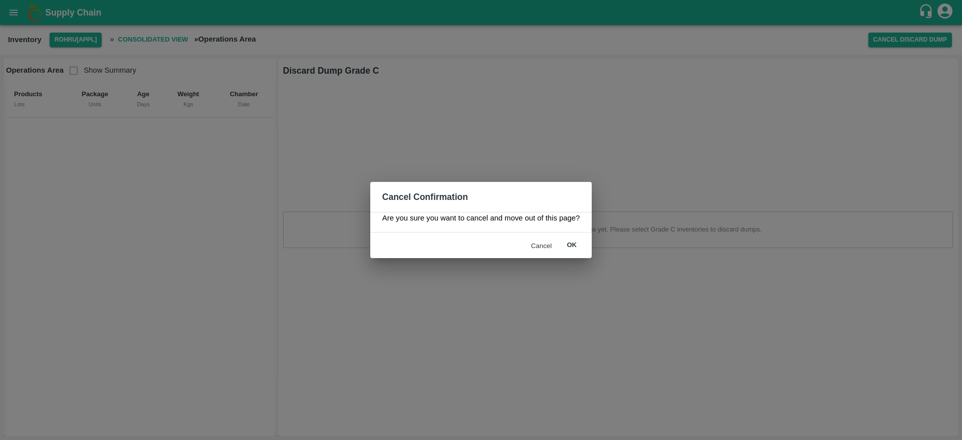
click at [566, 232] on div "Cancel ok" at bounding box center [480, 245] width 221 height 26
click at [567, 235] on div "Cancel ok" at bounding box center [480, 245] width 221 height 26
click at [571, 243] on button "ok" at bounding box center [571, 245] width 32 height 18
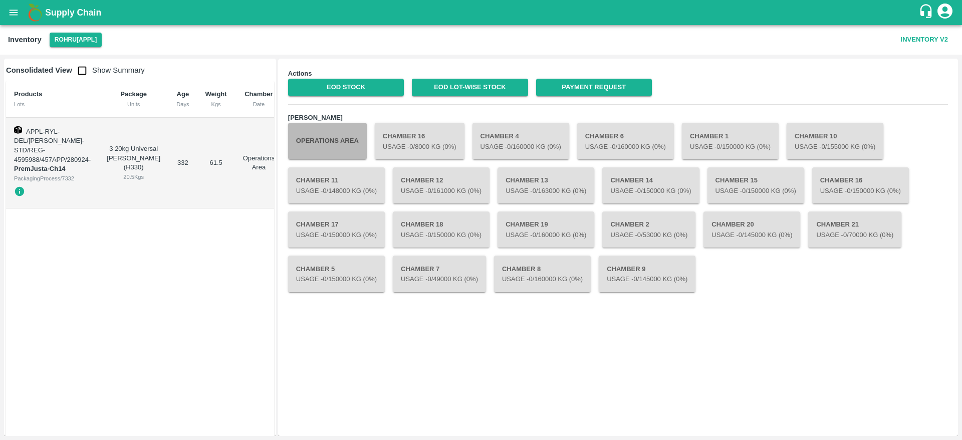
click at [330, 141] on button "Operations Area" at bounding box center [327, 141] width 79 height 36
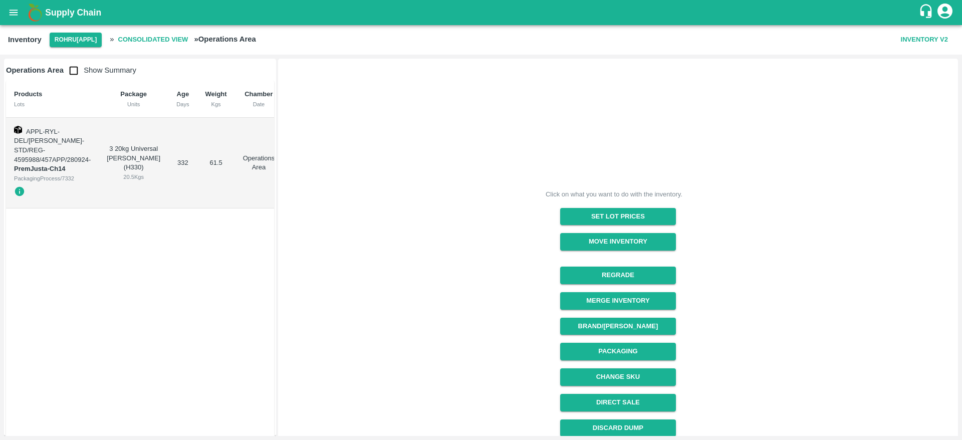
scroll to position [107, 0]
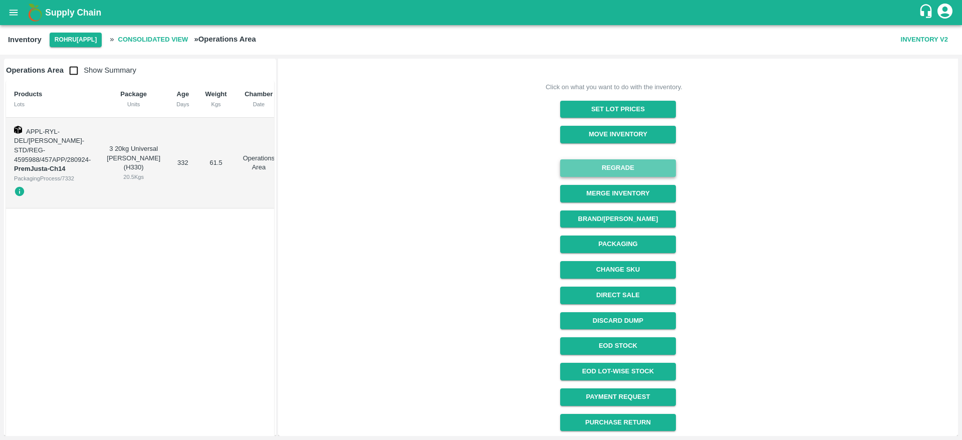
click at [618, 160] on button "Regrade" at bounding box center [618, 168] width 116 height 18
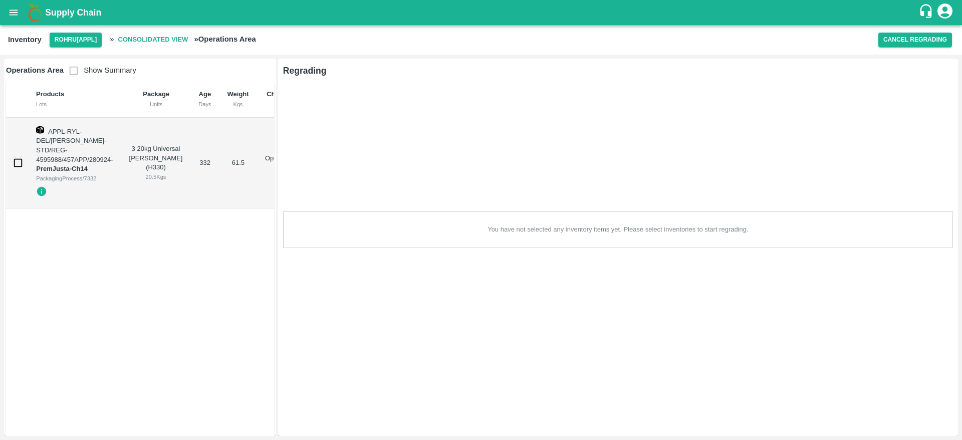
scroll to position [0, 0]
click at [24, 162] on input "checkbox" at bounding box center [18, 163] width 20 height 20
checkbox input "true"
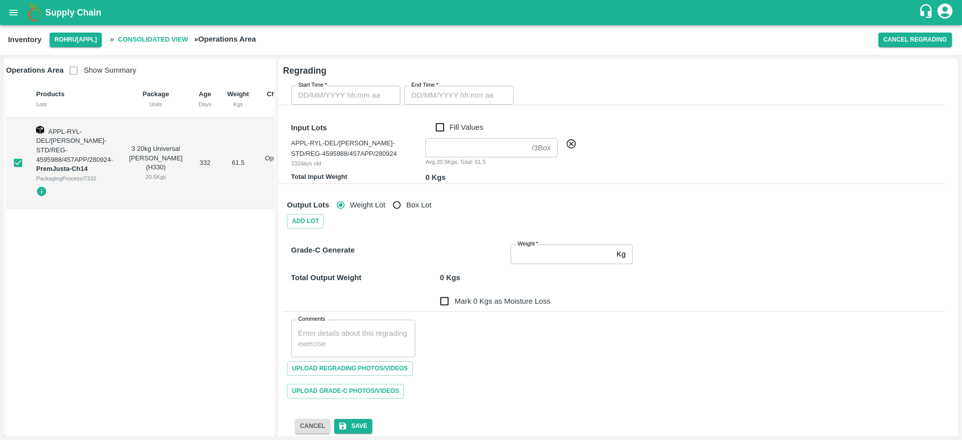
type input "DD/MM/YYYY hh:mm aa"
click at [355, 104] on input "DD/MM/YYYY hh:mm aa" at bounding box center [342, 95] width 102 height 19
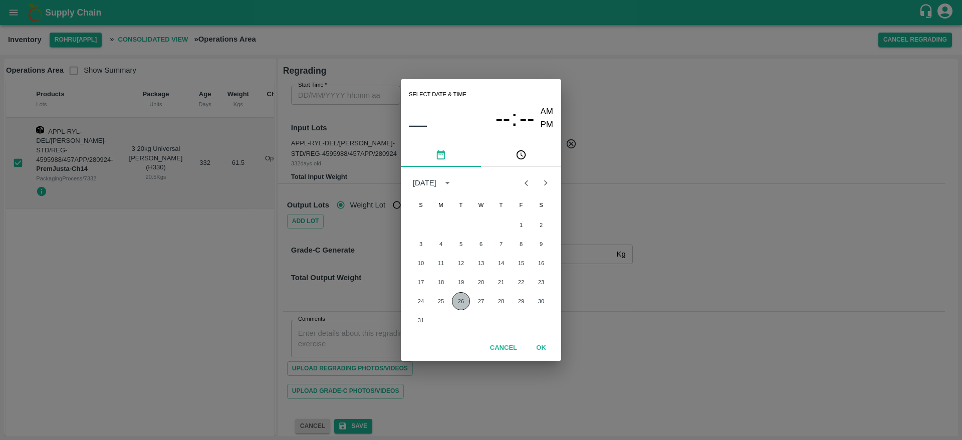
click at [464, 300] on button "26" at bounding box center [461, 301] width 18 height 18
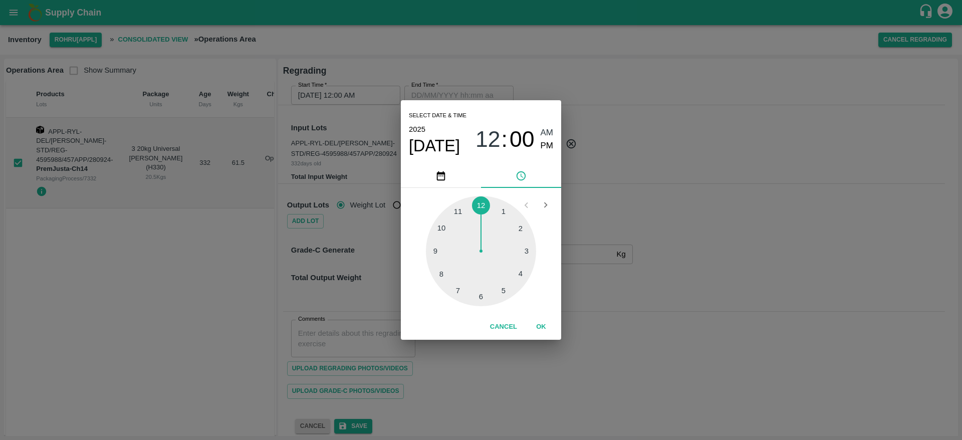
click at [524, 252] on div at bounding box center [481, 251] width 110 height 110
click at [503, 210] on div at bounding box center [481, 251] width 110 height 110
click at [546, 145] on span "PM" at bounding box center [546, 146] width 13 height 14
type input "26/08/2025 03:05 PM"
click at [538, 321] on button "OK" at bounding box center [541, 327] width 32 height 18
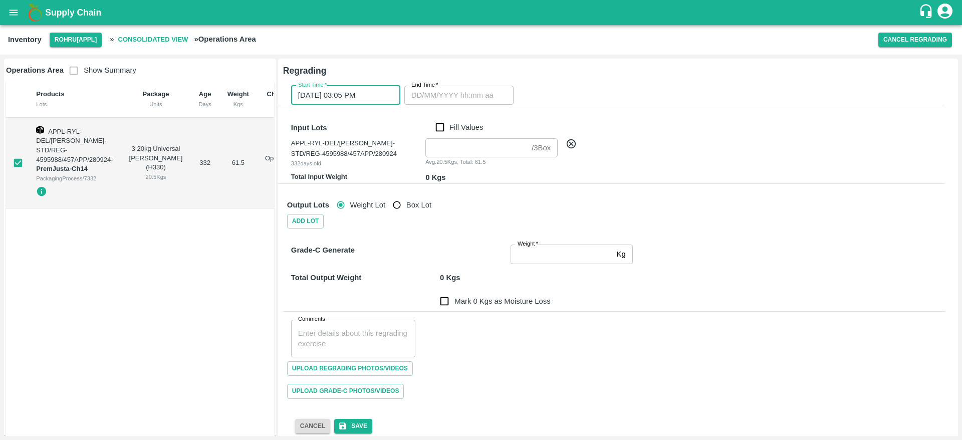
type input "DD/MM/YYYY hh:mm aa"
click at [476, 94] on input "DD/MM/YYYY hh:mm aa" at bounding box center [455, 95] width 102 height 19
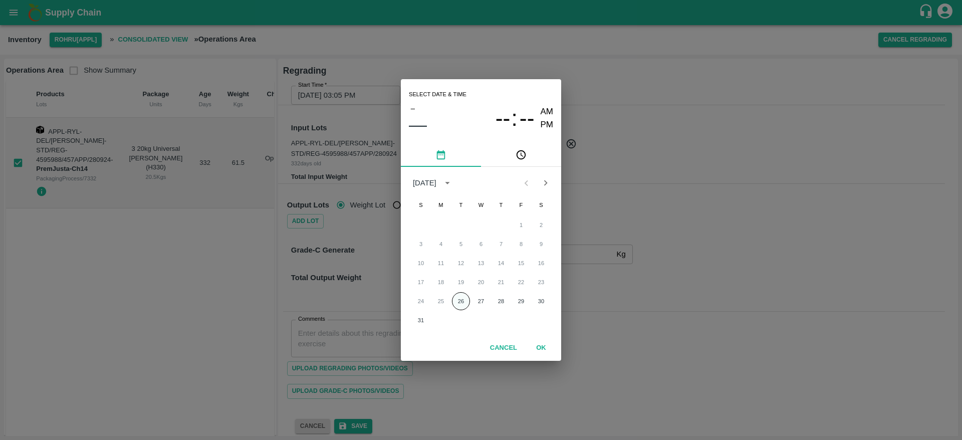
click at [464, 301] on button "26" at bounding box center [461, 301] width 18 height 18
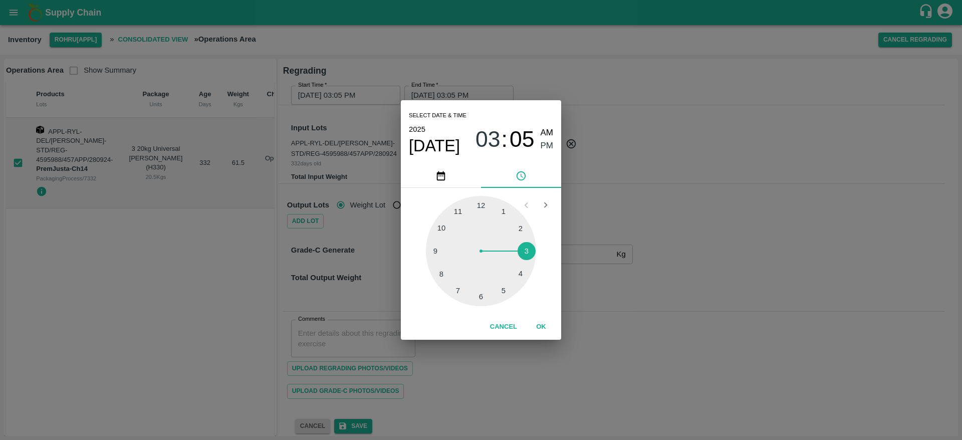
click at [525, 247] on div at bounding box center [481, 251] width 110 height 110
click at [522, 226] on div at bounding box center [481, 251] width 110 height 110
click at [548, 136] on span "AM" at bounding box center [546, 133] width 13 height 14
click at [548, 147] on span "PM" at bounding box center [546, 146] width 13 height 14
click at [511, 220] on div at bounding box center [481, 251] width 110 height 110
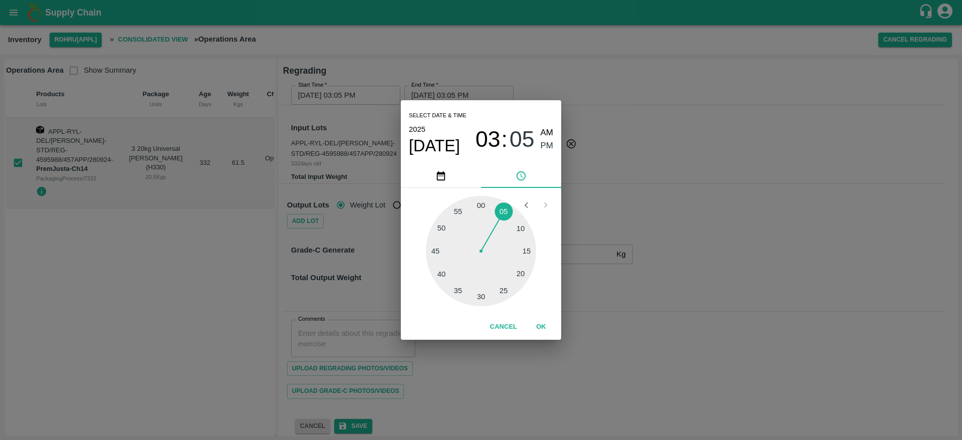
type input "26/08/2025 03:08 PM"
click at [537, 326] on button "OK" at bounding box center [541, 327] width 32 height 18
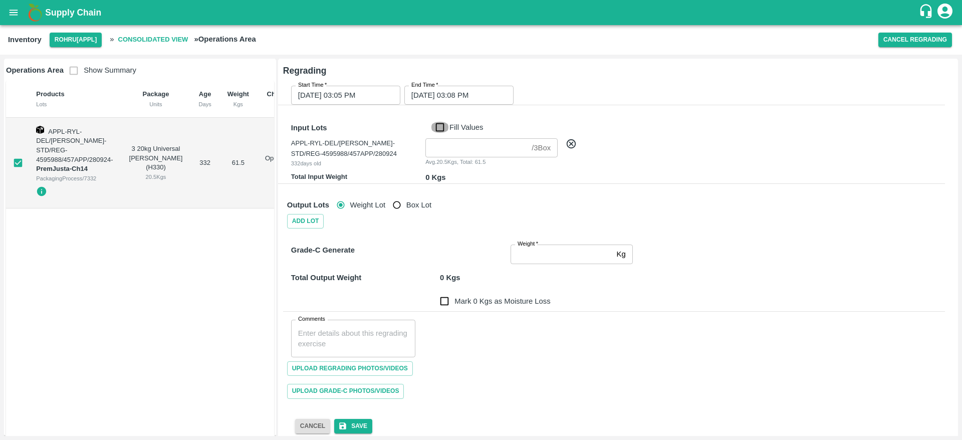
click at [442, 124] on input "Fill Values" at bounding box center [439, 127] width 19 height 11
checkbox input "true"
type input "3"
click at [545, 252] on input "Weight   *" at bounding box center [561, 253] width 102 height 19
type input "61.5"
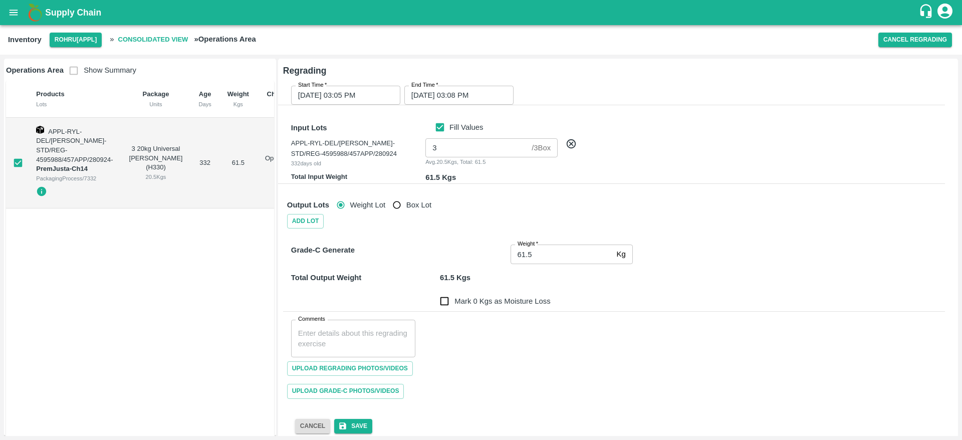
click at [558, 331] on div "Comments x Comments" at bounding box center [614, 335] width 662 height 46
click at [450, 306] on input "Mark 0 Kgs as Moisture Loss" at bounding box center [444, 301] width 20 height 20
checkbox input "true"
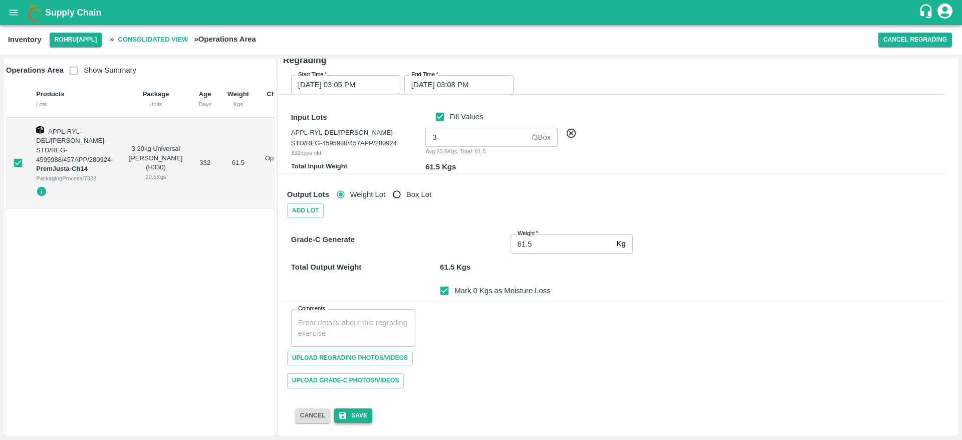
click at [360, 419] on button "Save" at bounding box center [353, 415] width 38 height 15
click at [897, 40] on button "Cancel Regrading" at bounding box center [915, 40] width 74 height 15
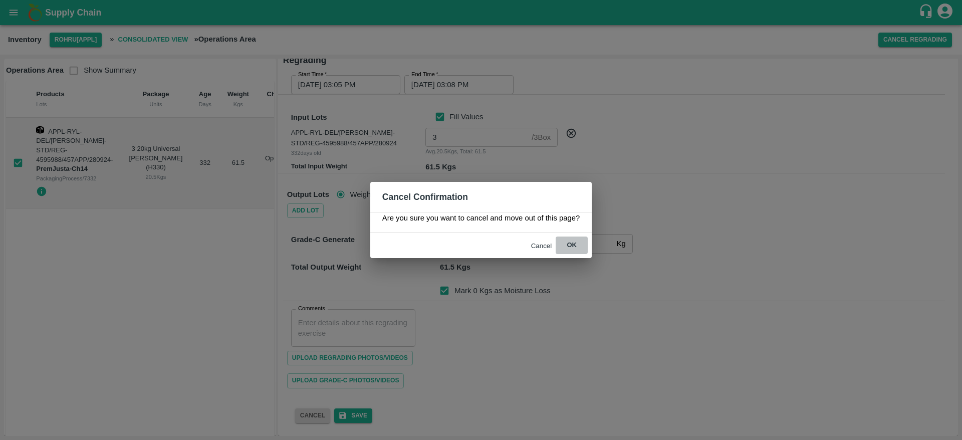
click at [566, 251] on button "ok" at bounding box center [571, 245] width 32 height 18
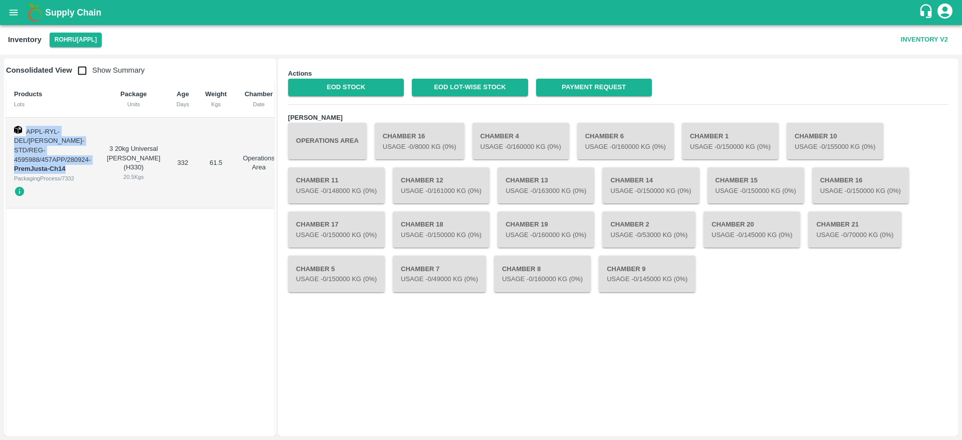
drag, startPoint x: 25, startPoint y: 131, endPoint x: 82, endPoint y: 155, distance: 62.0
click at [82, 155] on td "APPL-RYL-DEL/SHIM-PITTO-STD/REG-4595988/457APP/280924 - PremJusta-Ch14 Packagin…" at bounding box center [52, 163] width 93 height 91
copy td "APPL-RYL-DEL/SHIM-PITTO-STD/REG-4595988/457APP/280924 - PremJusta-Ch14"
click at [14, 15] on icon "open drawer" at bounding box center [14, 13] width 9 height 6
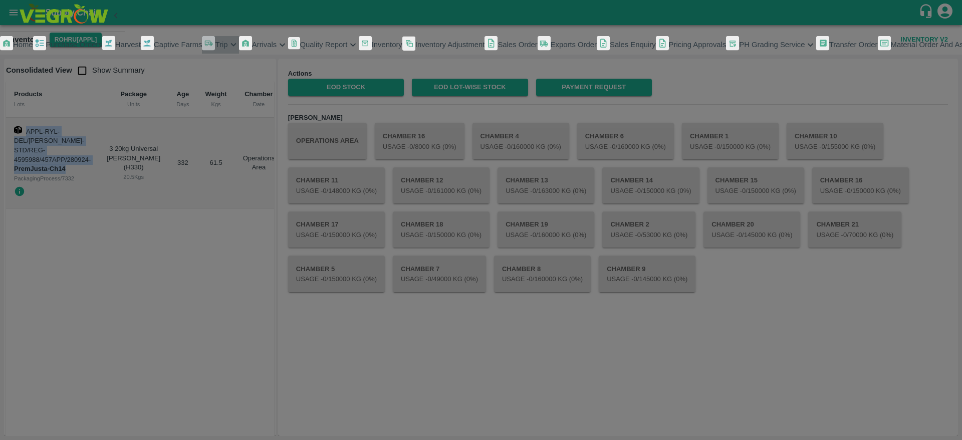
click at [215, 49] on span "Trip" at bounding box center [221, 45] width 13 height 8
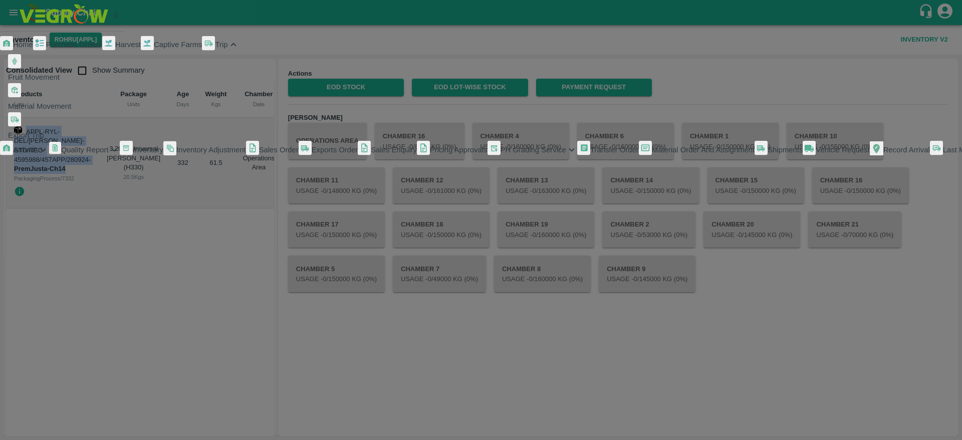
click at [60, 81] on span "Fruit Movement" at bounding box center [34, 77] width 52 height 8
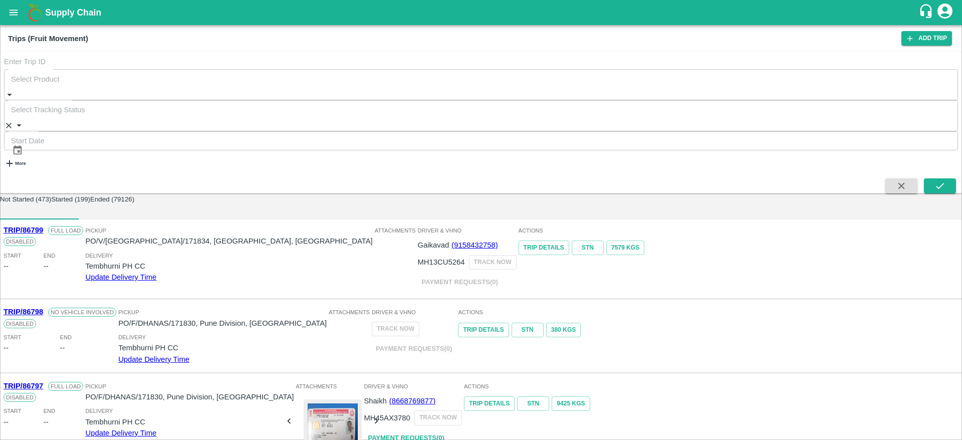
click at [69, 69] on input "Trip ID" at bounding box center [481, 63] width 954 height 14
type input "86746"
click at [929, 178] on button "submit" at bounding box center [940, 185] width 32 height 15
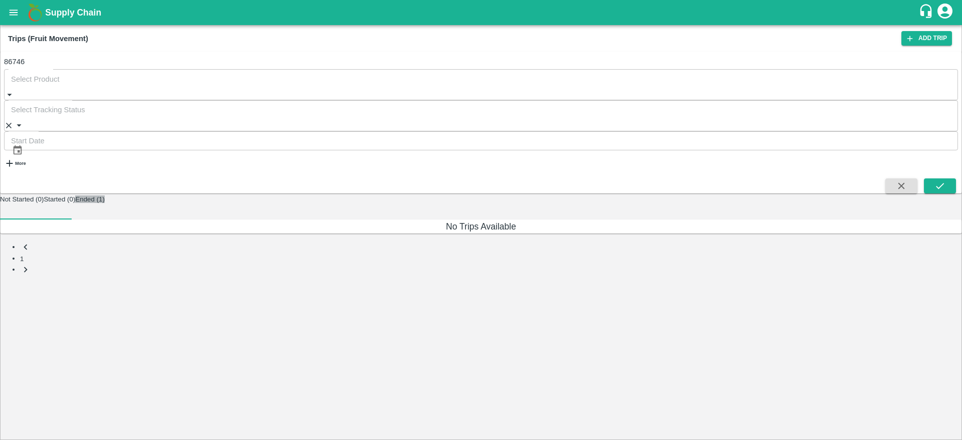
click at [105, 195] on button "Ended (1)" at bounding box center [90, 199] width 30 height 8
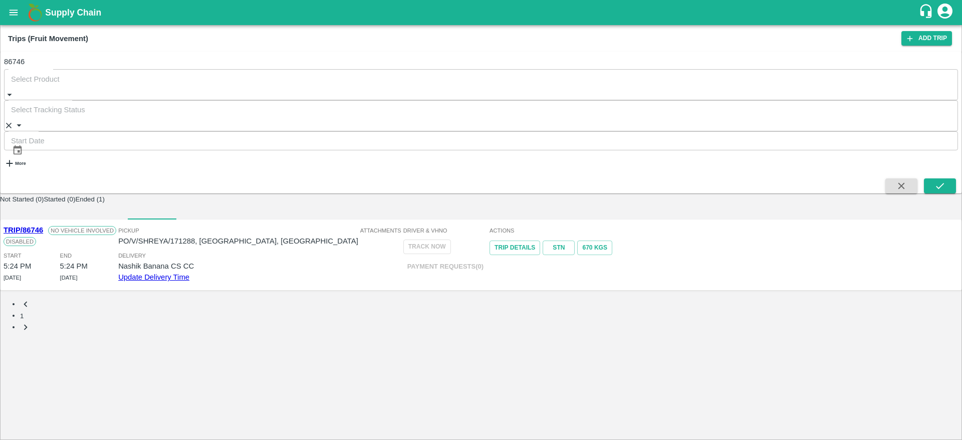
click at [40, 47] on div "Trips (Fruit Movement) Add Trip" at bounding box center [481, 38] width 962 height 27
click at [43, 69] on input "86746" at bounding box center [481, 63] width 954 height 14
drag, startPoint x: 43, startPoint y: 70, endPoint x: 5, endPoint y: 73, distance: 38.7
click at [5, 69] on div "Trip ID 86746 Trip ID" at bounding box center [481, 63] width 954 height 14
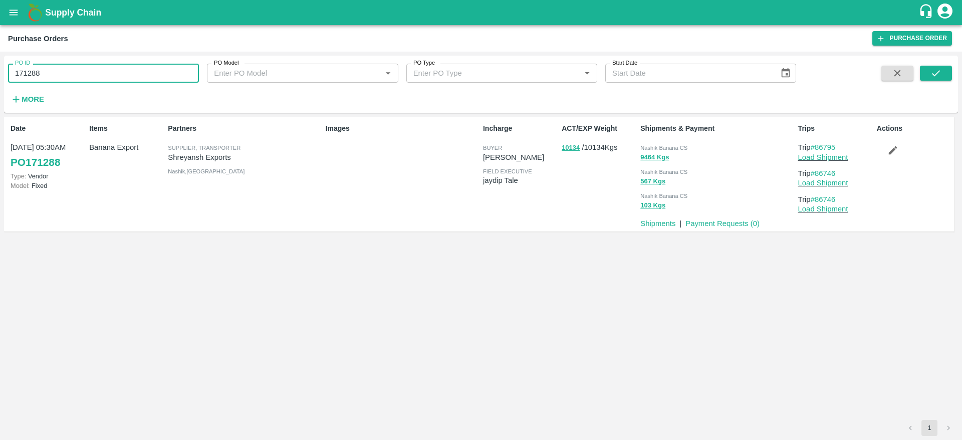
drag, startPoint x: 44, startPoint y: 76, endPoint x: 0, endPoint y: 81, distance: 44.4
click at [0, 81] on div "PO ID 171288 PO ID PO Model PO Model   * PO Type PO Type   * Start Date Start D…" at bounding box center [481, 246] width 962 height 388
click at [8, 19] on button "open drawer" at bounding box center [13, 12] width 23 height 23
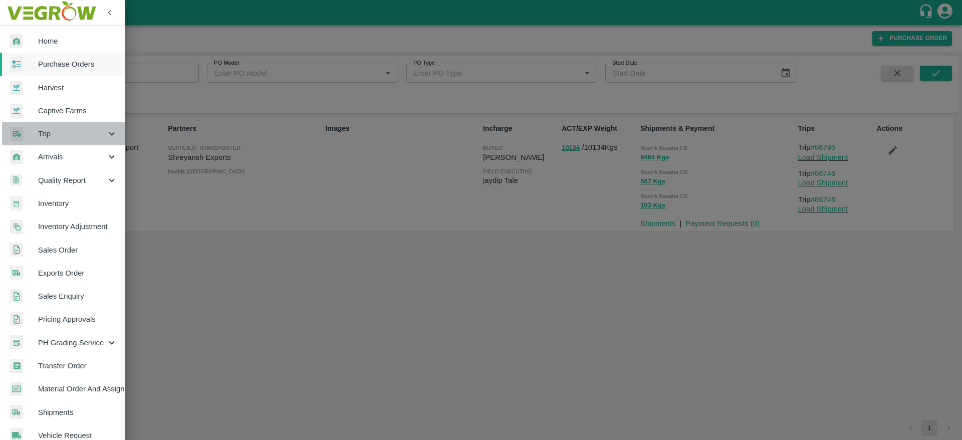
click at [68, 137] on span "Trip" at bounding box center [72, 133] width 68 height 11
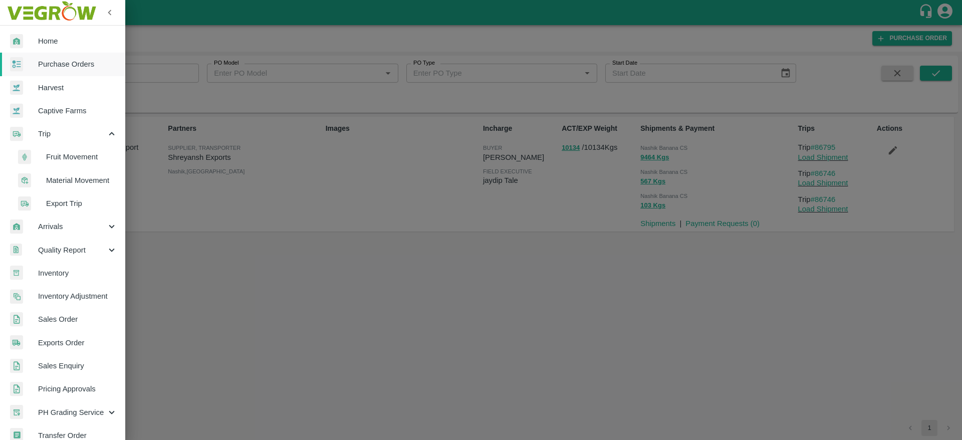
click at [57, 226] on span "Arrivals" at bounding box center [72, 226] width 68 height 11
click at [61, 267] on span "DC Arrivals" at bounding box center [81, 272] width 71 height 11
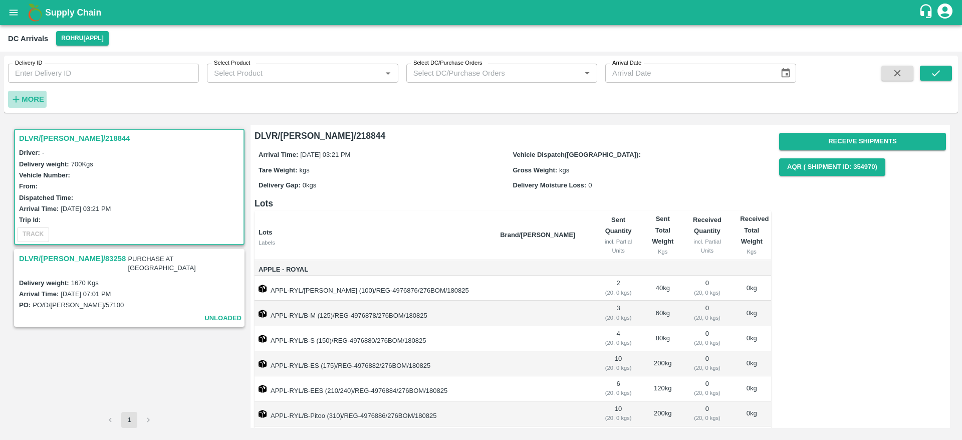
click at [29, 100] on strong "More" at bounding box center [33, 99] width 23 height 8
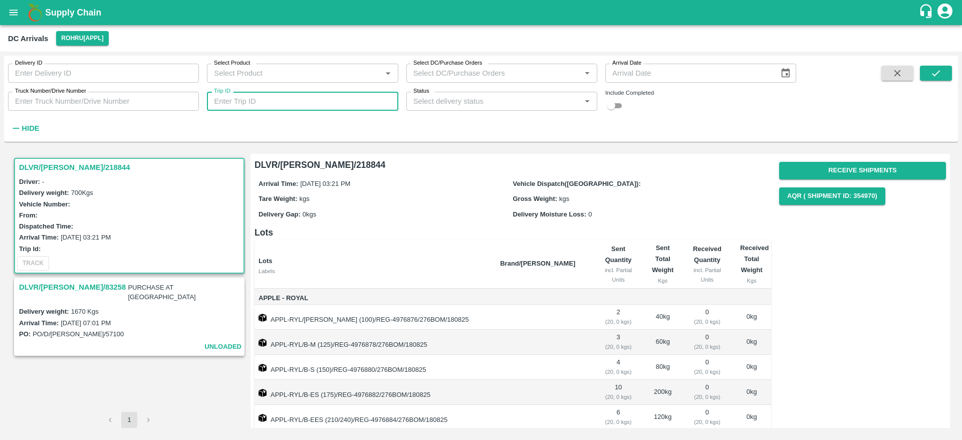
click at [236, 94] on input "Trip ID" at bounding box center [302, 101] width 191 height 19
click at [368, 96] on input "Trip ID" at bounding box center [302, 101] width 191 height 19
paste input "86746"
type input "86746"
click at [935, 71] on icon "submit" at bounding box center [935, 73] width 11 height 11
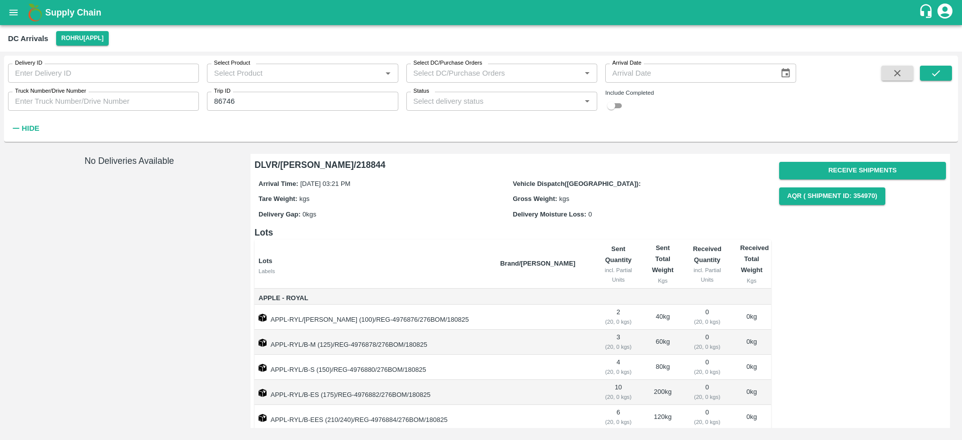
click at [619, 112] on div "Delivery ID Delivery ID Select Product Select Product   * Select DC/Purchase Or…" at bounding box center [398, 96] width 796 height 81
click at [618, 108] on input "checkbox" at bounding box center [611, 106] width 36 height 12
checkbox input "true"
click at [936, 74] on icon "submit" at bounding box center [936, 73] width 8 height 6
click at [79, 47] on div "DC Arrivals Rohru[APPL]" at bounding box center [481, 38] width 962 height 27
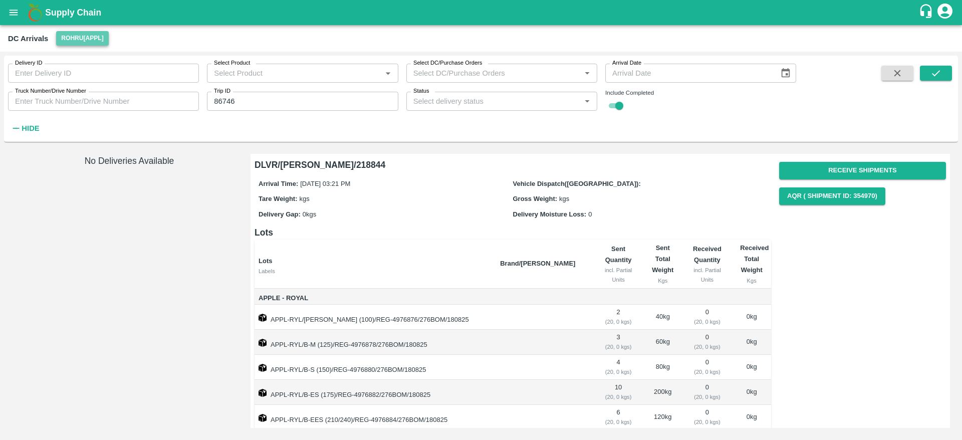
click at [89, 42] on button "Rohru[APPL]" at bounding box center [82, 38] width 52 height 15
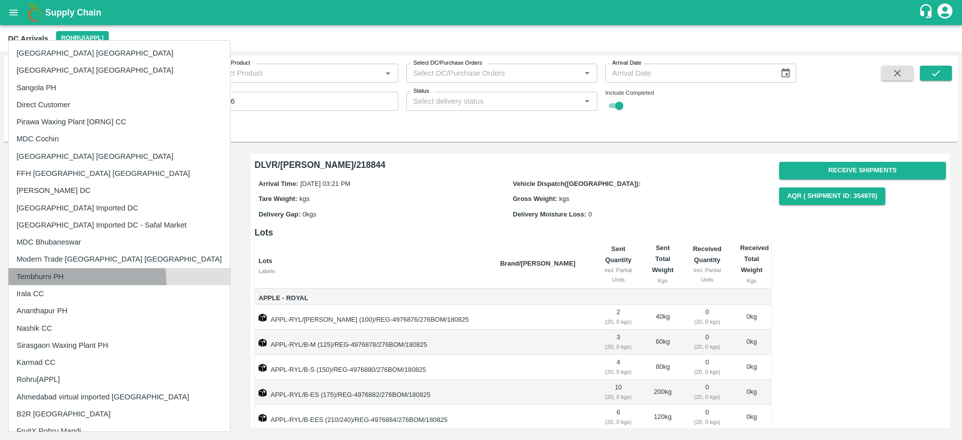
click at [73, 282] on li "Tembhurni PH" at bounding box center [119, 276] width 221 height 17
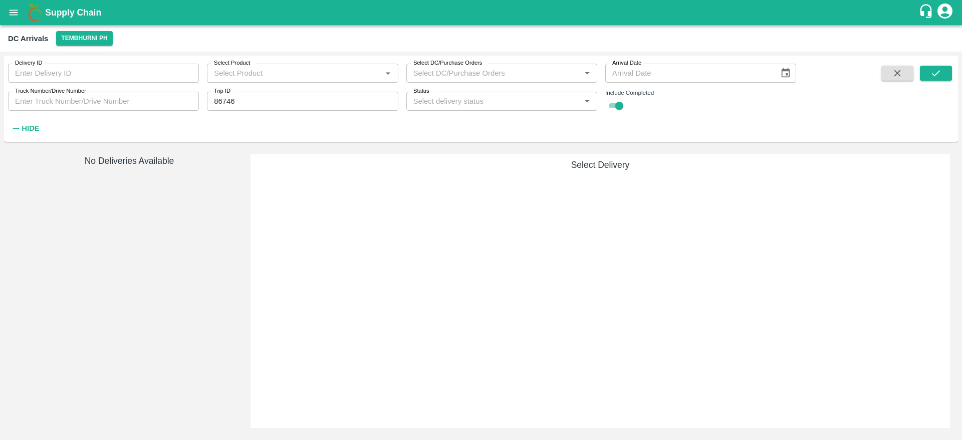
click at [75, 49] on div "DC Arrivals Tembhurni PH" at bounding box center [481, 38] width 962 height 27
click at [87, 42] on button "Tembhurni PH" at bounding box center [84, 38] width 56 height 15
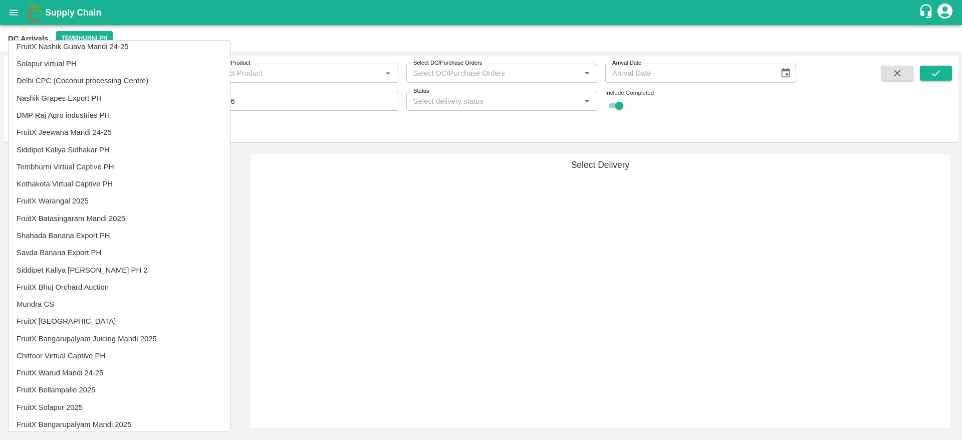
scroll to position [1162, 0]
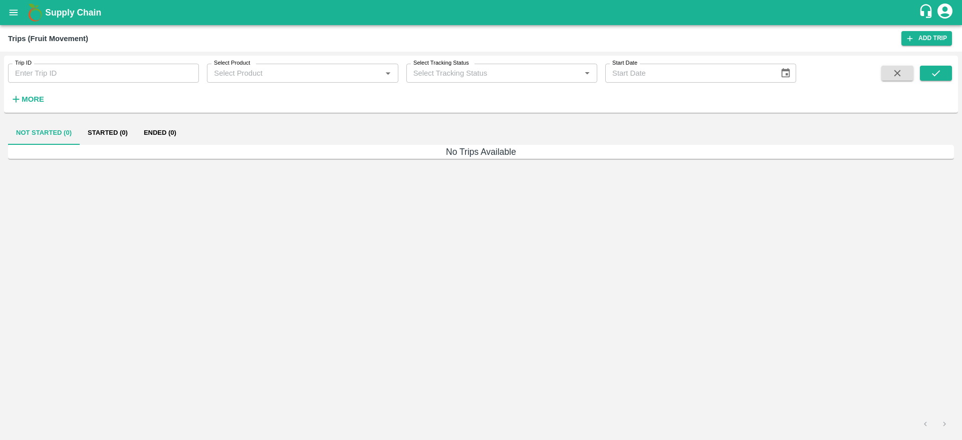
type input "86746"
click at [120, 135] on button "Started (1)" at bounding box center [108, 133] width 56 height 24
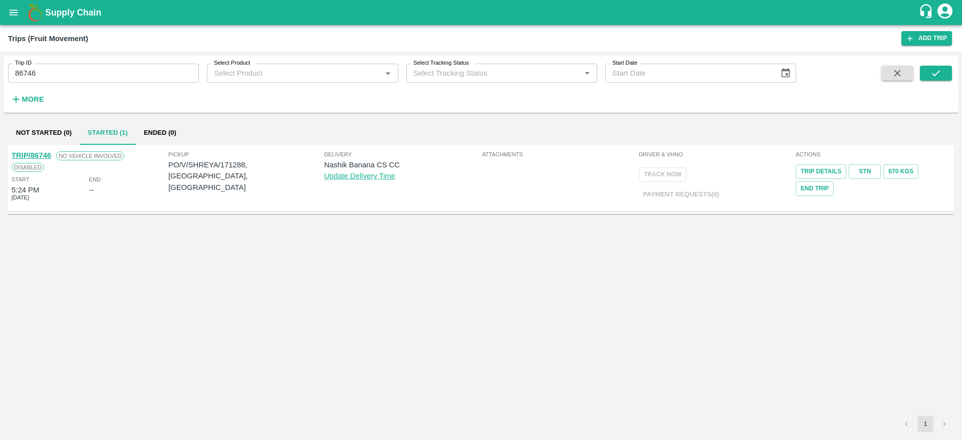
click at [28, 152] on link "TRIP/86746" at bounding box center [32, 155] width 40 height 8
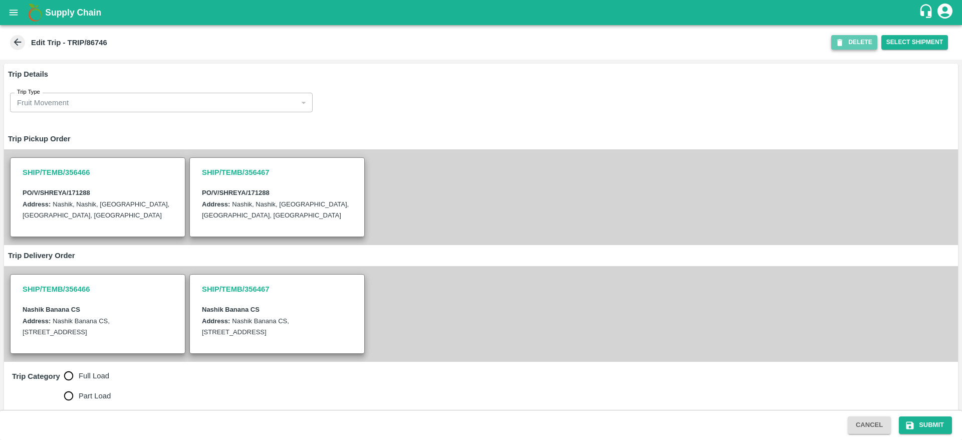
click at [858, 43] on button "DELETE" at bounding box center [854, 42] width 46 height 15
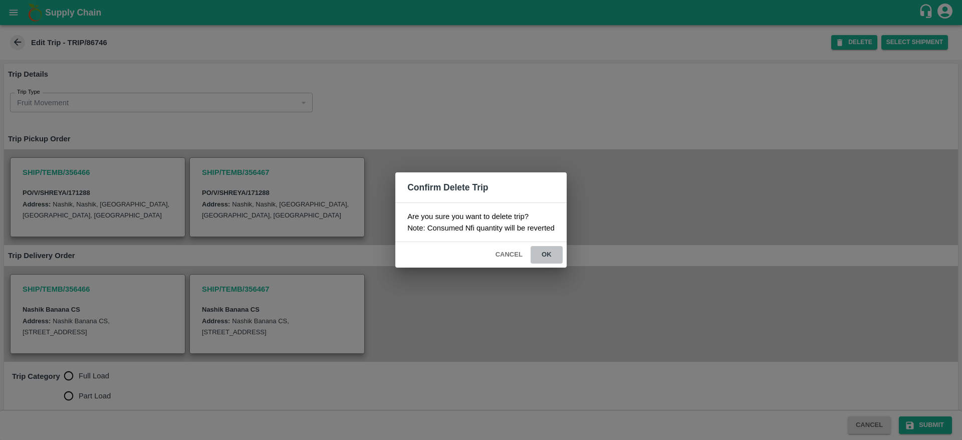
click at [542, 252] on button "ok" at bounding box center [546, 255] width 32 height 18
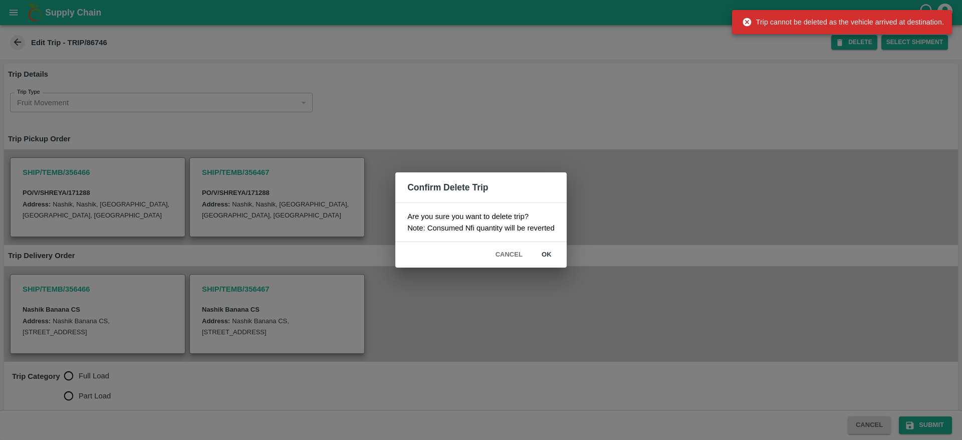
click at [249, 150] on div "Confirm Delete Trip Are you sure you want to delete trip? Note: Consumed Nfi qu…" at bounding box center [481, 220] width 962 height 440
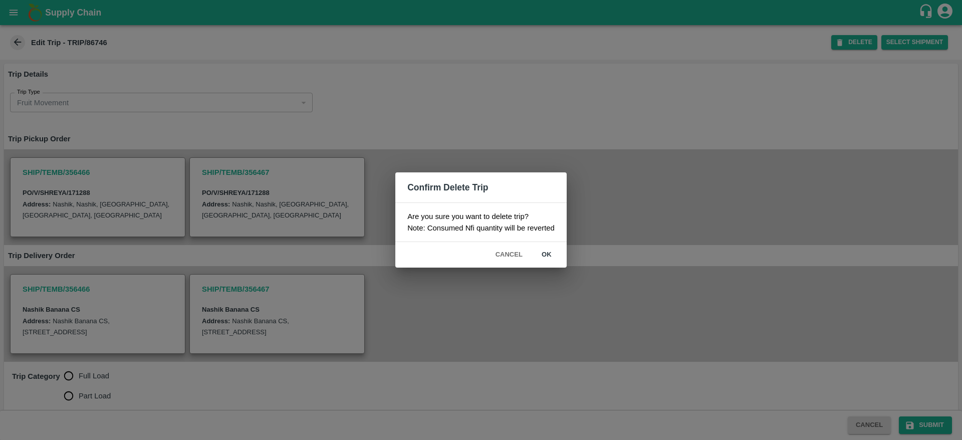
click at [499, 251] on button "Cancel" at bounding box center [508, 255] width 35 height 18
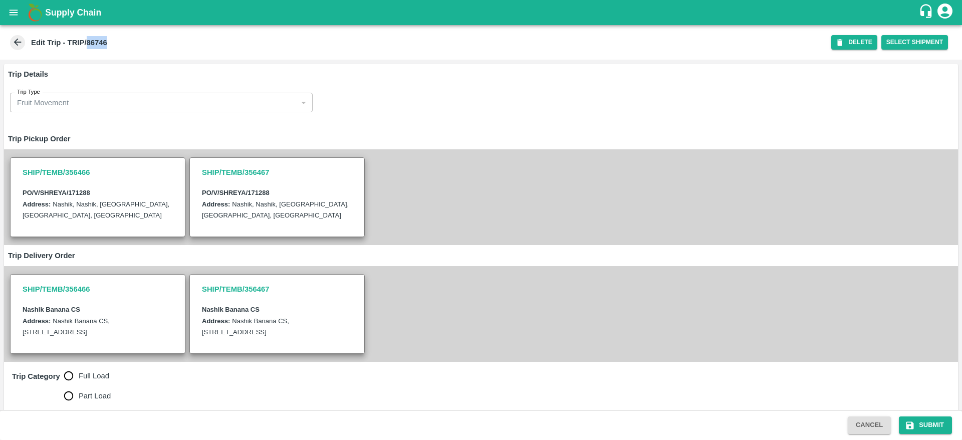
drag, startPoint x: 86, startPoint y: 42, endPoint x: 121, endPoint y: 44, distance: 34.6
click at [121, 44] on div "Edit Trip - TRIP/86746" at bounding box center [419, 42] width 823 height 15
copy b "86746"
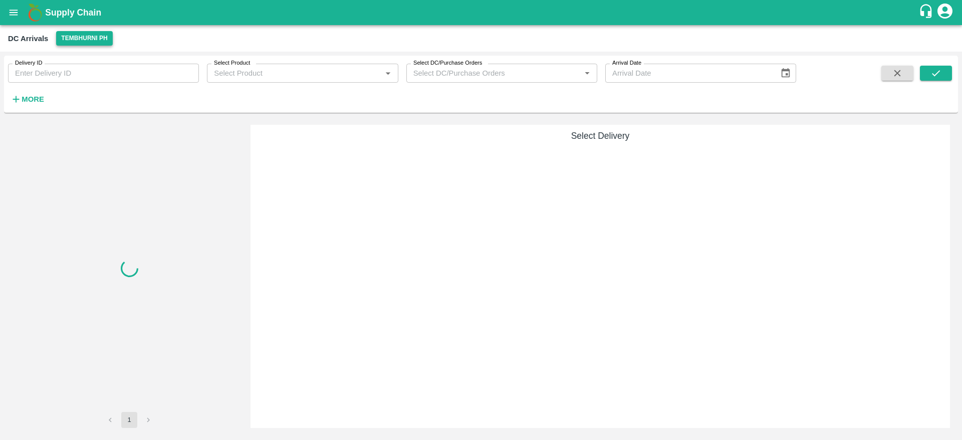
drag, startPoint x: 73, startPoint y: 30, endPoint x: 72, endPoint y: 38, distance: 8.6
click at [72, 38] on div "DC Arrivals Tembhurni PH" at bounding box center [481, 38] width 962 height 27
click at [72, 38] on button "Tembhurni PH" at bounding box center [84, 38] width 56 height 15
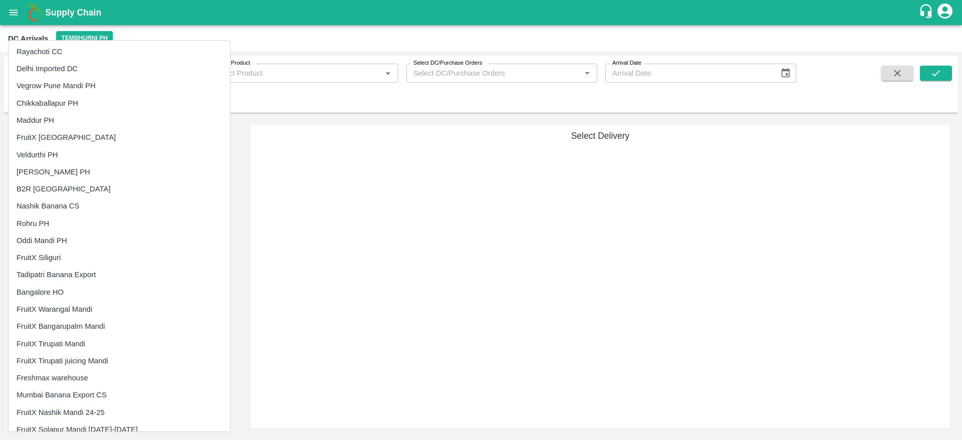
scroll to position [692, 0]
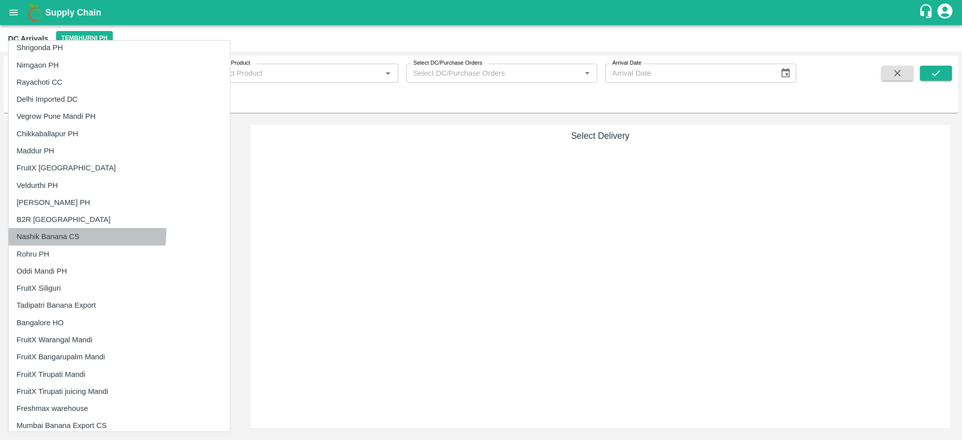
click at [71, 231] on li "Nashik Banana CS" at bounding box center [119, 236] width 221 height 17
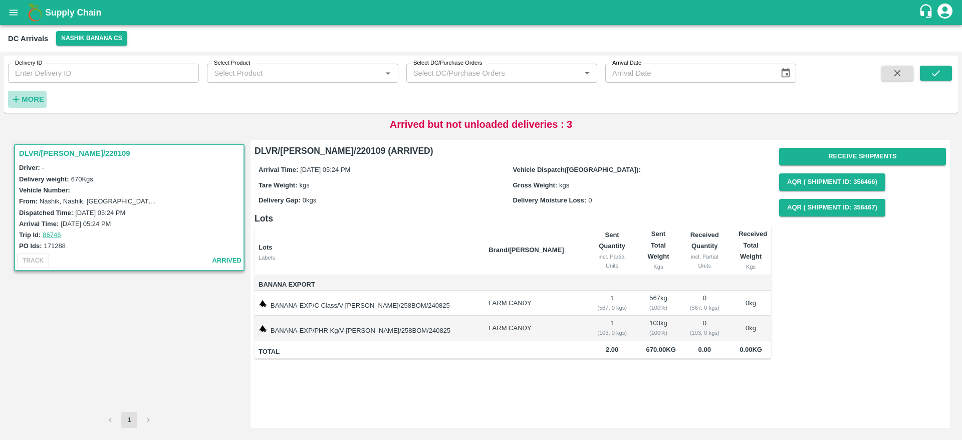
click at [28, 107] on button "More" at bounding box center [27, 99] width 39 height 17
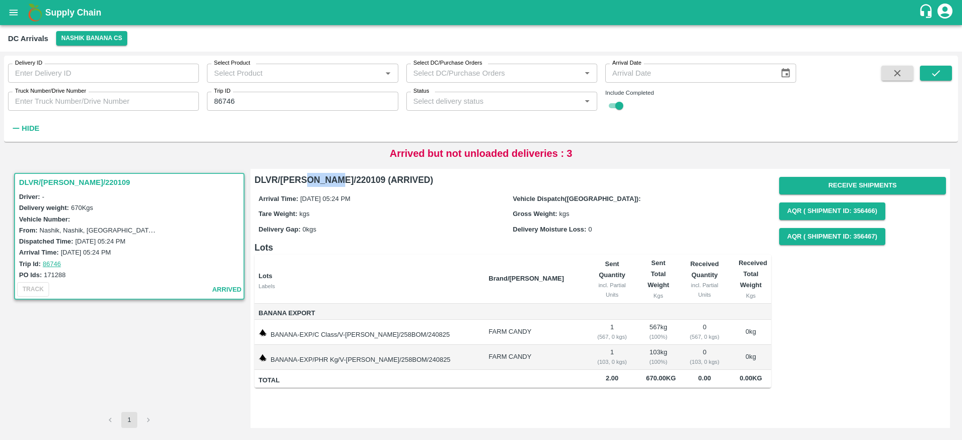
drag, startPoint x: 310, startPoint y: 181, endPoint x: 337, endPoint y: 180, distance: 26.6
click at [337, 180] on h6 "DLVR/[PERSON_NAME]/220109 (ARRIVED)" at bounding box center [512, 180] width 516 height 14
click at [19, 11] on icon "open drawer" at bounding box center [13, 12] width 11 height 11
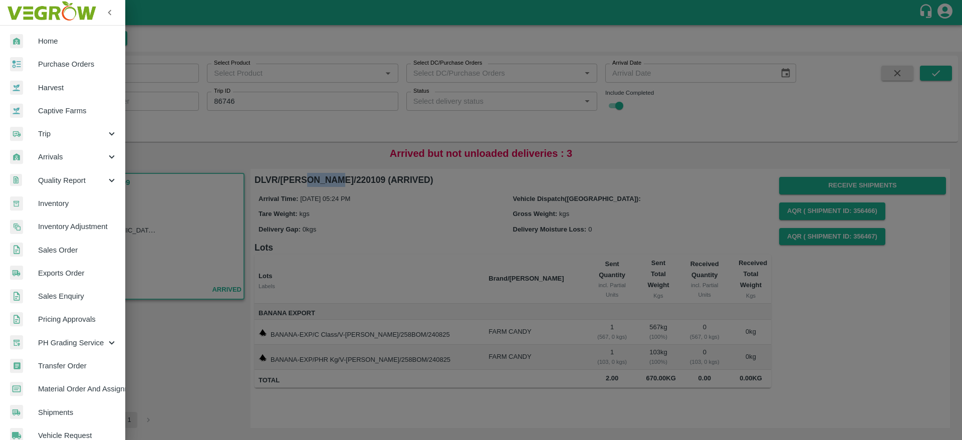
click at [91, 74] on link "Purchase Orders" at bounding box center [62, 64] width 125 height 23
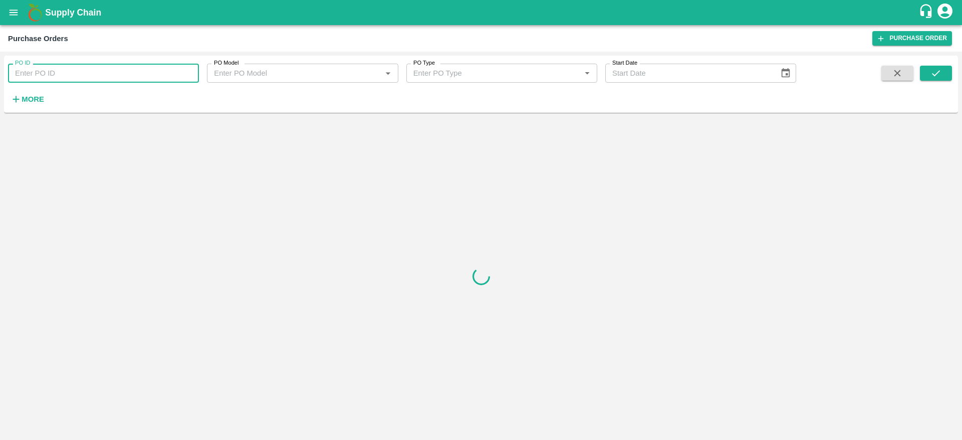
click at [119, 72] on input "PO ID" at bounding box center [103, 73] width 191 height 19
paste input "171288"
type input "171288"
click at [926, 72] on button "submit" at bounding box center [936, 73] width 32 height 15
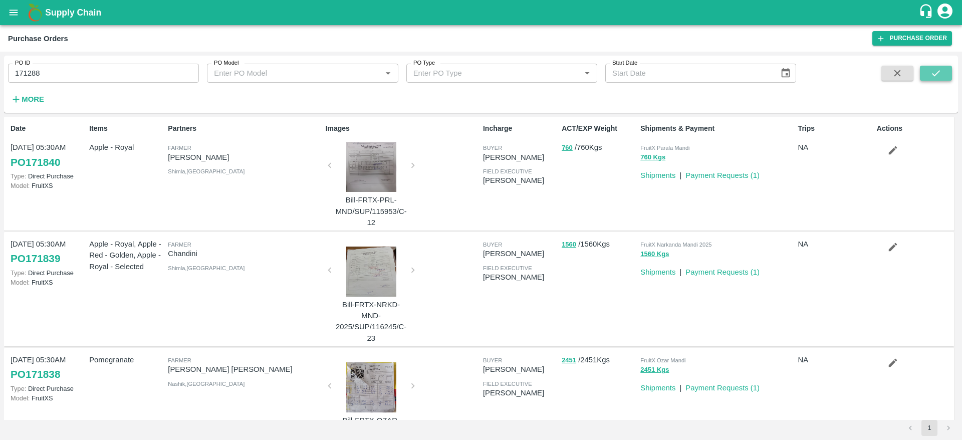
click at [934, 78] on icon "submit" at bounding box center [935, 73] width 11 height 11
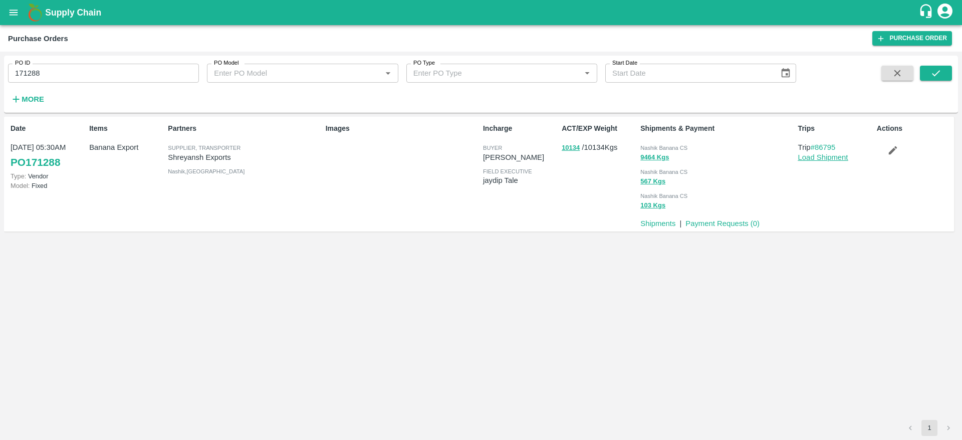
click at [818, 160] on link "Load Shipment" at bounding box center [823, 157] width 50 height 8
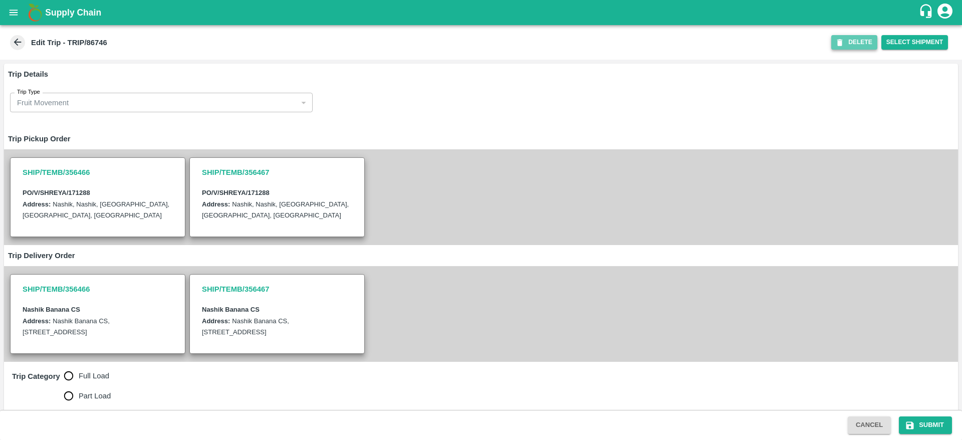
click at [852, 45] on button "DELETE" at bounding box center [854, 42] width 46 height 15
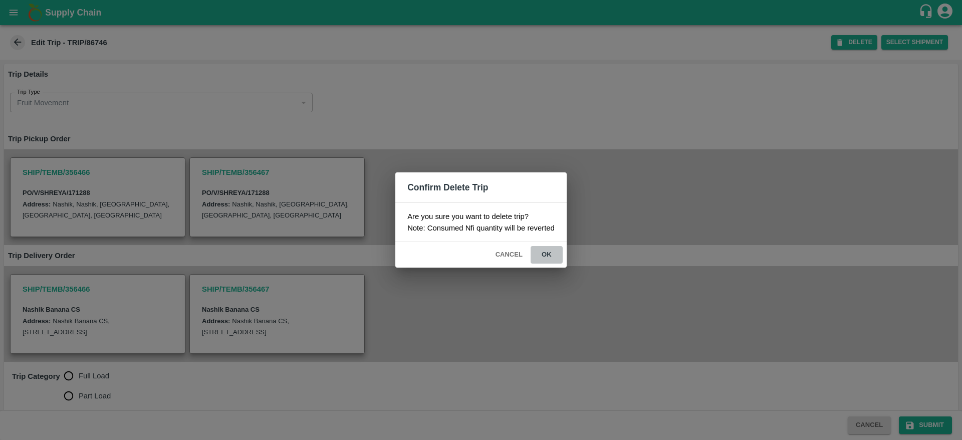
click at [541, 260] on button "ok" at bounding box center [546, 255] width 32 height 18
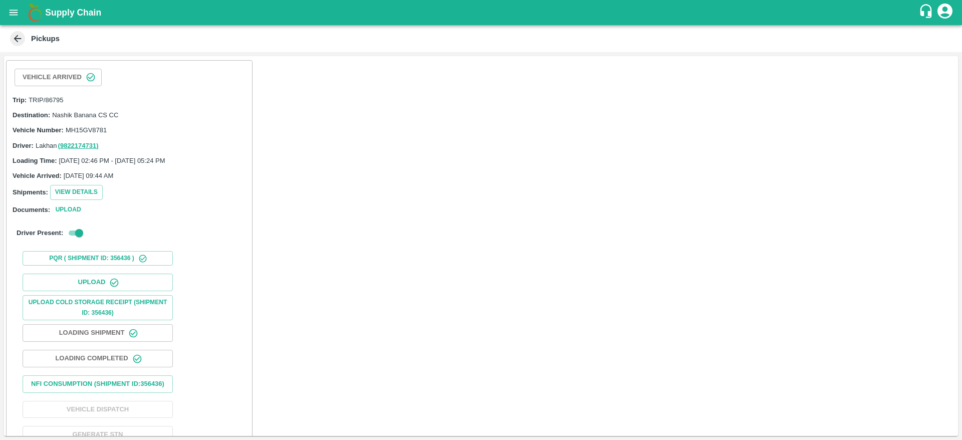
scroll to position [32, 0]
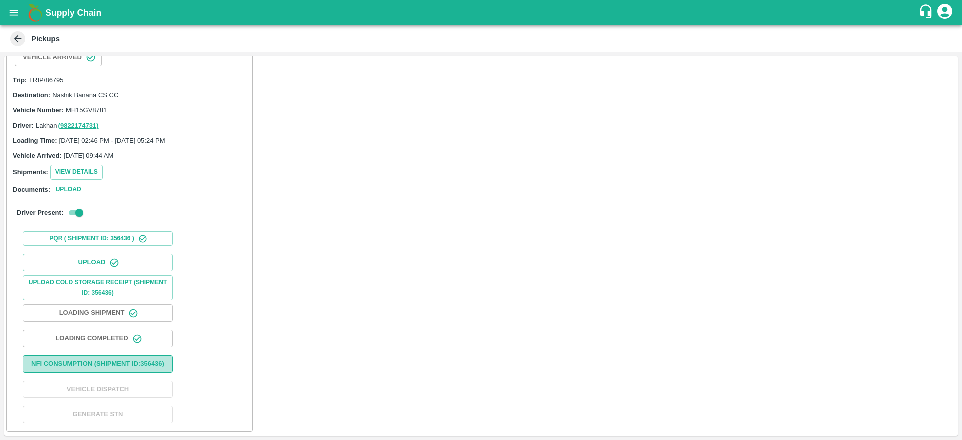
click at [102, 355] on button "Nfi Consumption (SHIPMENT ID: 356436 )" at bounding box center [98, 364] width 150 height 18
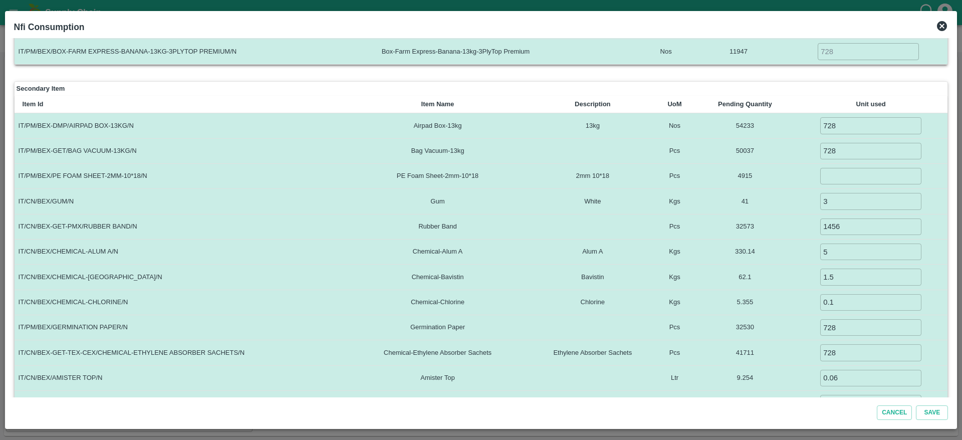
scroll to position [111, 0]
click at [907, 173] on input "number" at bounding box center [870, 176] width 101 height 17
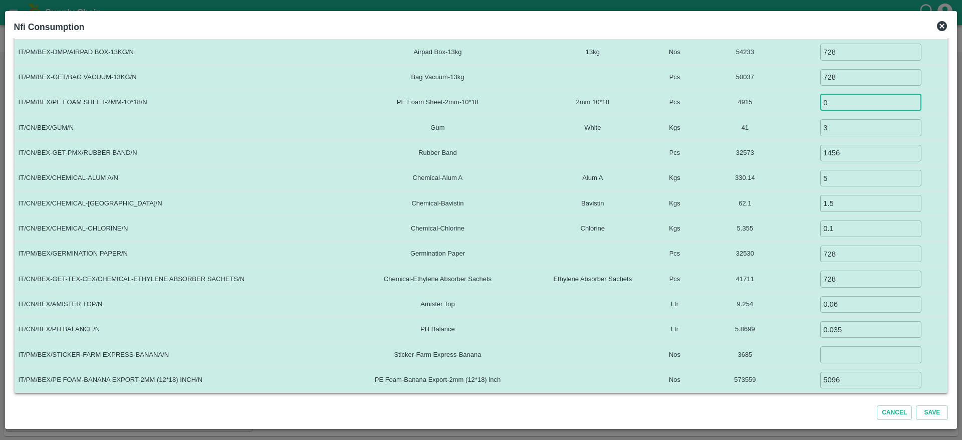
type input "0"
click at [837, 359] on input "number" at bounding box center [870, 354] width 101 height 17
type input "-7"
type input "0"
click at [927, 412] on button "Save" at bounding box center [932, 412] width 32 height 15
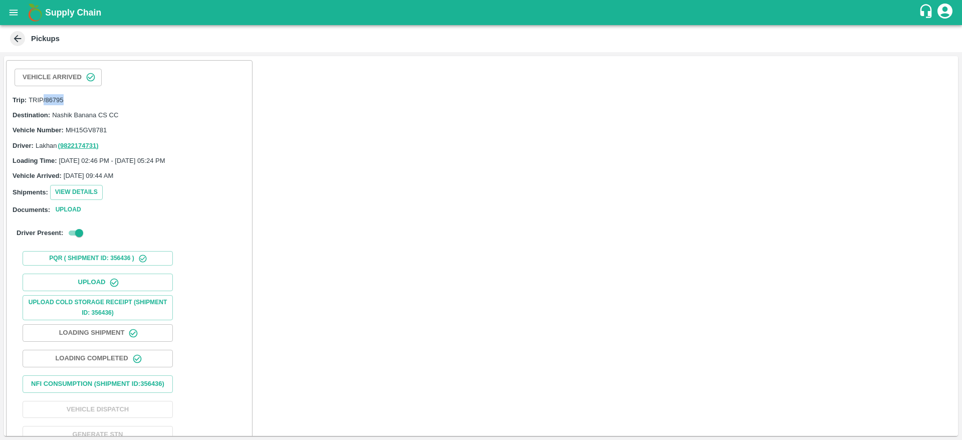
drag, startPoint x: 44, startPoint y: 99, endPoint x: 68, endPoint y: 101, distance: 24.1
click at [68, 101] on div "Trip: TRIP/86795" at bounding box center [129, 99] width 233 height 11
drag, startPoint x: 48, startPoint y: 101, endPoint x: 67, endPoint y: 99, distance: 19.2
click at [67, 99] on div "Trip: TRIP/86795" at bounding box center [129, 99] width 233 height 11
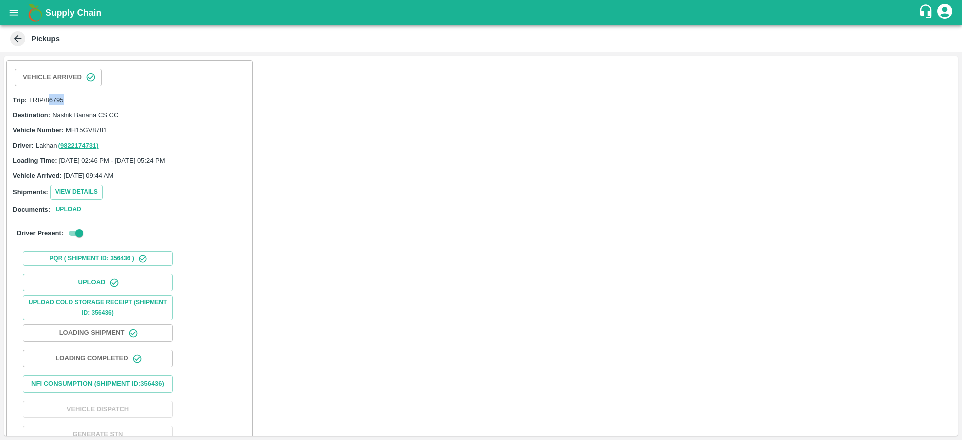
click at [67, 99] on div "Trip: TRIP/86795" at bounding box center [129, 99] width 233 height 11
click at [49, 100] on span "TRIP/86795" at bounding box center [46, 100] width 35 height 8
drag, startPoint x: 46, startPoint y: 100, endPoint x: 71, endPoint y: 100, distance: 24.5
click at [71, 100] on div "Trip: TRIP/86795" at bounding box center [129, 99] width 233 height 11
copy span "86795"
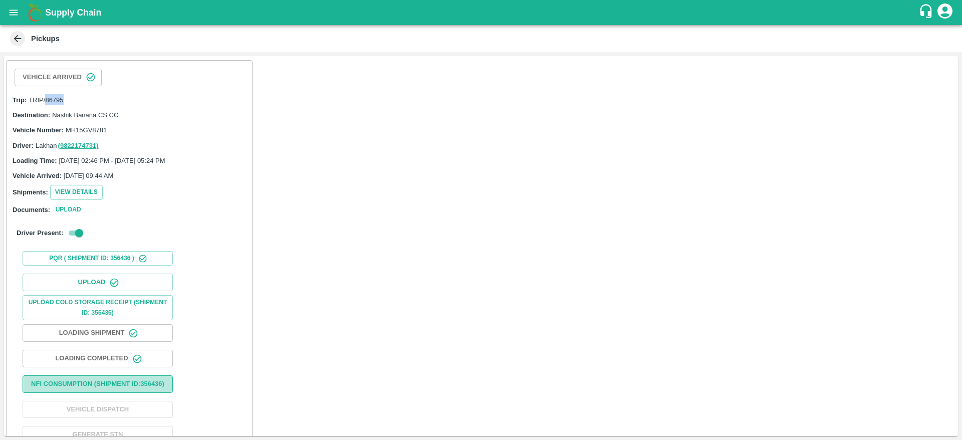
click at [91, 393] on button "Nfi Consumption (SHIPMENT ID: 356436 )" at bounding box center [98, 384] width 150 height 18
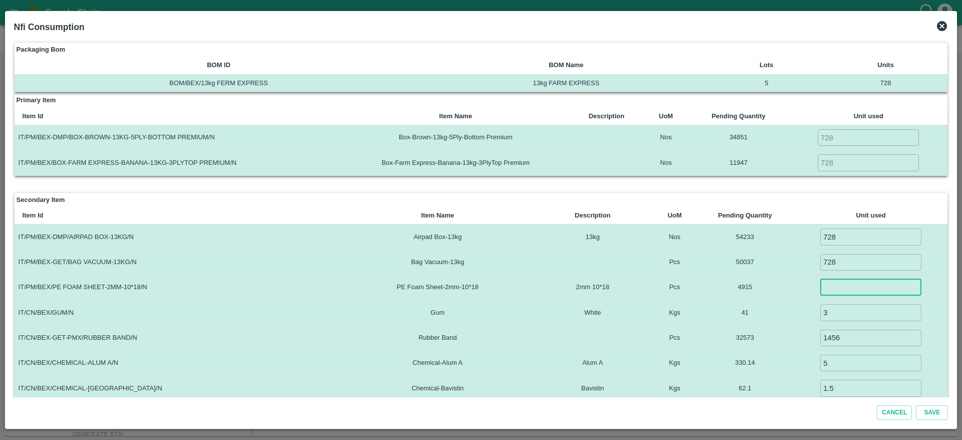
click at [837, 291] on input "number" at bounding box center [870, 287] width 101 height 17
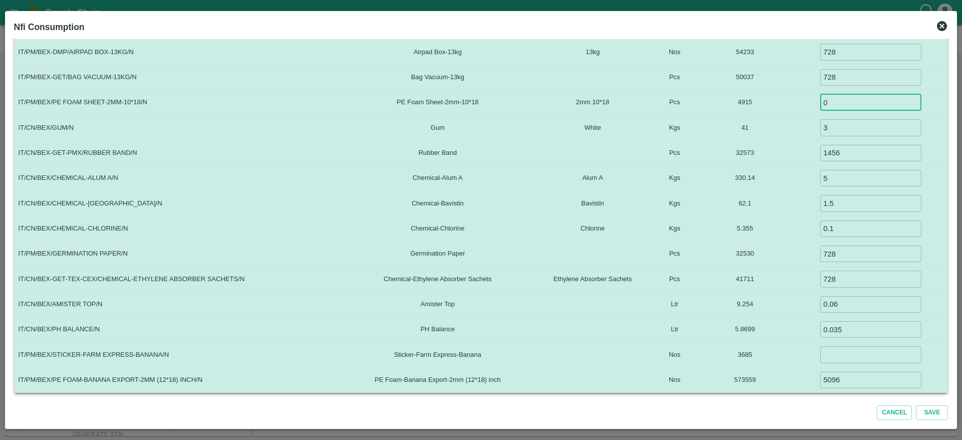
type input "0"
click at [838, 358] on input "number" at bounding box center [870, 354] width 101 height 17
type input "0"
click at [926, 406] on button "Save" at bounding box center [932, 412] width 32 height 15
